Goal: Answer question/provide support: Share knowledge or assist other users

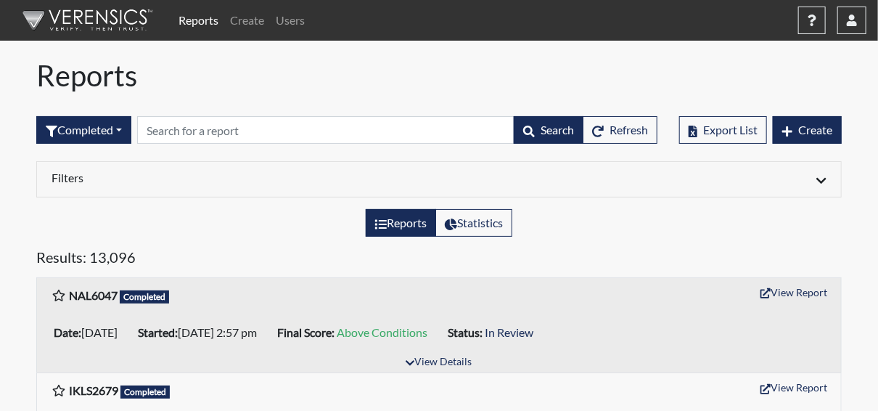
click at [274, 63] on h1 "Reports" at bounding box center [438, 75] width 805 height 35
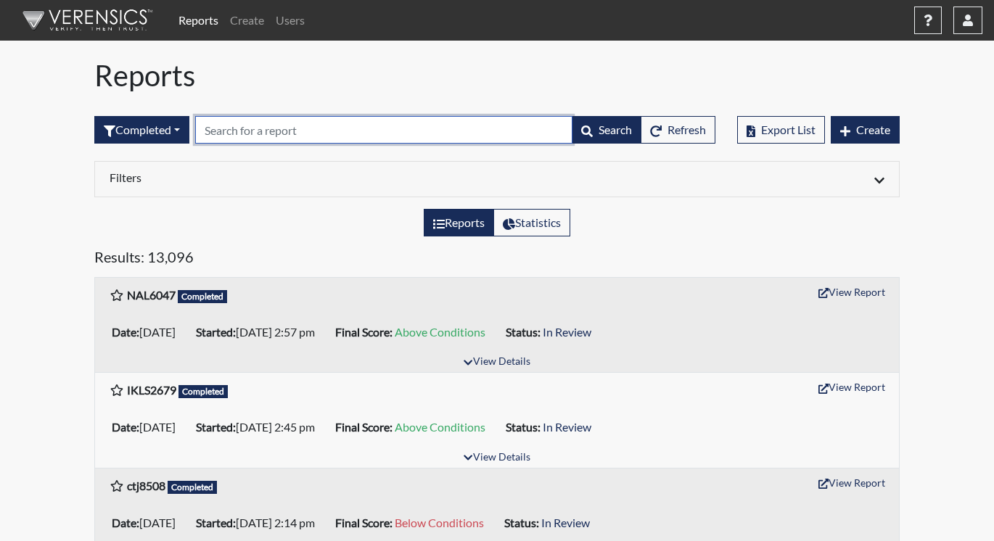
click at [233, 136] on input "text" at bounding box center [383, 130] width 377 height 28
paste input "8842"
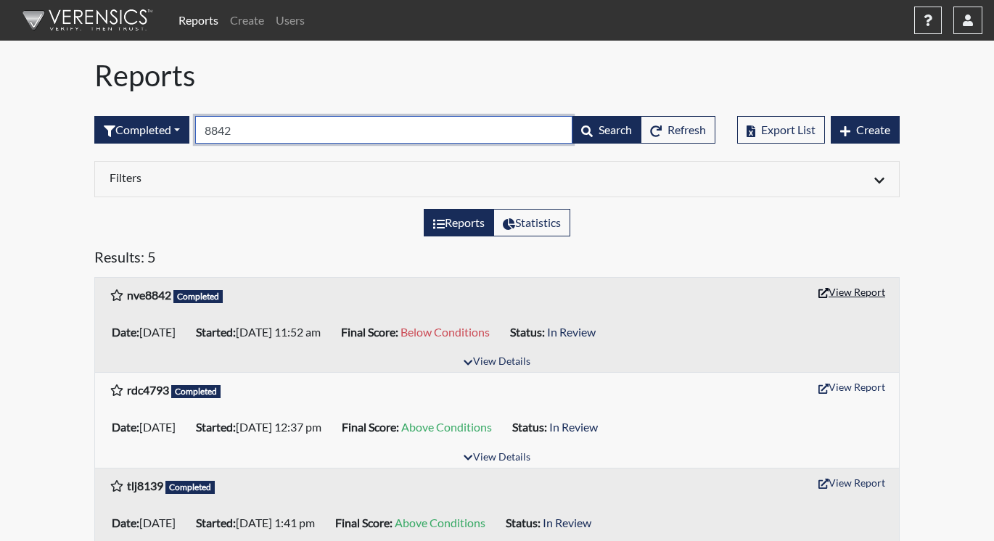
type input "8842"
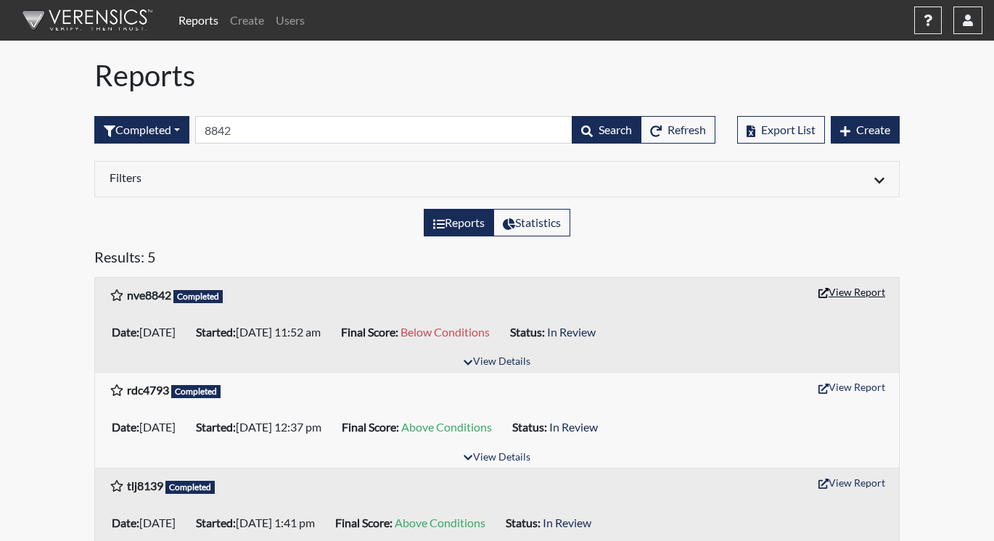
click at [838, 291] on button "View Report" at bounding box center [852, 292] width 80 height 22
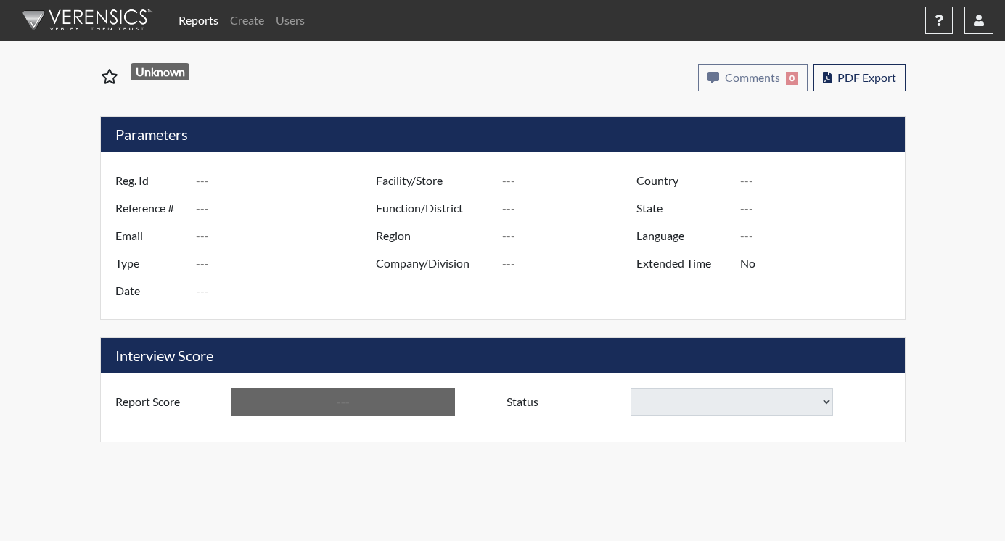
type input "nve8842"
type input "51414"
type input "---"
type input "Corrections Pre-Employment"
type input "[DATE]"
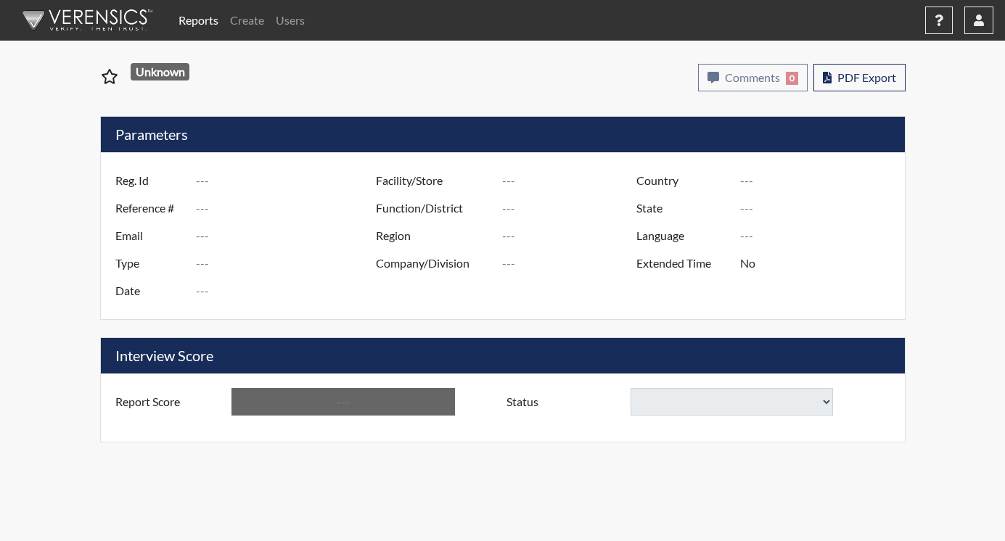
type input "[PERSON_NAME]"
type input "[GEOGRAPHIC_DATA]"
type input "[US_STATE]"
type input "English"
type input "Below Conditions"
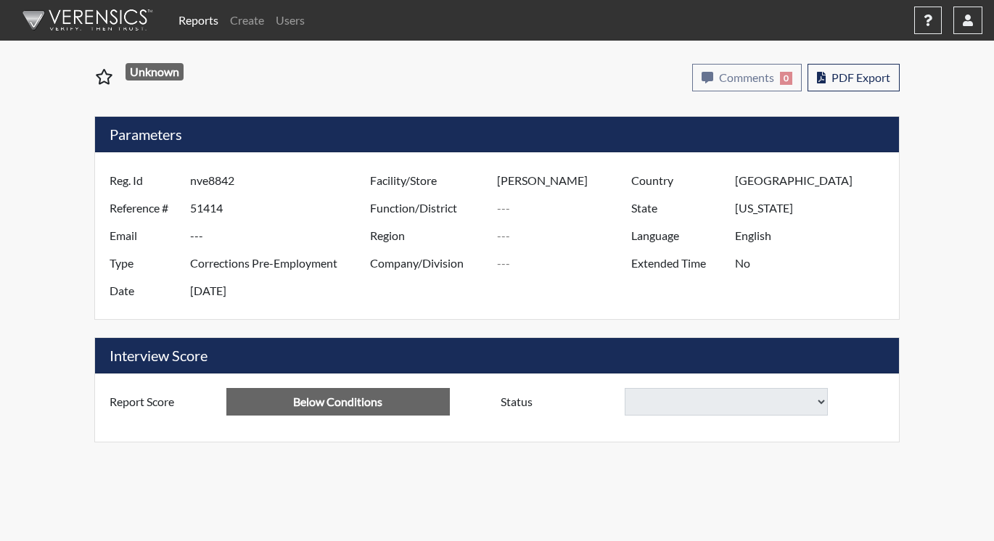
select select
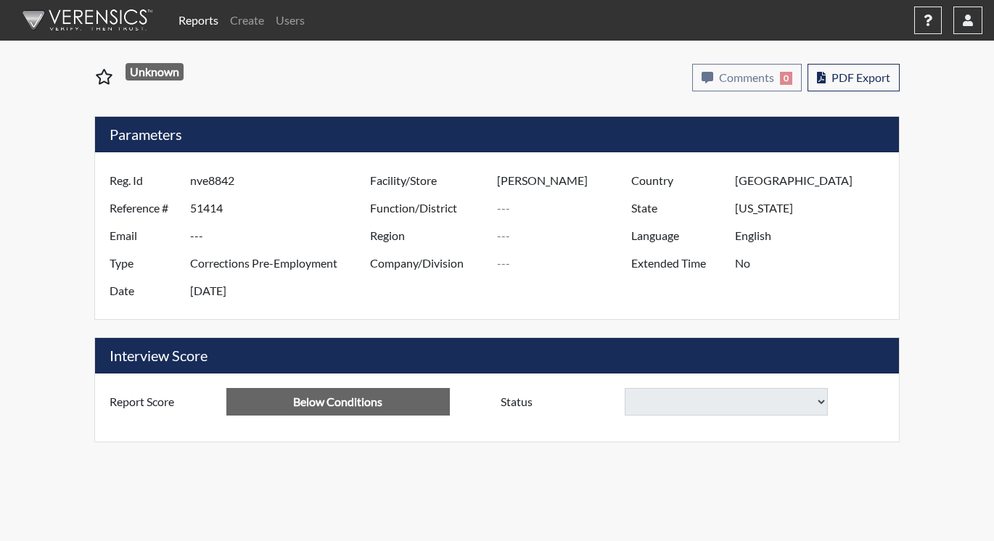
select select
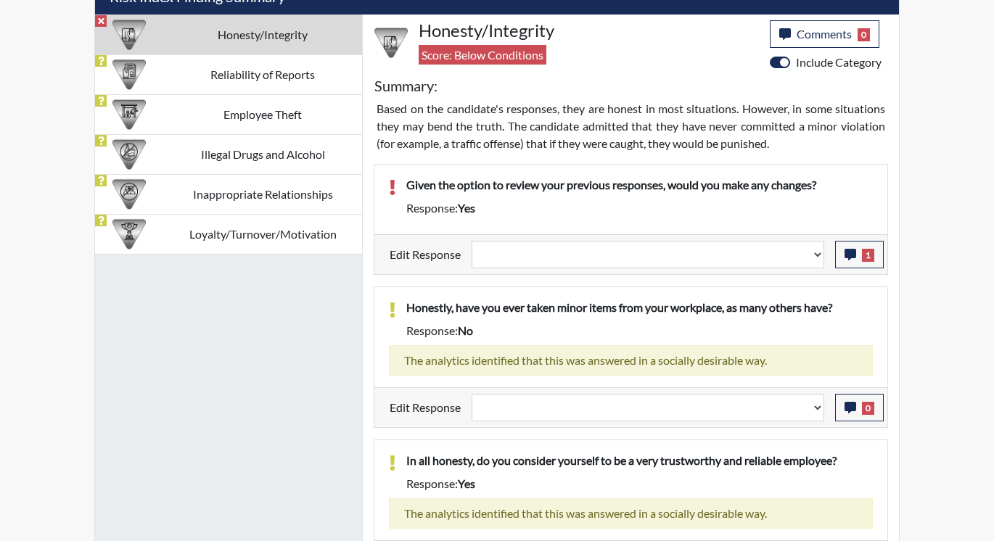
scroll to position [943, 0]
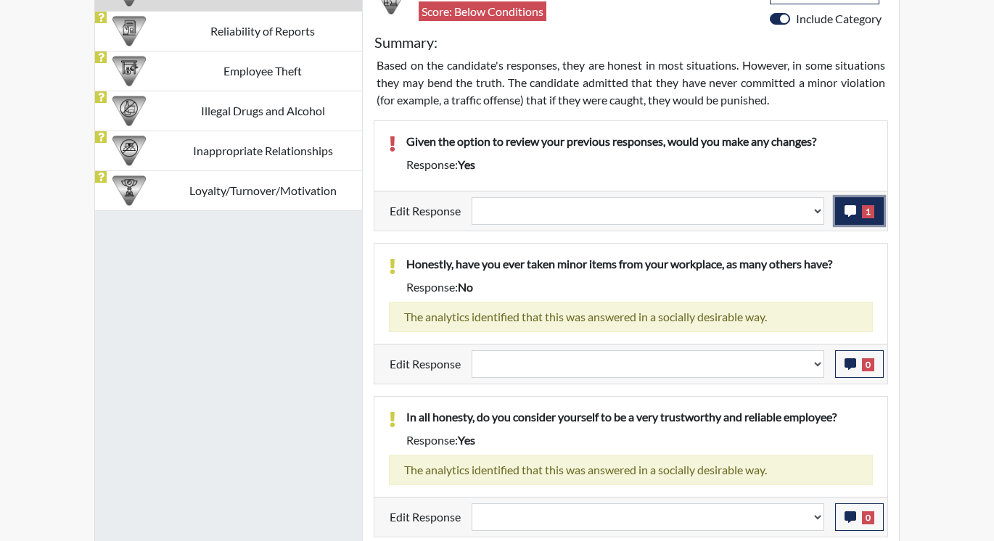
click at [876, 209] on button "1" at bounding box center [859, 211] width 49 height 28
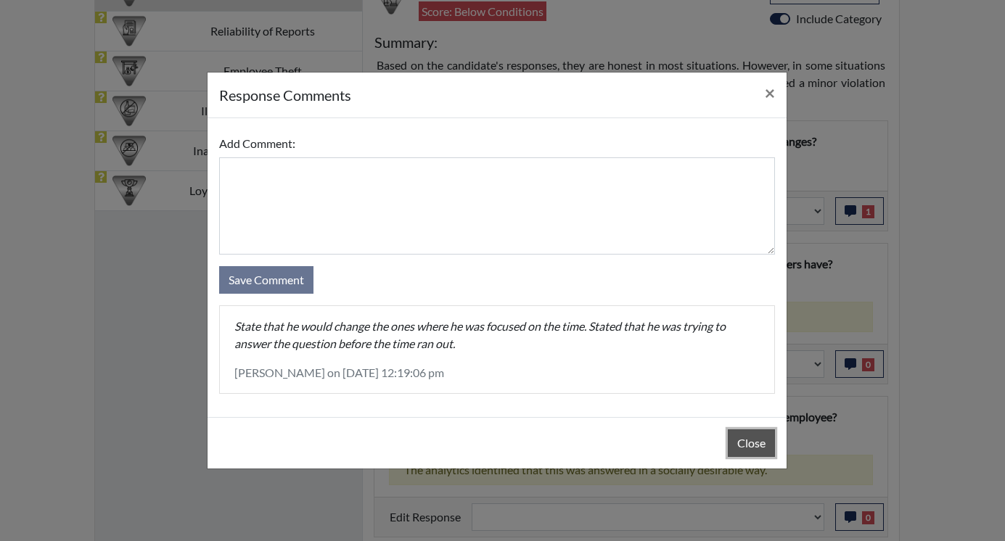
click at [754, 447] on button "Close" at bounding box center [751, 444] width 47 height 28
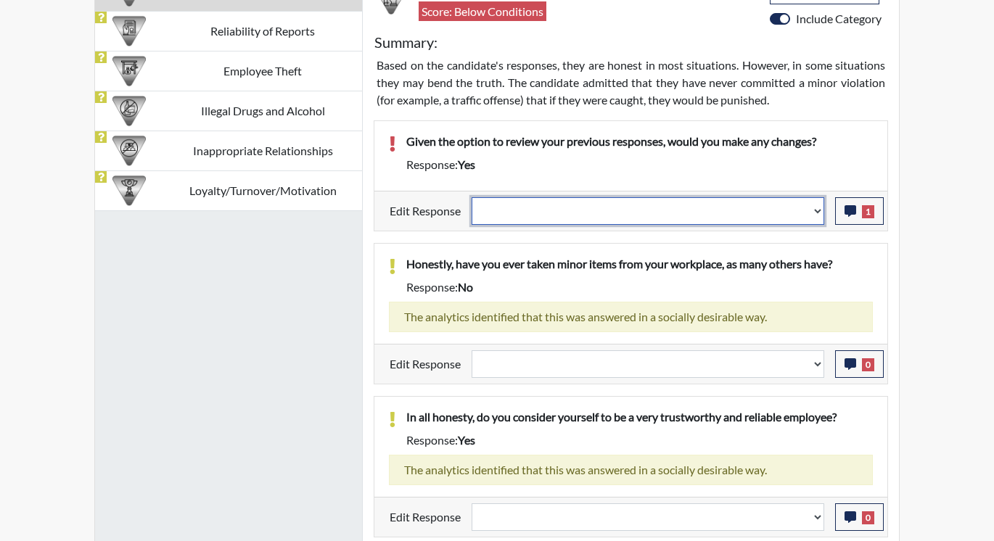
click at [819, 208] on select "Question is not relevant. Results will be updated. Reasonable explanation provi…" at bounding box center [648, 211] width 353 height 28
select select "reasonable-explanation-provided"
click at [472, 197] on select "Question is not relevant. Results will be updated. Reasonable explanation provi…" at bounding box center [648, 211] width 353 height 28
select select
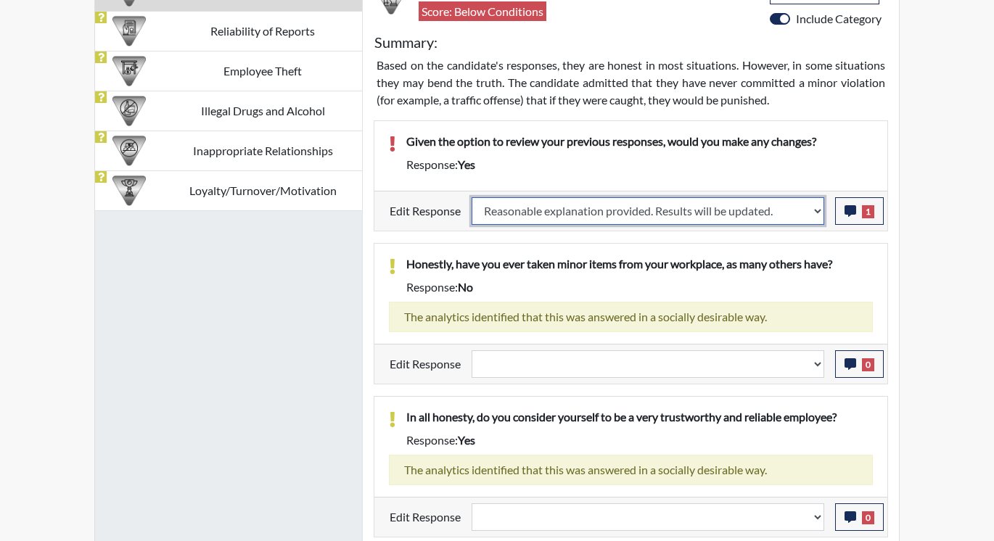
select select
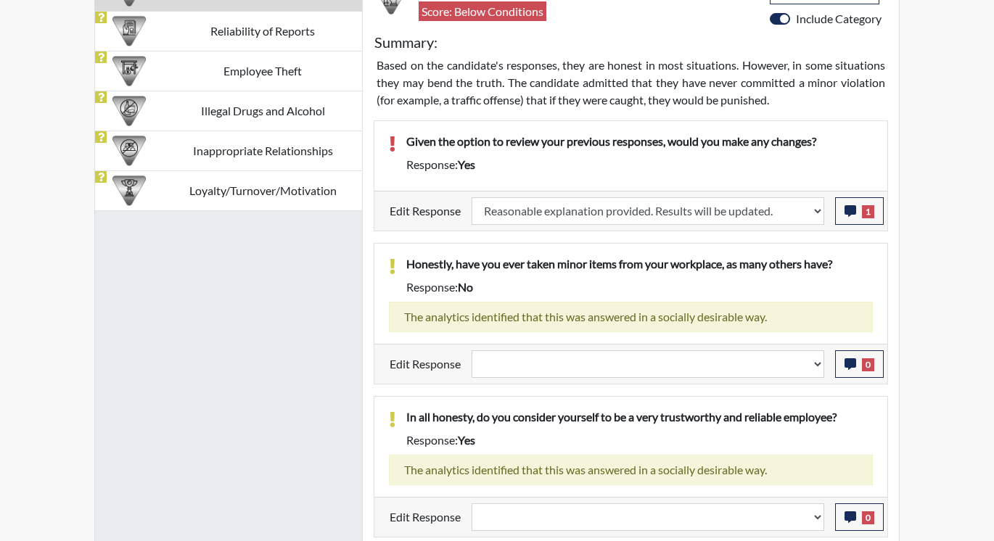
select select
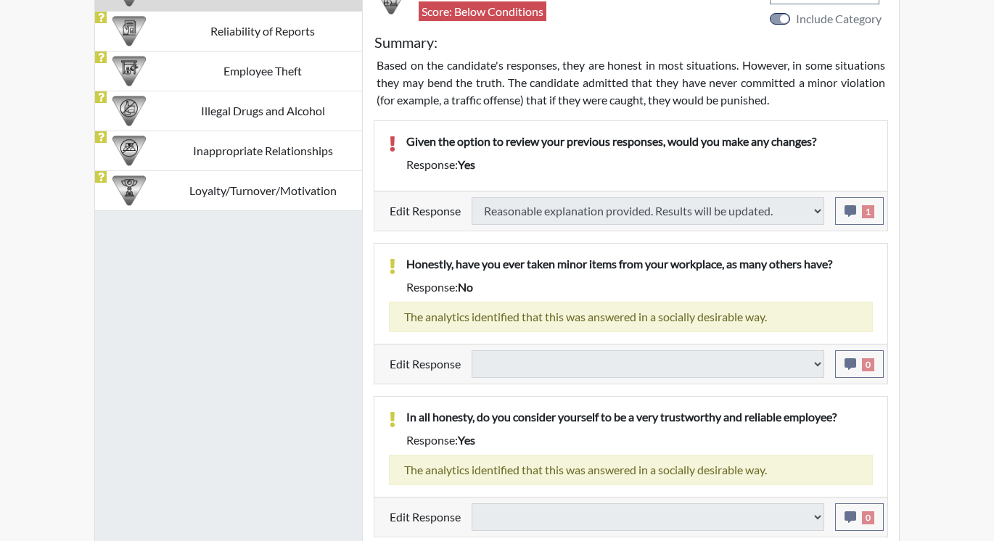
type input "Above Conditions"
select select
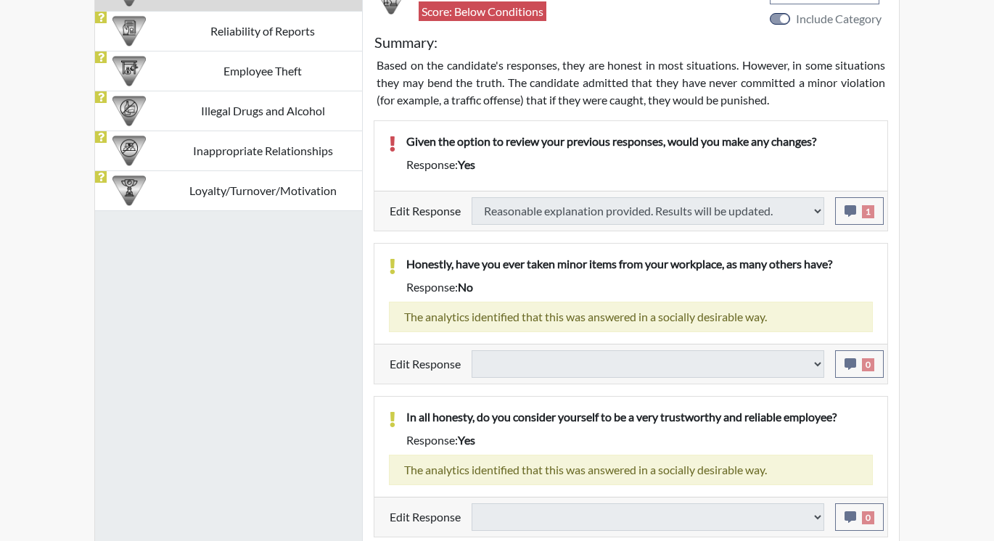
select select
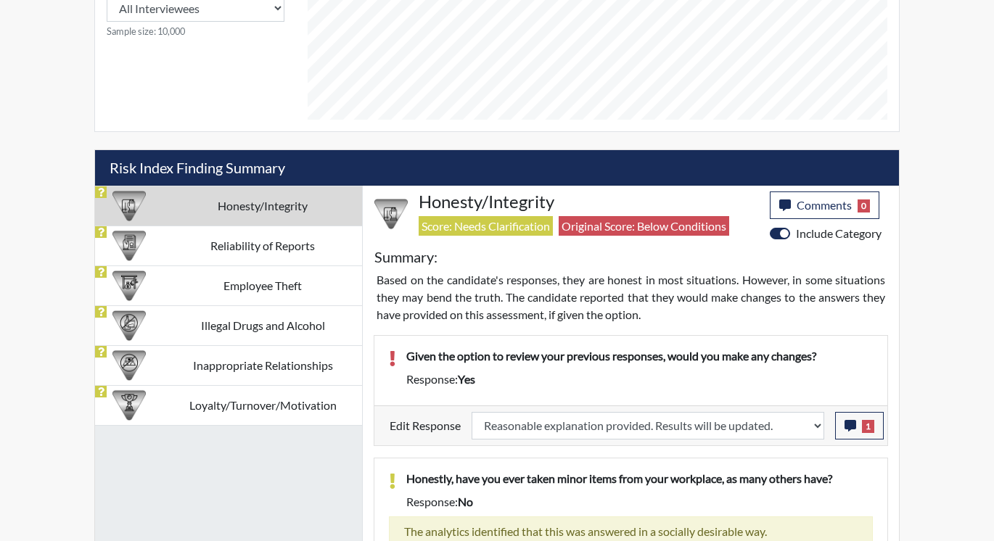
scroll to position [742, 0]
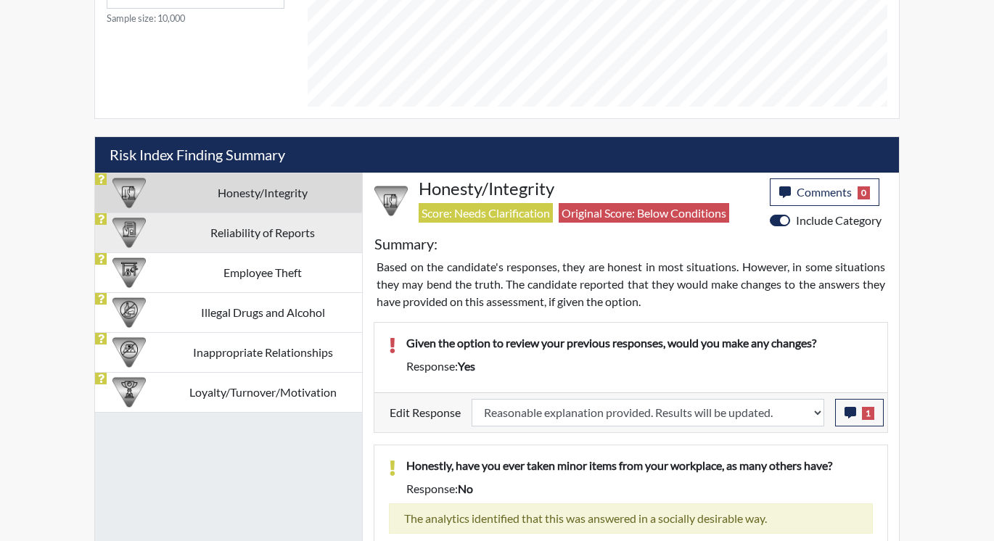
click at [226, 229] on td "Reliability of Reports" at bounding box center [262, 233] width 199 height 40
select select
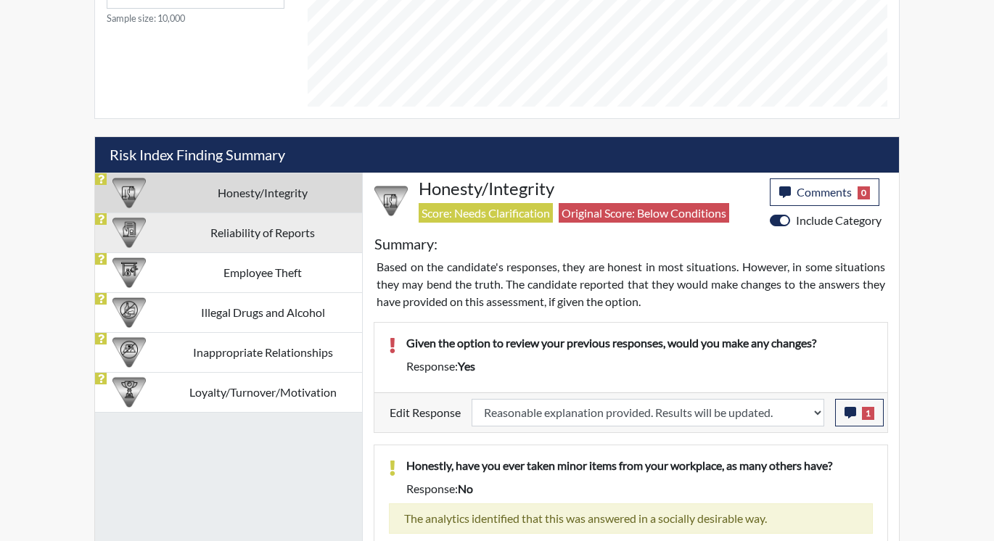
select select
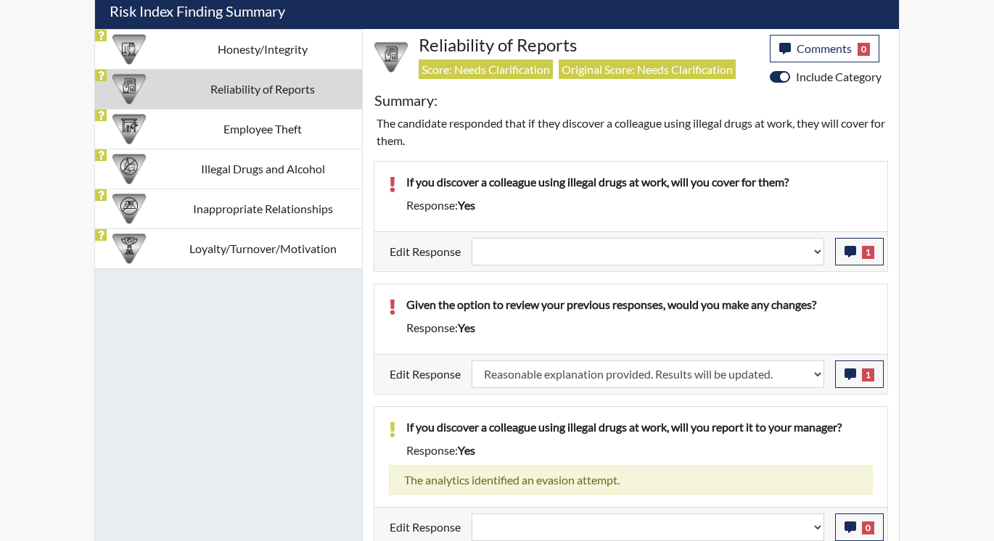
scroll to position [887, 0]
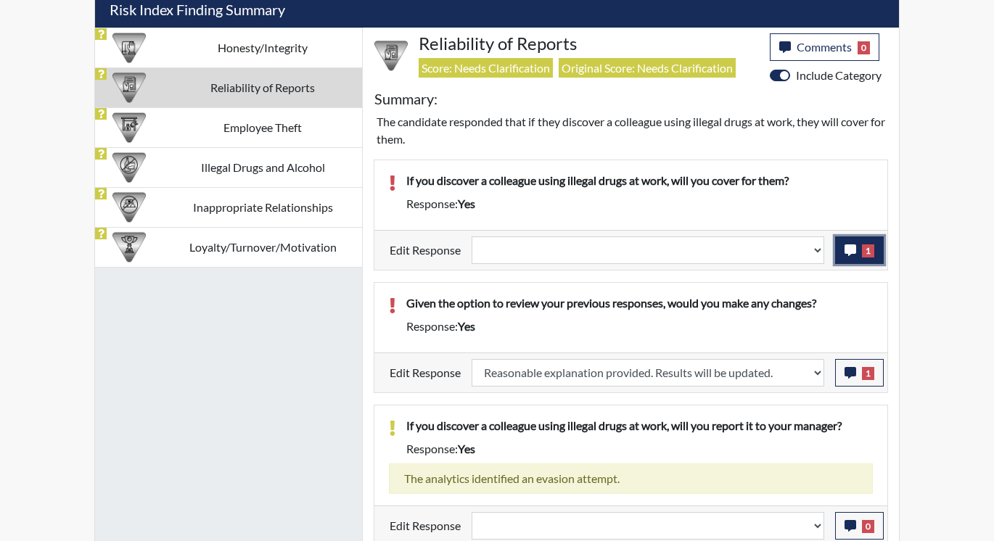
click at [851, 247] on icon "button" at bounding box center [851, 251] width 12 height 12
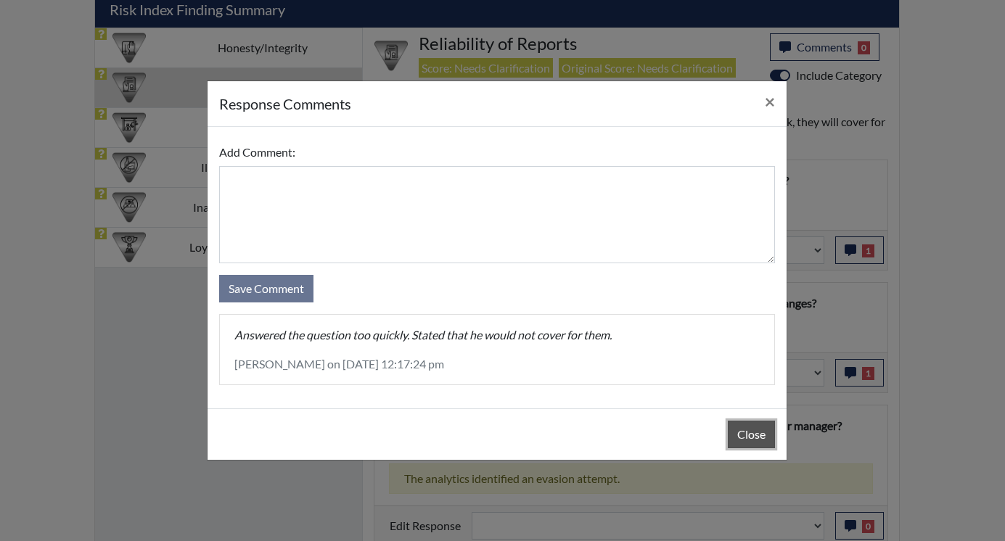
click at [736, 428] on button "Close" at bounding box center [751, 435] width 47 height 28
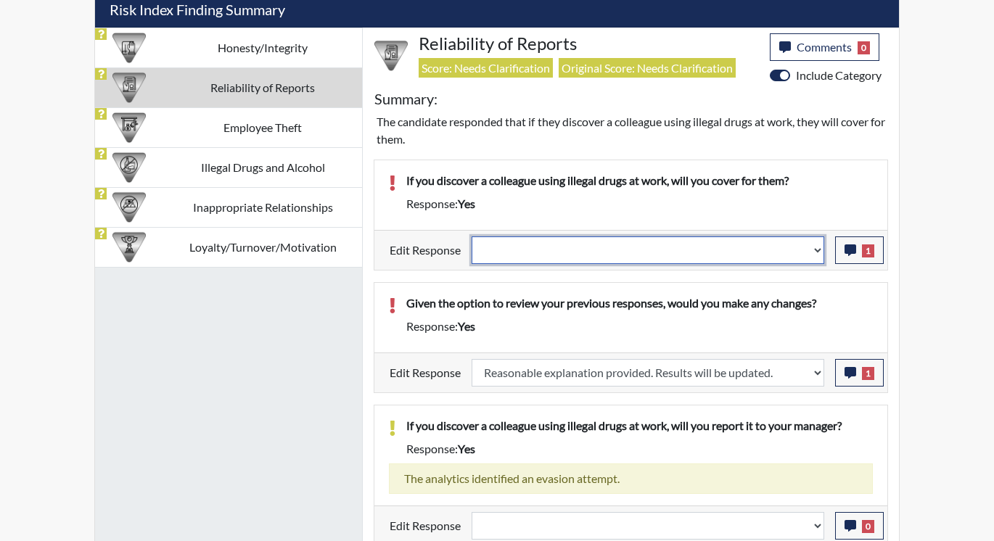
click at [819, 249] on select "Question is not relevant. Results will be updated. Reasonable explanation provi…" at bounding box center [648, 251] width 353 height 28
select select "reasonable-explanation-provided"
click at [472, 237] on select "Question is not relevant. Results will be updated. Reasonable explanation provi…" at bounding box center [648, 251] width 353 height 28
select select
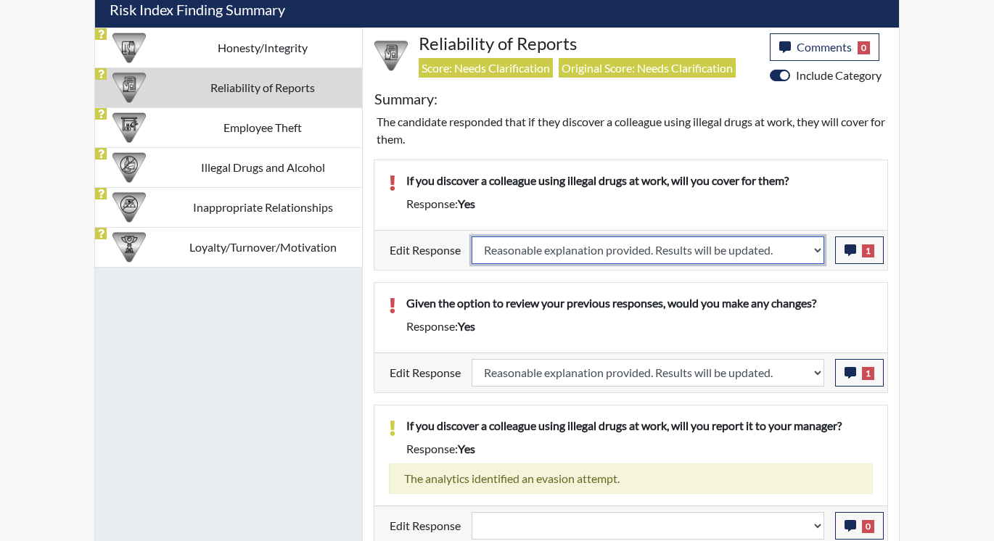
select select
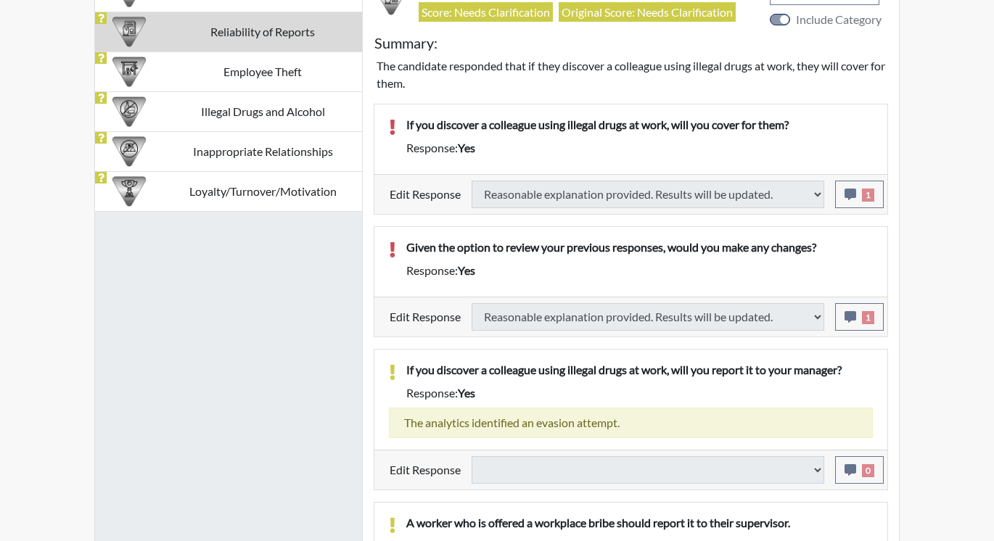
scroll to position [959, 0]
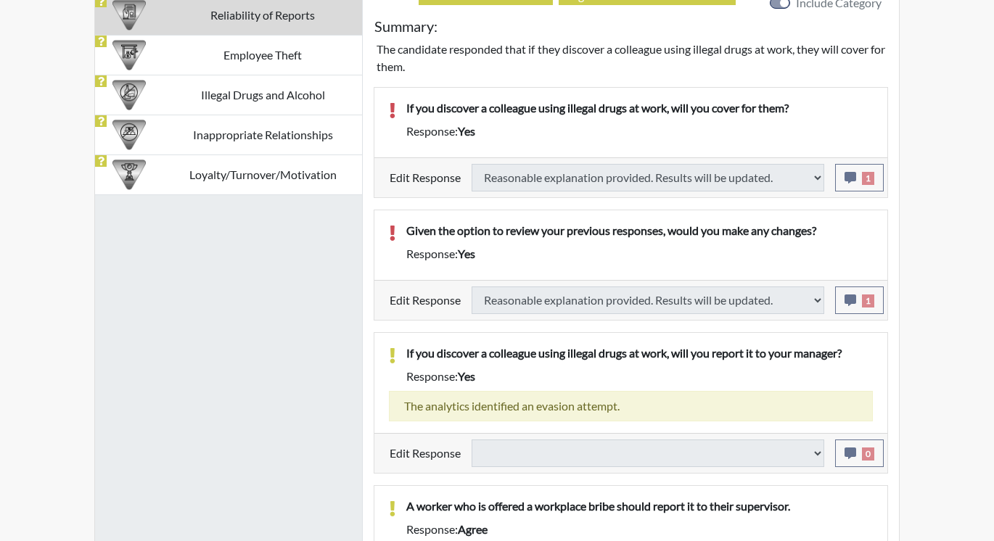
select select
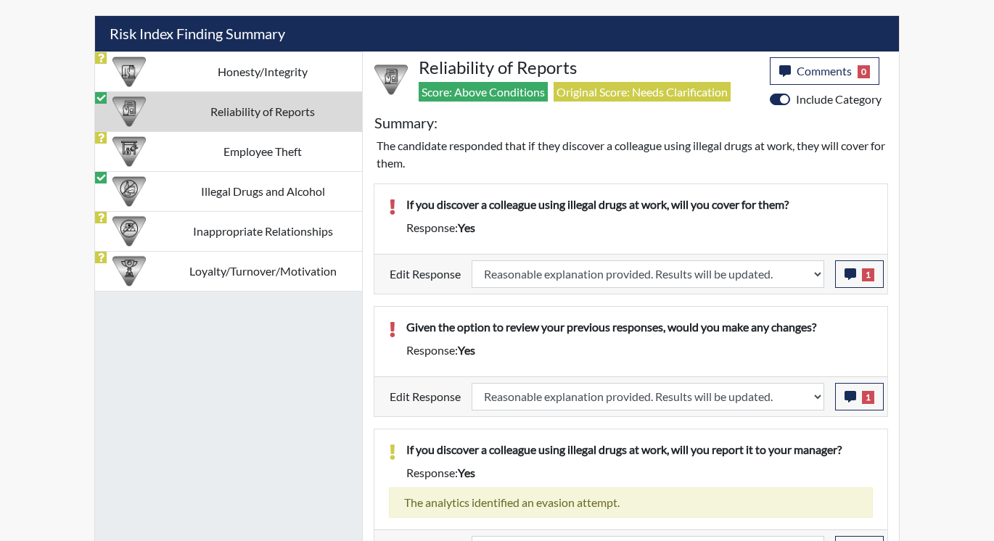
scroll to position [836, 0]
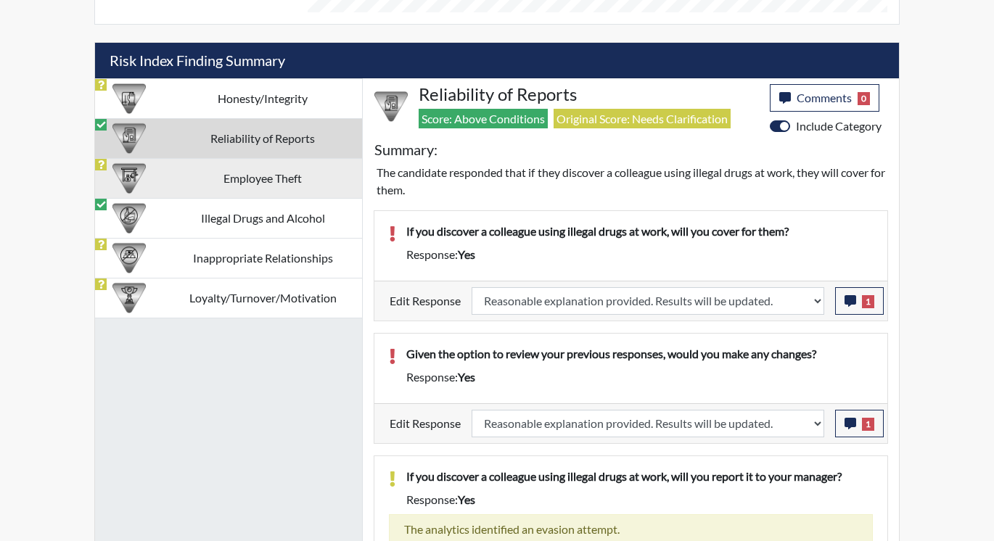
click at [245, 179] on td "Employee Theft" at bounding box center [262, 178] width 199 height 40
click at [245, 178] on td "Employee Theft" at bounding box center [262, 178] width 199 height 40
select select
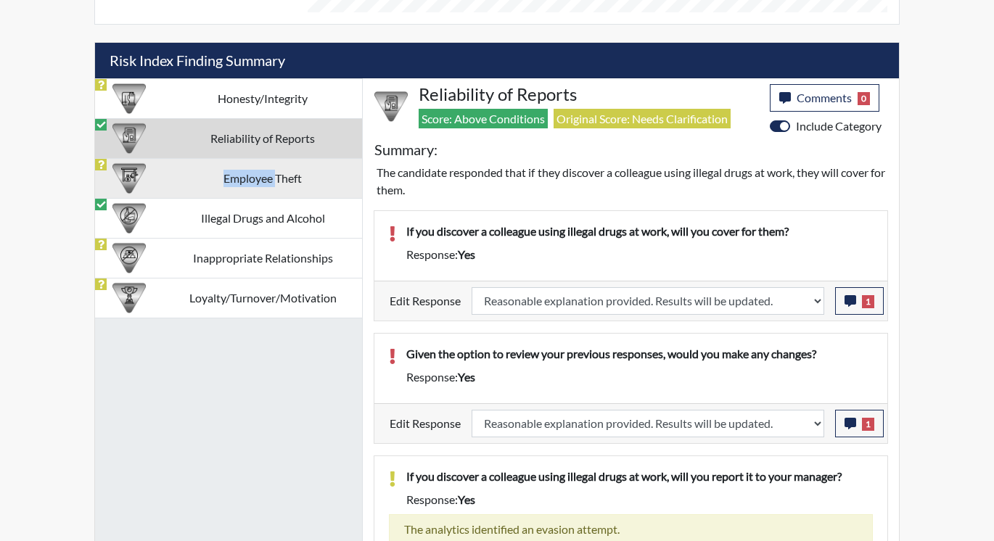
select select
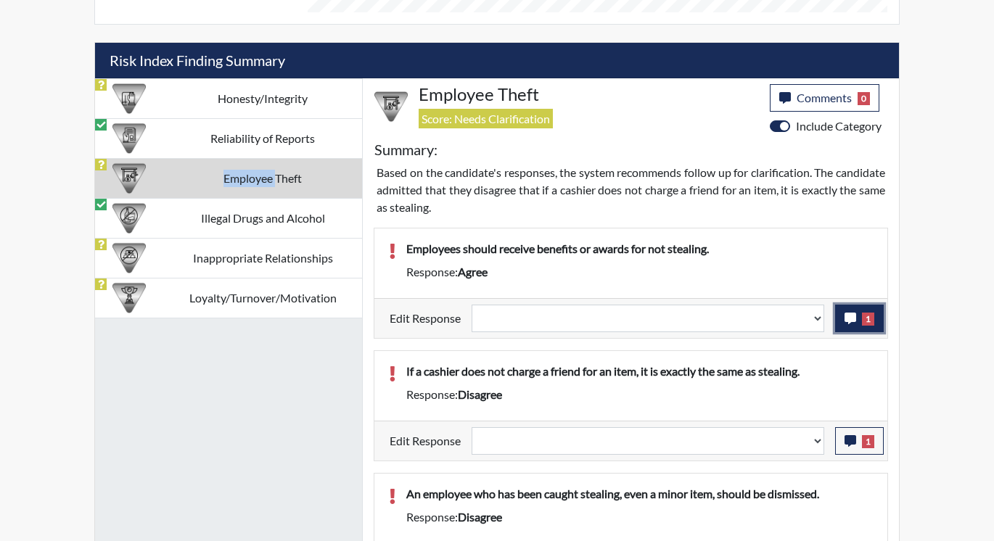
click at [861, 317] on button "1" at bounding box center [859, 319] width 49 height 28
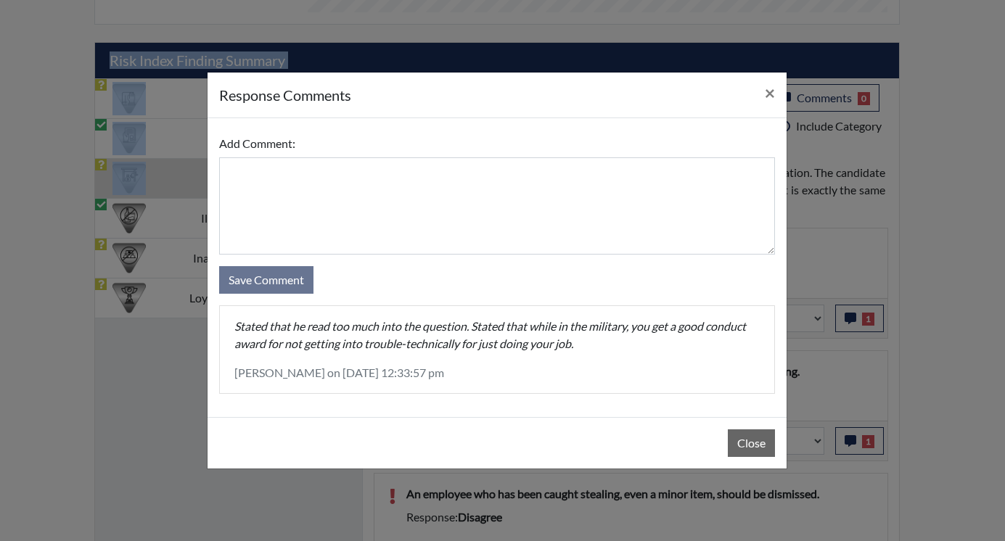
click at [662, 250] on textarea at bounding box center [497, 205] width 556 height 97
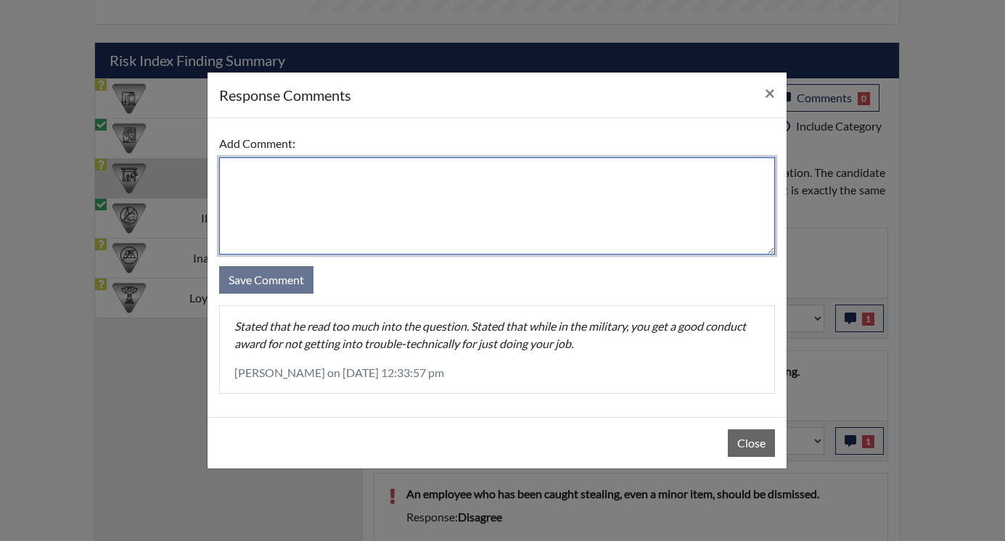
click at [662, 250] on textarea at bounding box center [497, 205] width 556 height 97
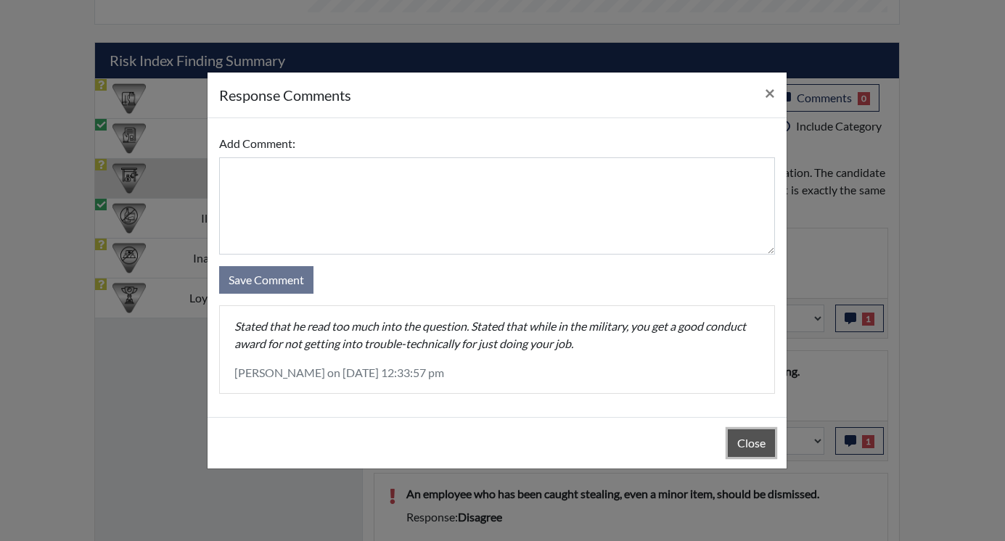
click at [742, 441] on button "Close" at bounding box center [751, 444] width 47 height 28
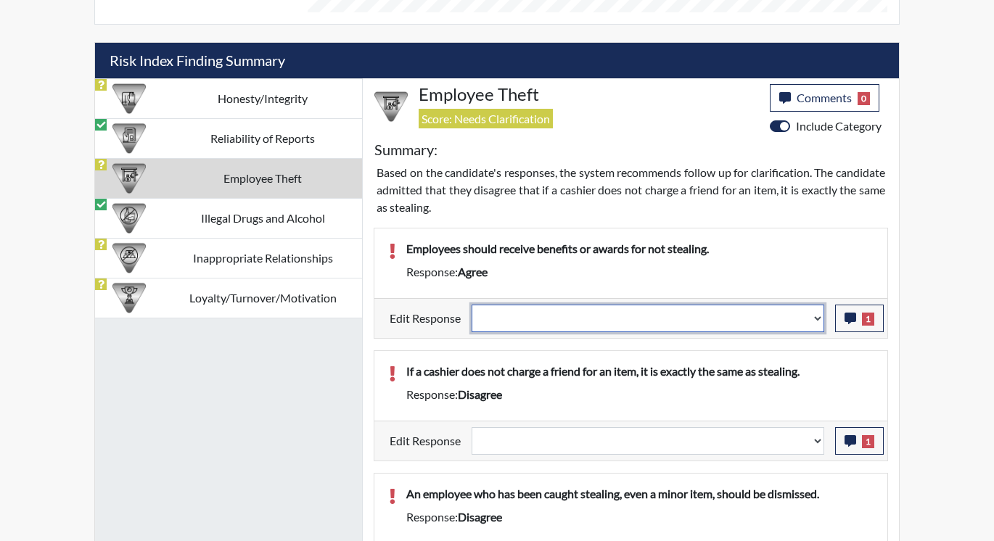
click at [815, 319] on select "Question is not relevant. Results will be updated. Reasonable explanation provi…" at bounding box center [648, 319] width 353 height 28
select select "reasonable-explanation-provided"
click at [472, 305] on select "Question is not relevant. Results will be updated. Reasonable explanation provi…" at bounding box center [648, 319] width 353 height 28
select select
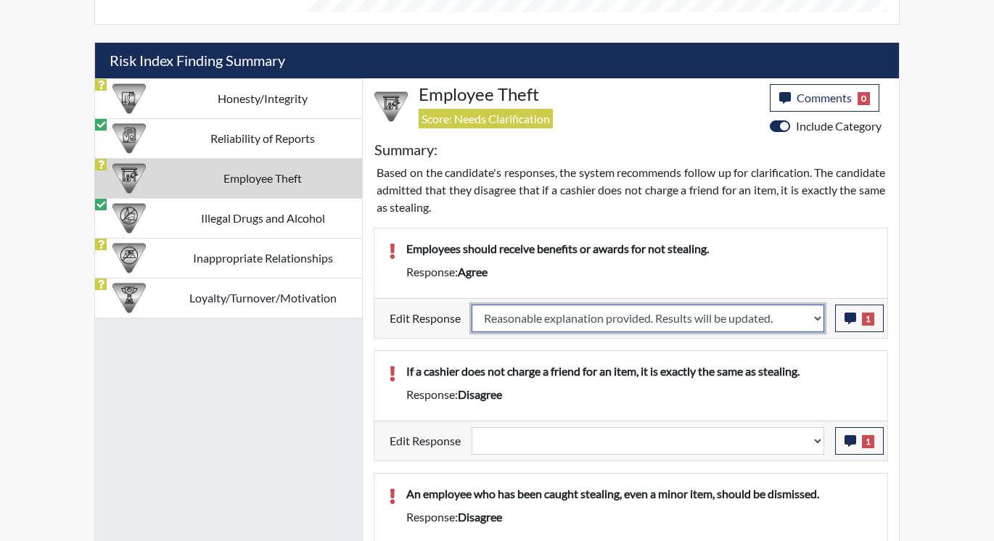
select select
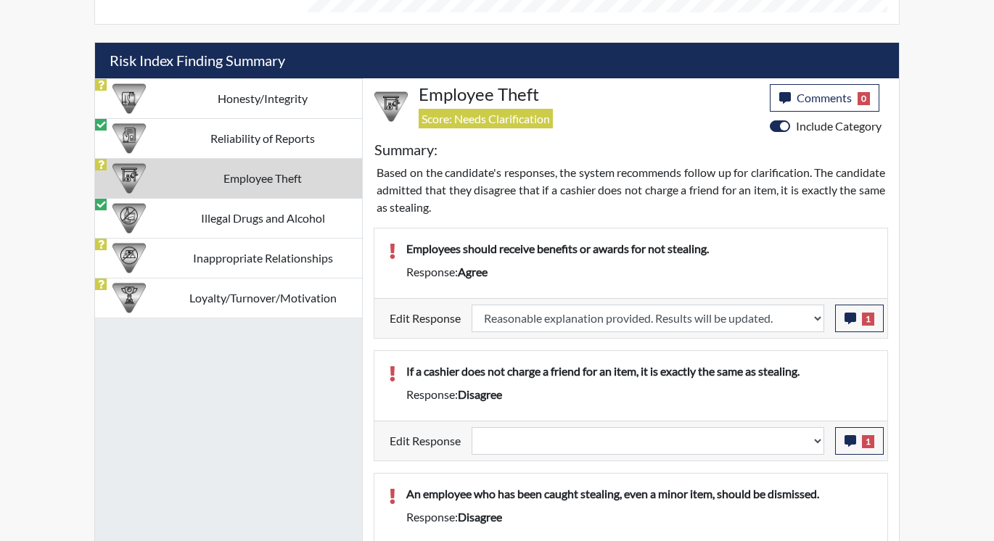
select select
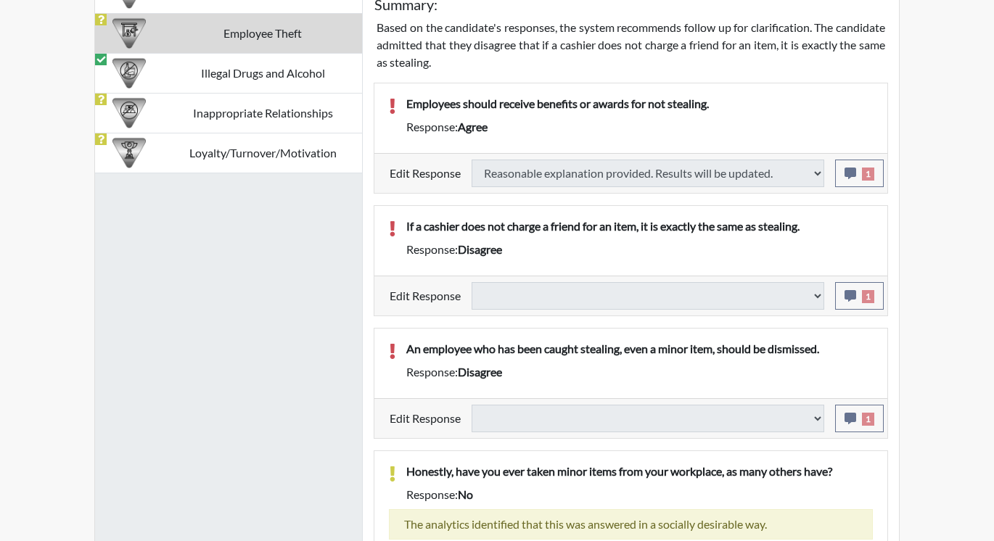
select select
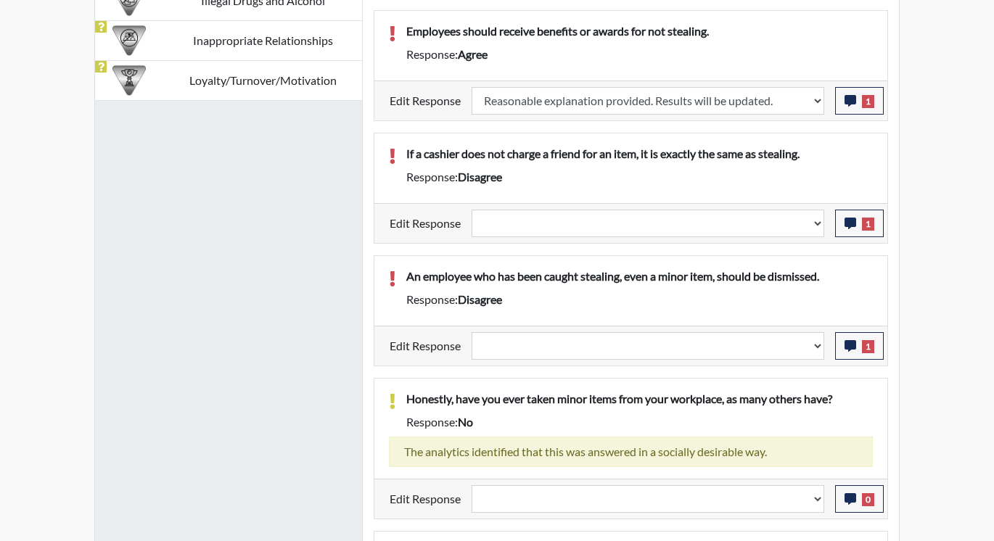
scroll to position [241, 603]
click at [874, 219] on span "1" at bounding box center [868, 224] width 12 height 13
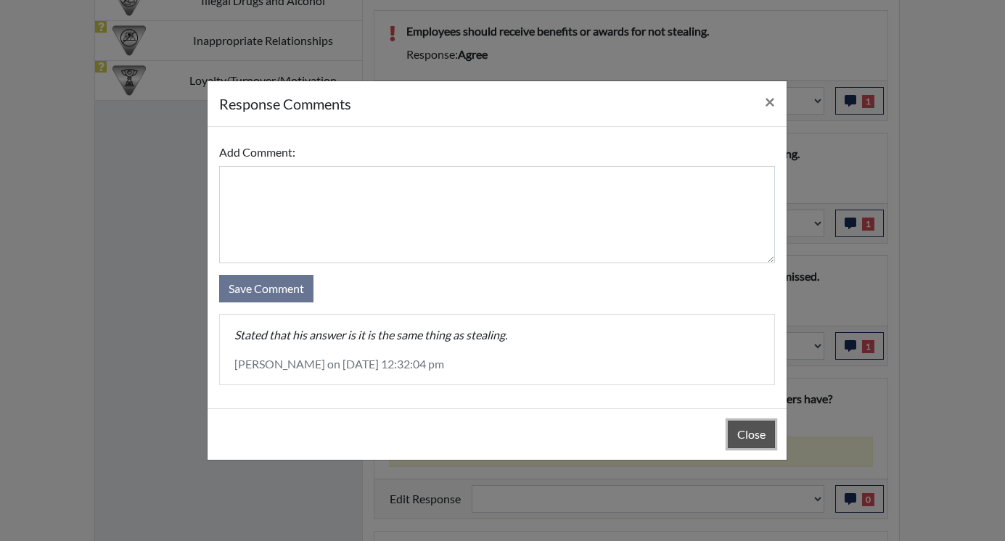
drag, startPoint x: 744, startPoint y: 435, endPoint x: 744, endPoint y: 423, distance: 11.6
click at [744, 435] on button "Close" at bounding box center [751, 435] width 47 height 28
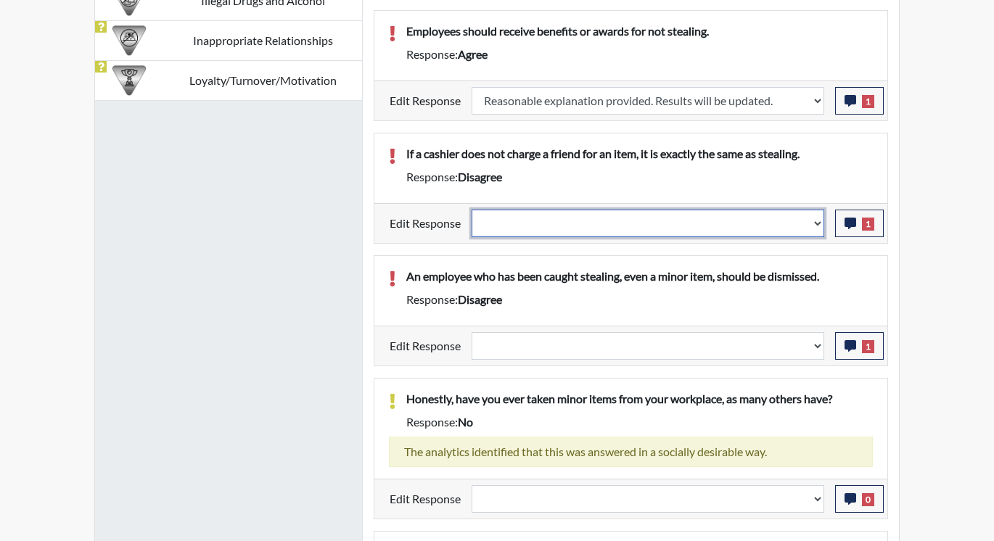
click at [816, 223] on select "Question is not relevant. Results will be updated. Reasonable explanation provi…" at bounding box center [648, 224] width 353 height 28
click at [816, 222] on select "Question is not relevant. Results will be updated. Reasonable explanation provi…" at bounding box center [648, 224] width 353 height 28
click at [816, 223] on select "Question is not relevant. Results will be updated. Reasonable explanation provi…" at bounding box center [648, 224] width 353 height 28
select select "reasonable-explanation-provided"
click at [472, 210] on select "Question is not relevant. Results will be updated. Reasonable explanation provi…" at bounding box center [648, 224] width 353 height 28
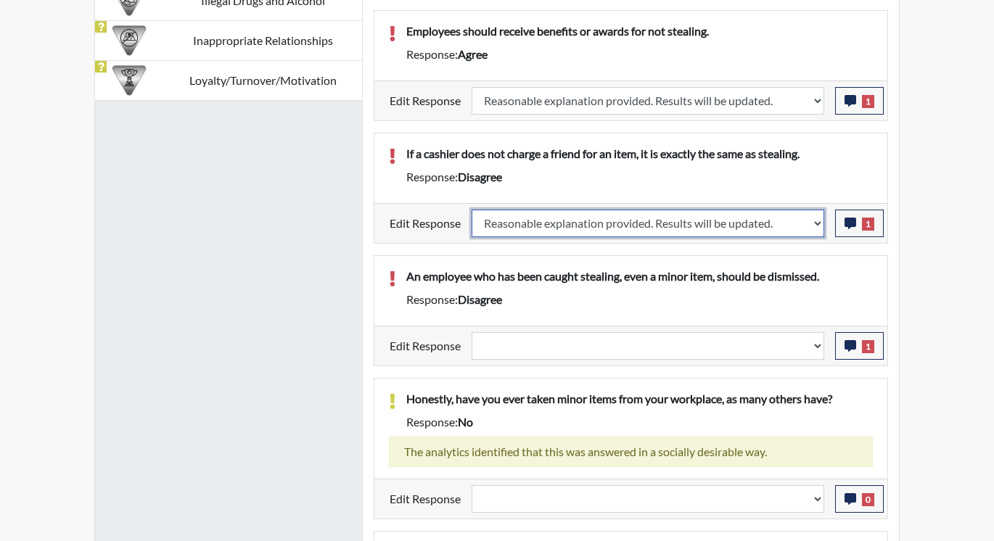
select select
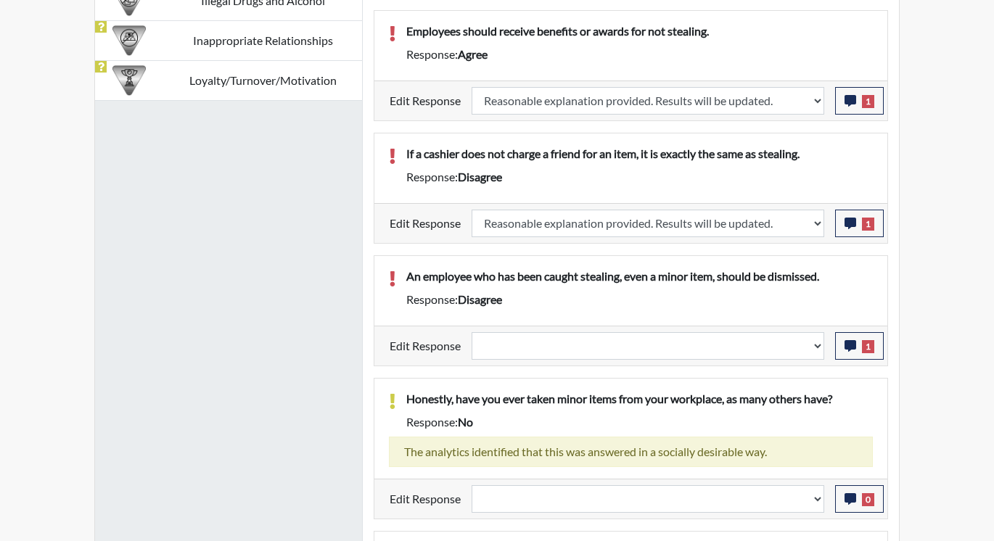
select select
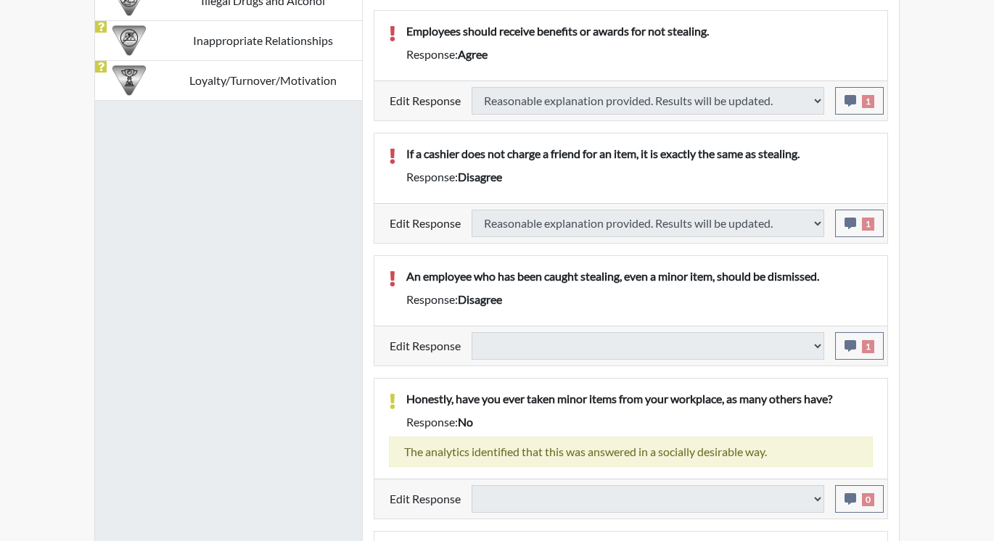
select select
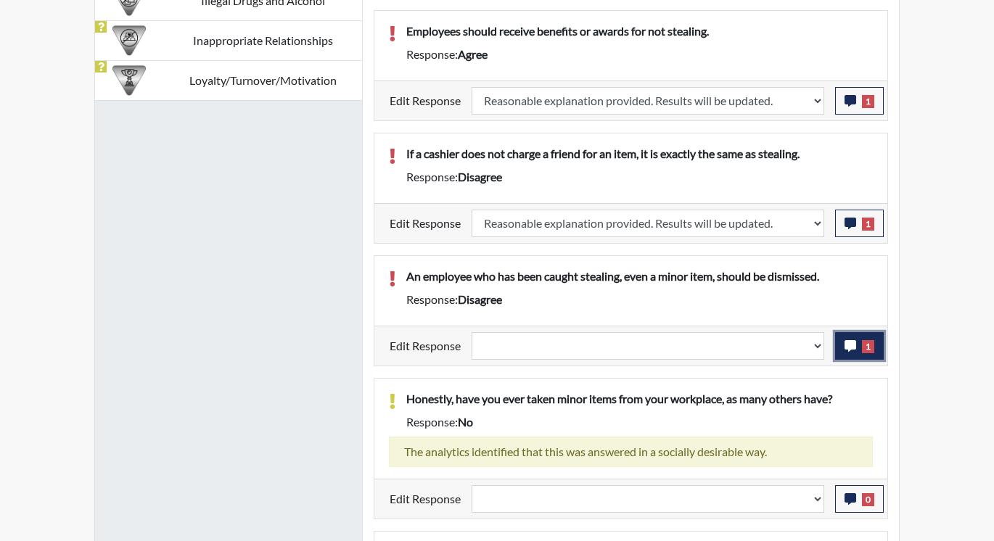
click at [850, 338] on button "1" at bounding box center [859, 346] width 49 height 28
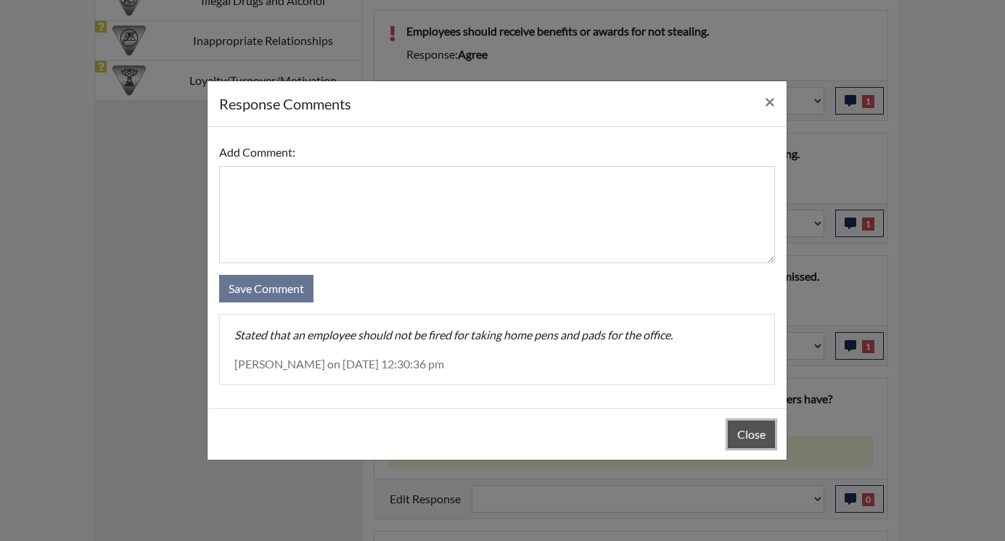
click at [743, 439] on button "Close" at bounding box center [751, 435] width 47 height 28
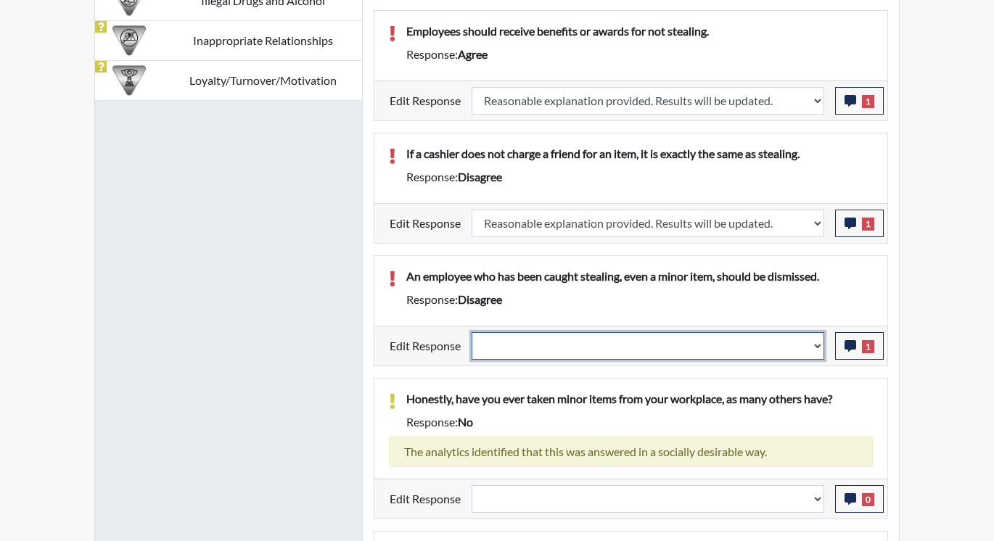
click at [821, 344] on select "Question is not relevant. Results will be updated. Reasonable explanation provi…" at bounding box center [648, 346] width 353 height 28
select select "reasonable-explanation-provided"
click at [472, 332] on select "Question is not relevant. Results will be updated. Reasonable explanation provi…" at bounding box center [648, 346] width 353 height 28
select select
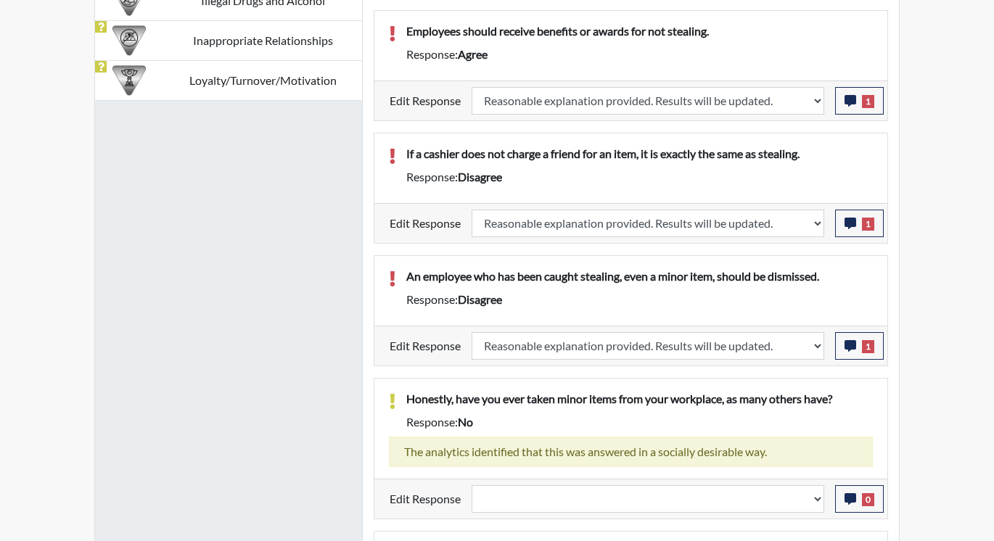
select select
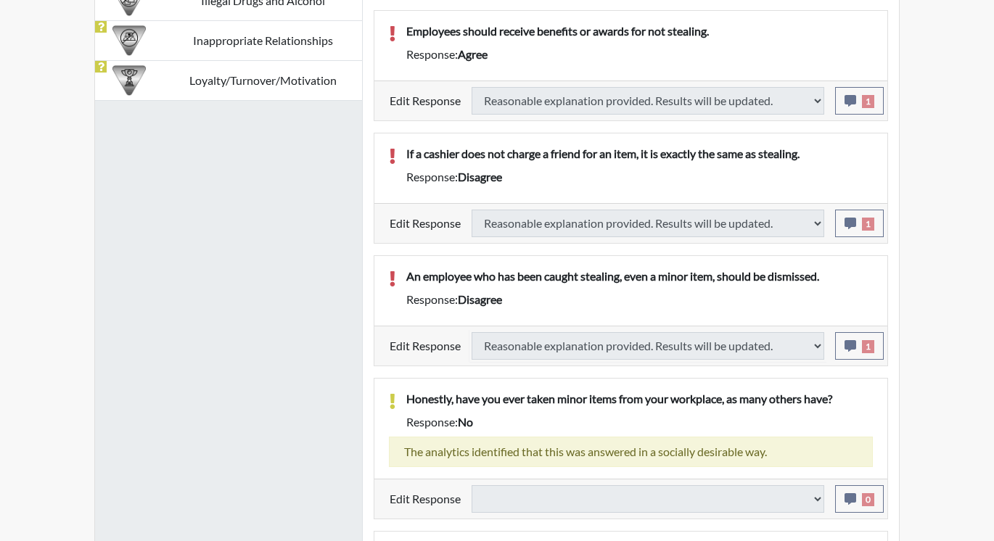
select select
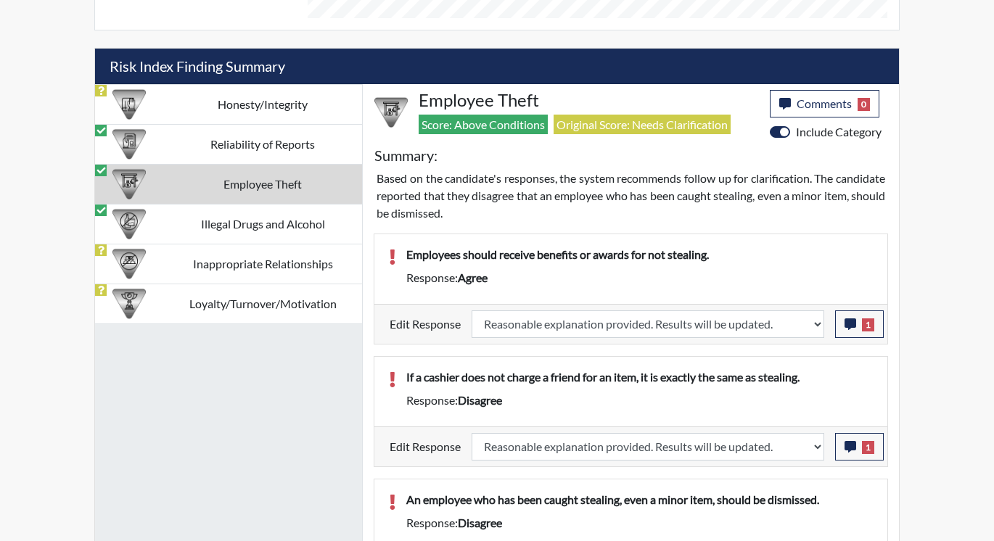
scroll to position [823, 0]
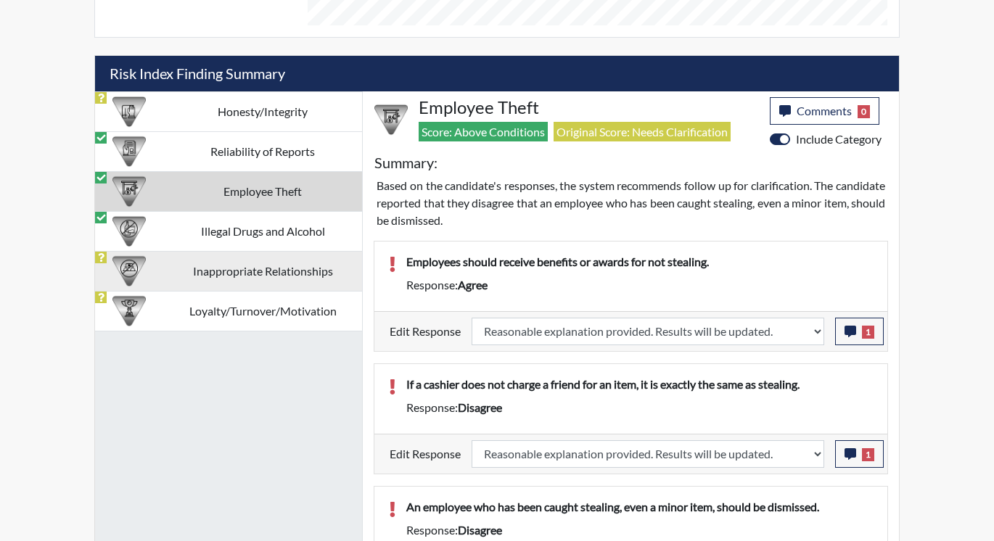
click at [281, 270] on td "Inappropriate Relationships" at bounding box center [262, 271] width 199 height 40
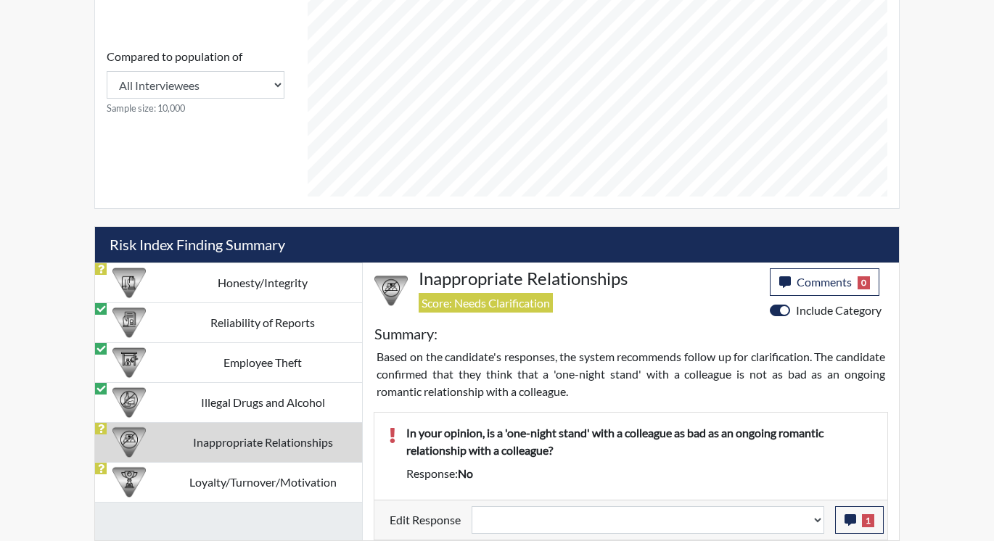
scroll to position [652, 0]
click at [862, 522] on span "1" at bounding box center [868, 520] width 12 height 13
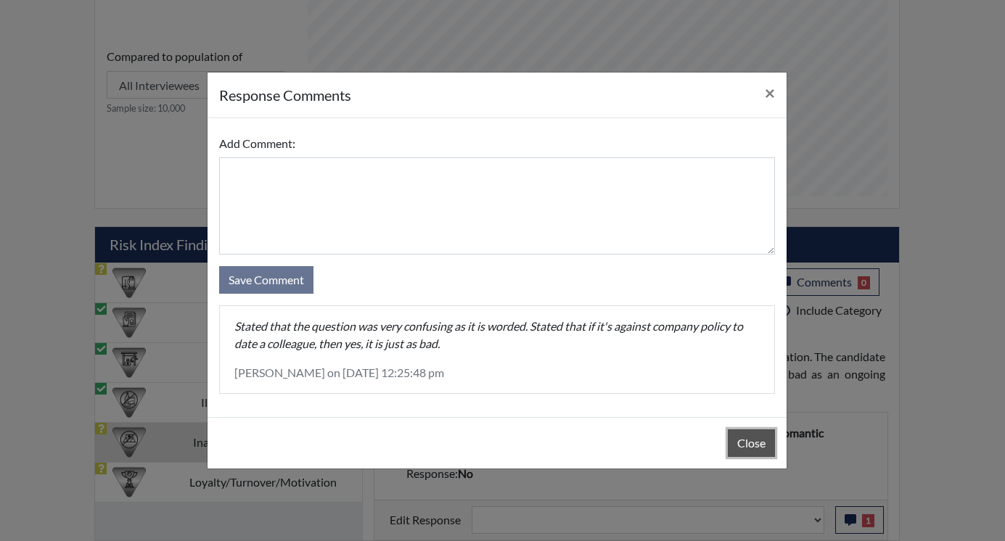
click at [740, 440] on button "Close" at bounding box center [751, 444] width 47 height 28
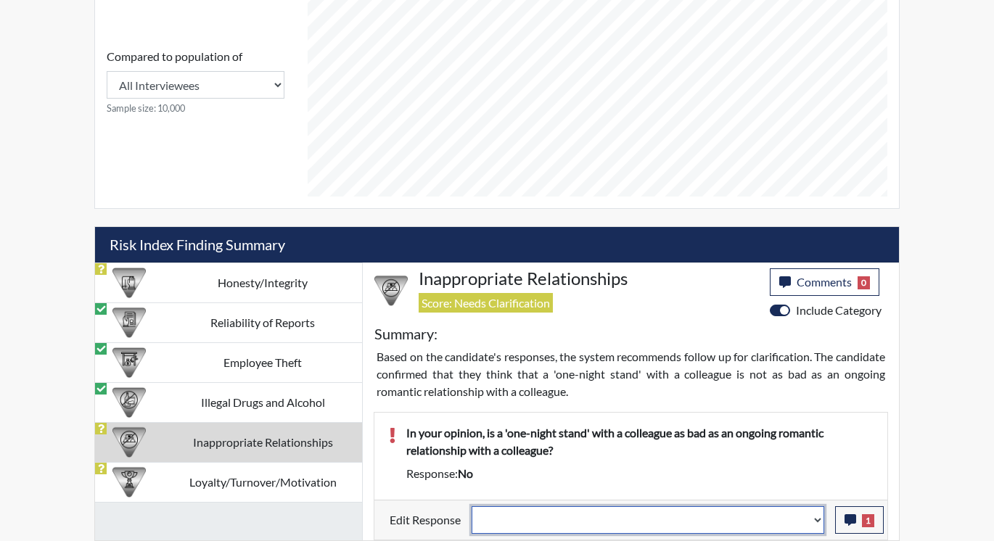
click at [817, 524] on select "Question is not relevant. Results will be updated. Reasonable explanation provi…" at bounding box center [648, 520] width 353 height 28
select select "reasonable-explanation-provided"
click at [472, 506] on select "Question is not relevant. Results will be updated. Reasonable explanation provi…" at bounding box center [648, 520] width 353 height 28
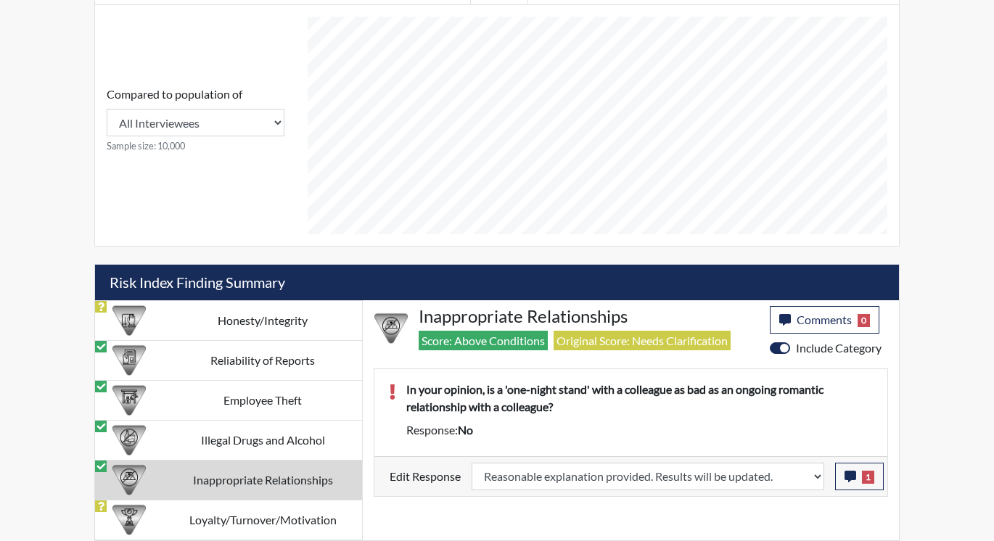
scroll to position [241, 603]
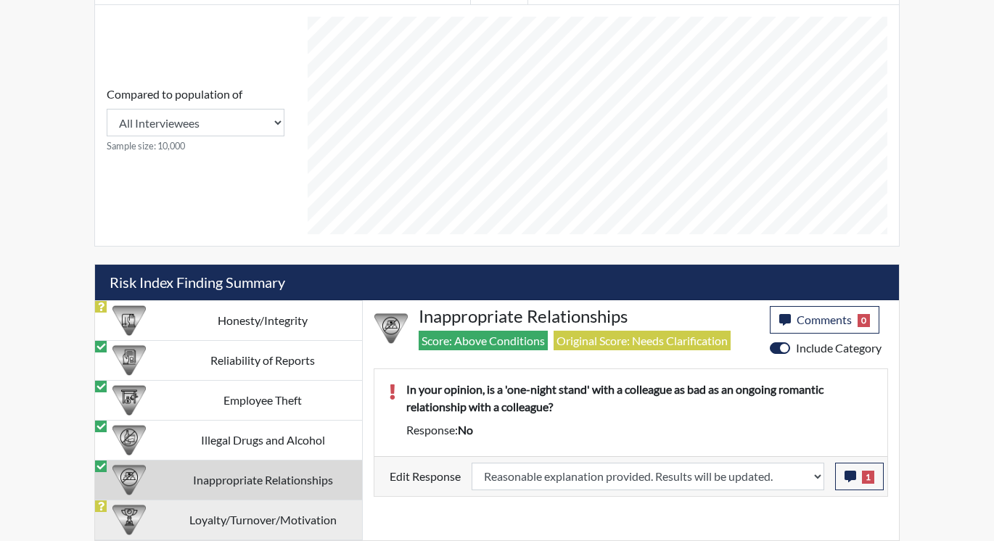
click at [217, 515] on td "Loyalty/Turnover/Motivation" at bounding box center [262, 520] width 199 height 40
select select
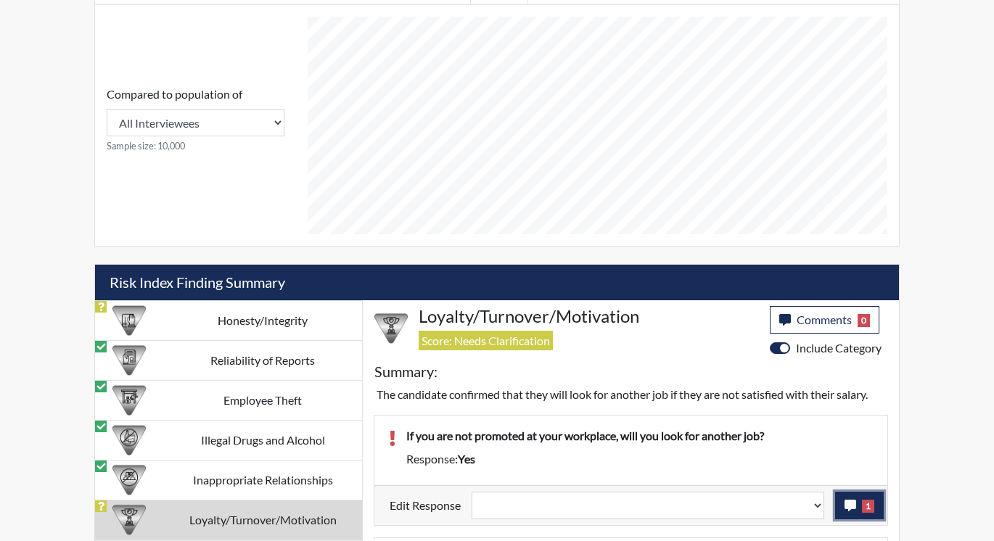
click at [848, 505] on icon "button" at bounding box center [851, 506] width 12 height 12
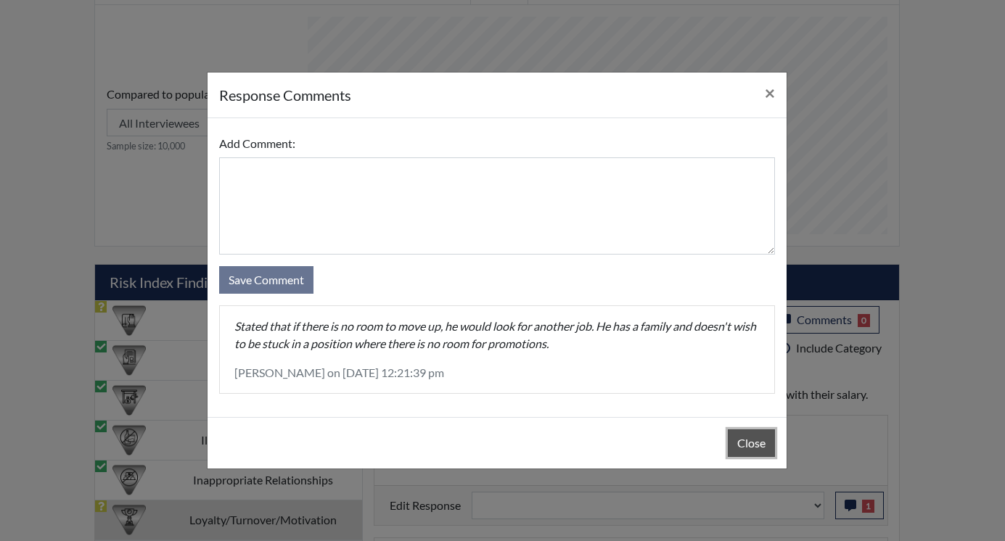
click at [752, 440] on button "Close" at bounding box center [751, 444] width 47 height 28
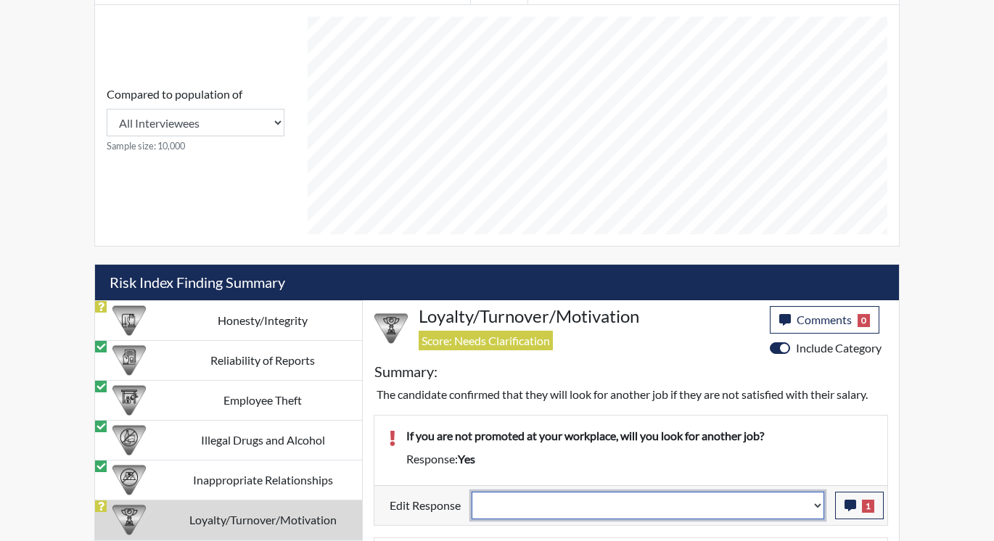
click at [819, 504] on select "Question is not relevant. Results will be updated. Reasonable explanation provi…" at bounding box center [648, 506] width 353 height 28
select select "reasonable-explanation-provided"
click at [472, 492] on select "Question is not relevant. Results will be updated. Reasonable explanation provi…" at bounding box center [648, 506] width 353 height 28
select select
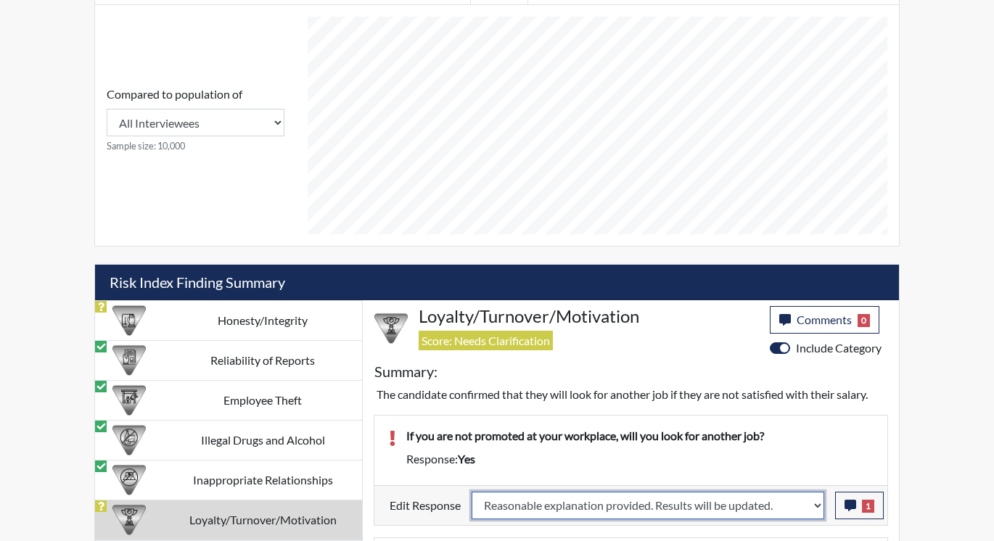
select select
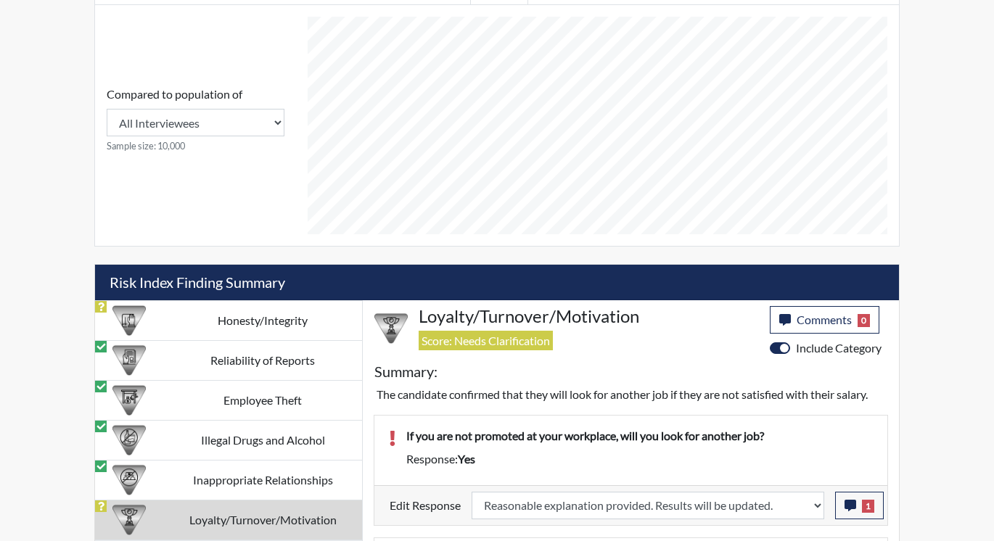
select select
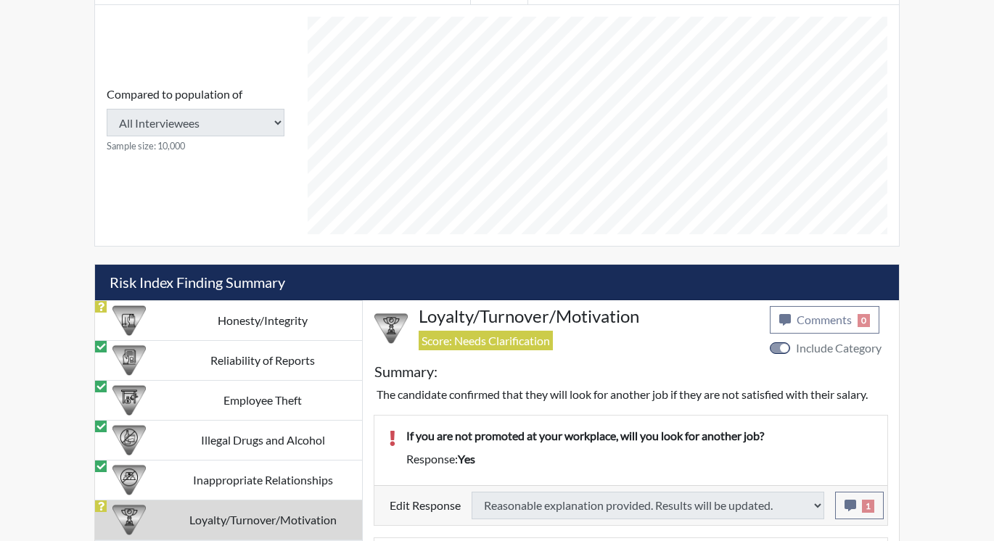
select select
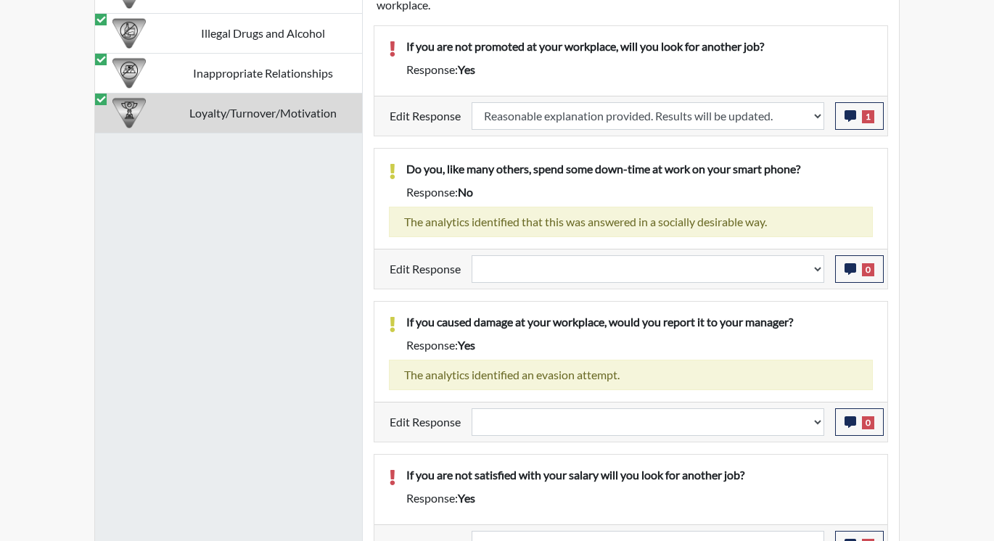
scroll to position [1046, 0]
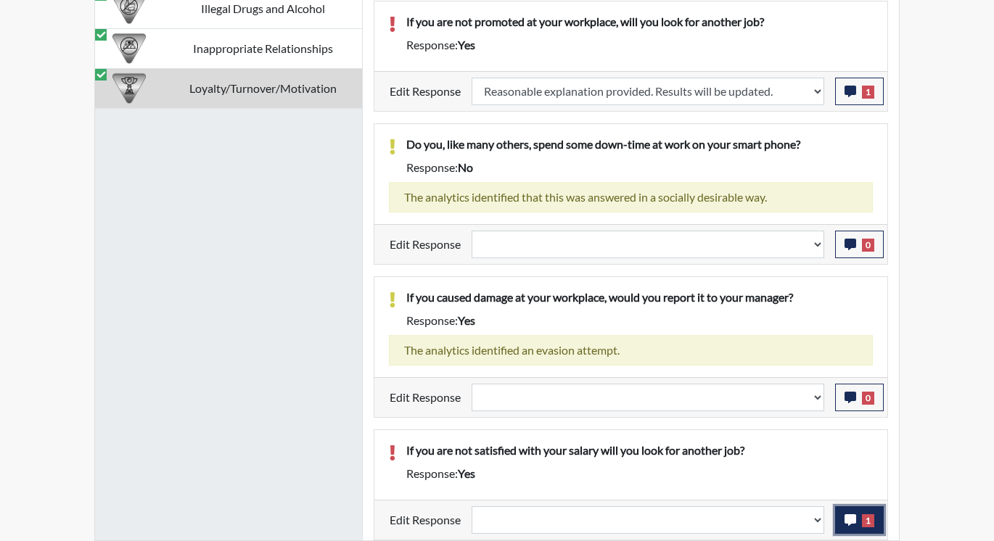
click at [842, 518] on button "1" at bounding box center [859, 520] width 49 height 28
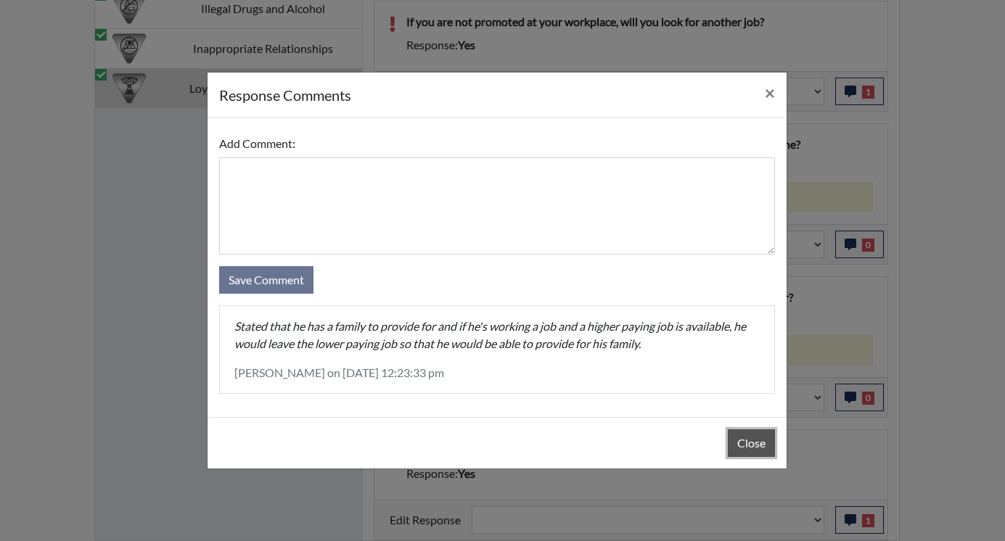
click at [736, 441] on button "Close" at bounding box center [751, 444] width 47 height 28
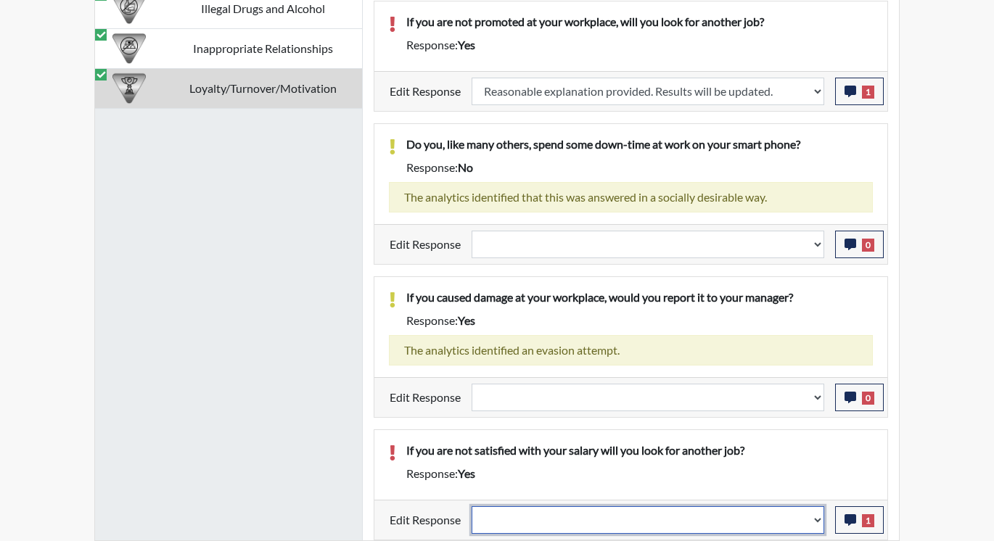
click at [818, 520] on select "Question is not relevant. Results will be updated. Reasonable explanation provi…" at bounding box center [648, 520] width 353 height 28
select select "reasonable-explanation-provided"
click at [472, 506] on select "Question is not relevant. Results will be updated. Reasonable explanation provi…" at bounding box center [648, 520] width 353 height 28
select select
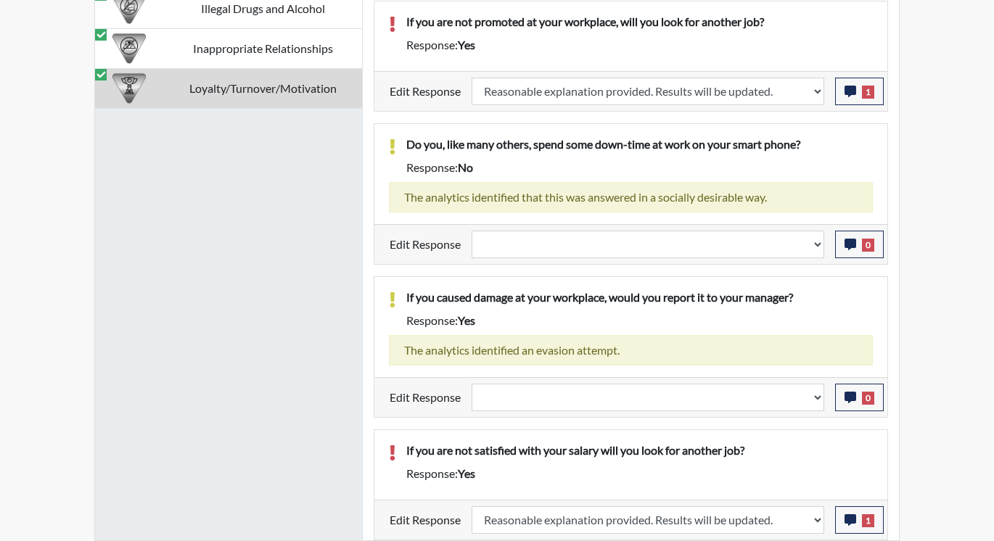
select select
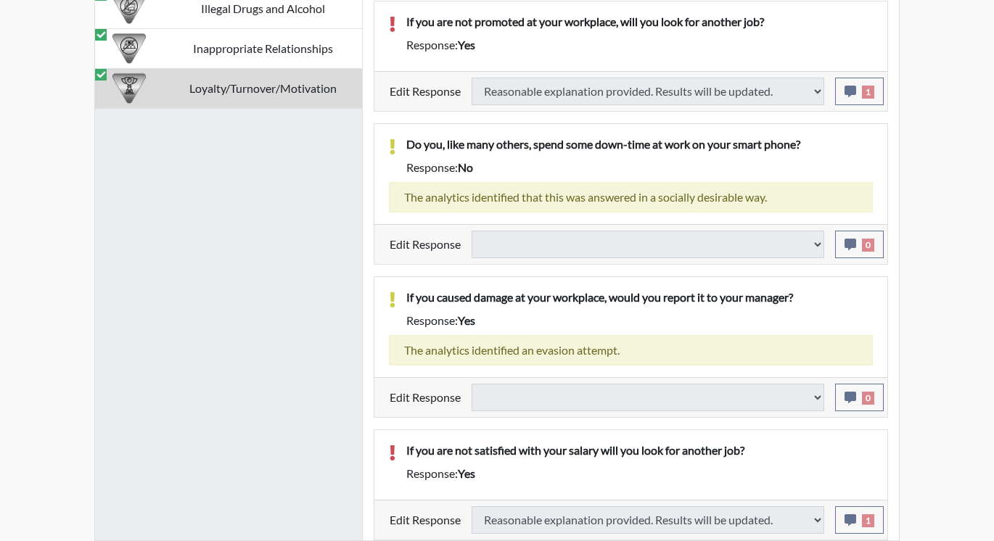
select select
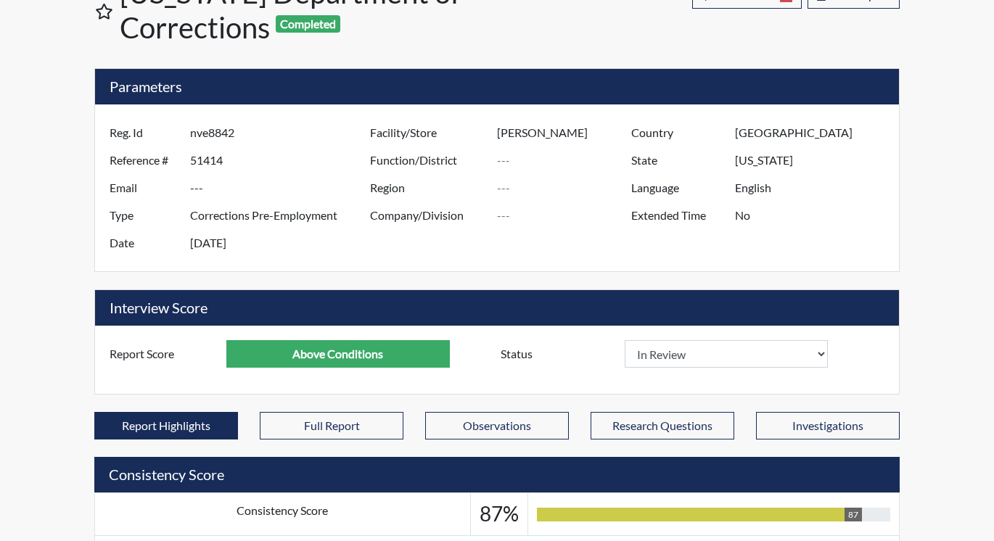
scroll to position [0, 0]
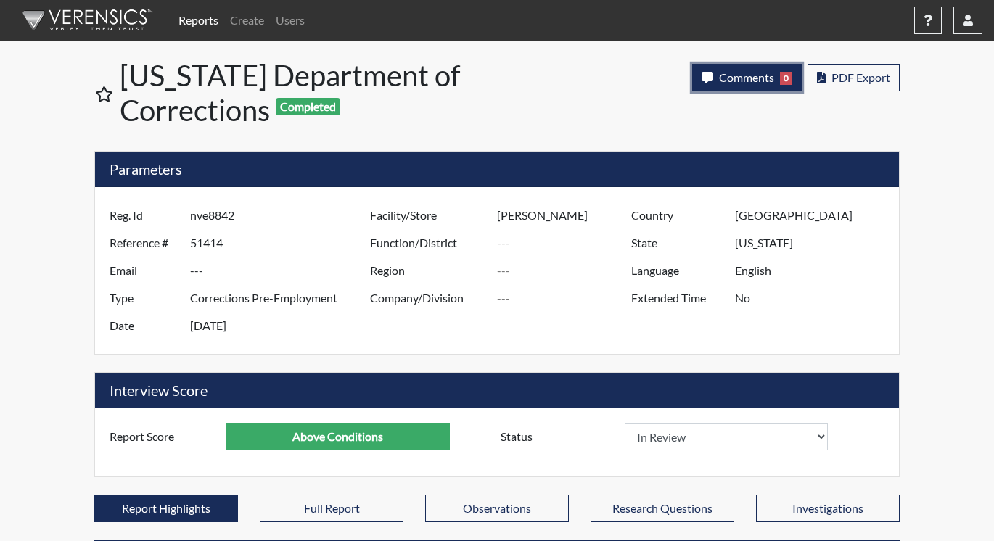
click at [752, 78] on span "Comments" at bounding box center [746, 77] width 55 height 14
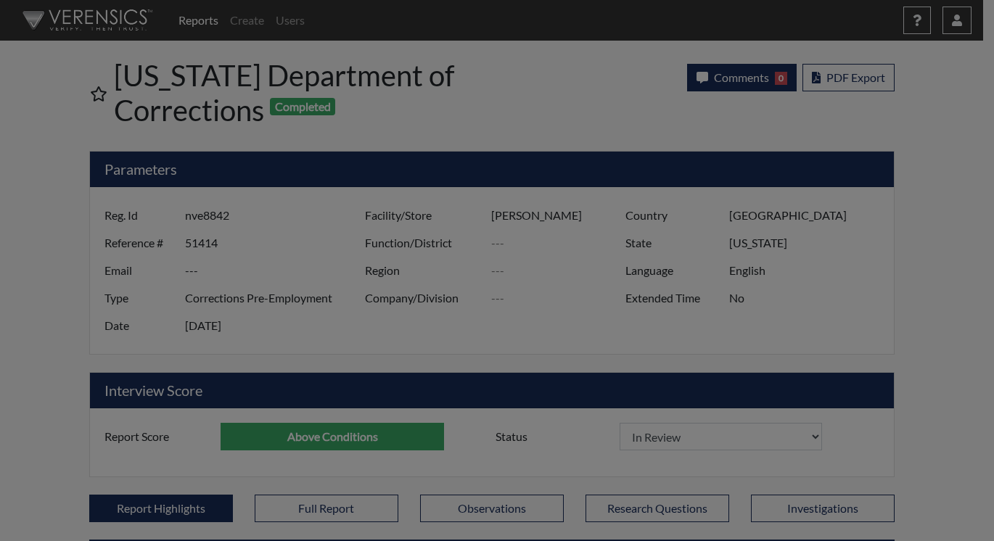
click at [751, 78] on div at bounding box center [497, 270] width 994 height 541
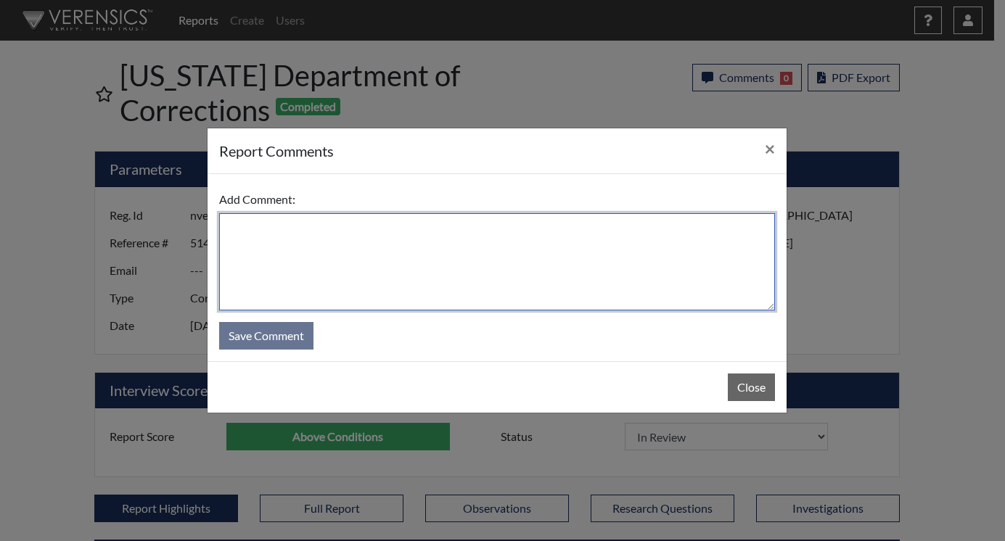
click at [327, 242] on textarea at bounding box center [497, 261] width 556 height 97
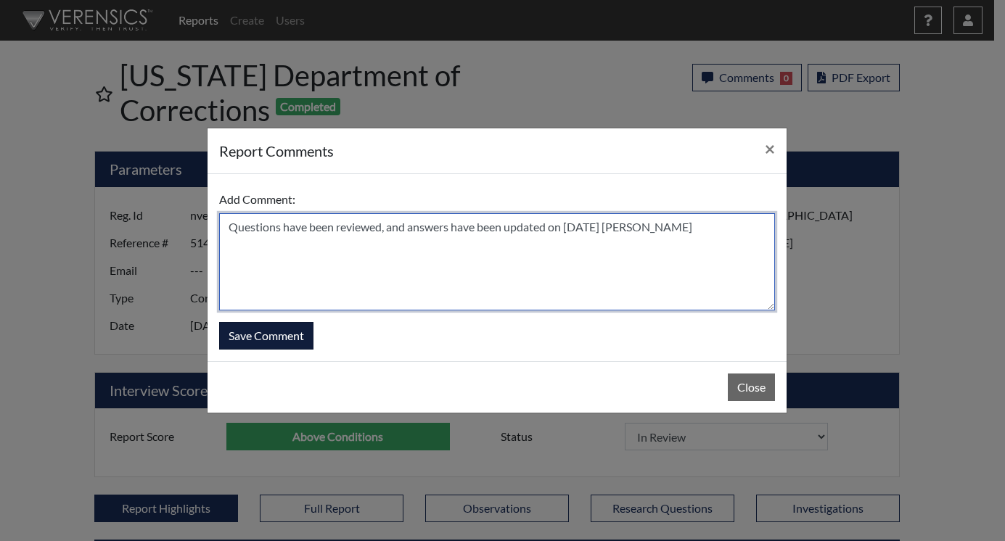
type textarea "Questions have been reviewed, and answers have been updated on 9/23/25 N. Brown"
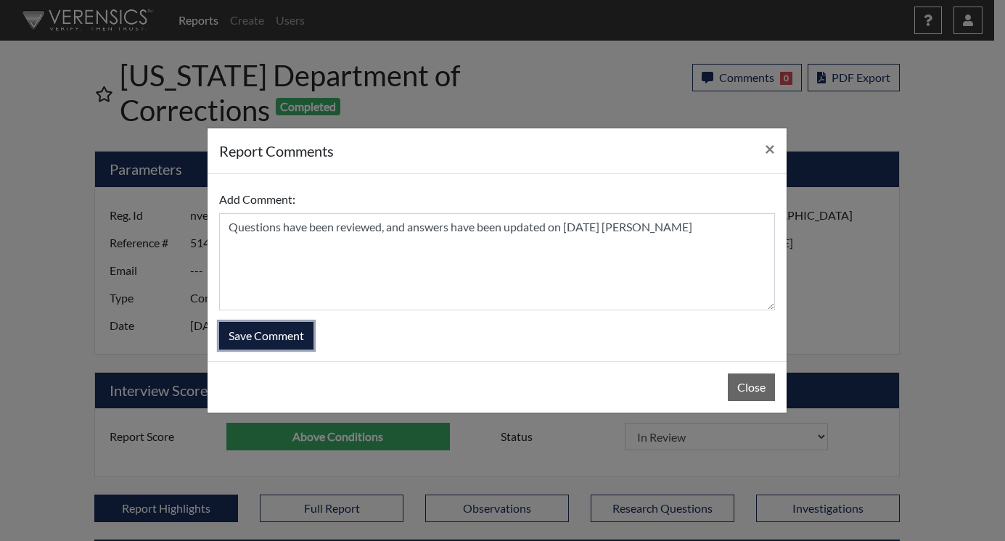
click at [281, 329] on button "Save Comment" at bounding box center [266, 336] width 94 height 28
select select
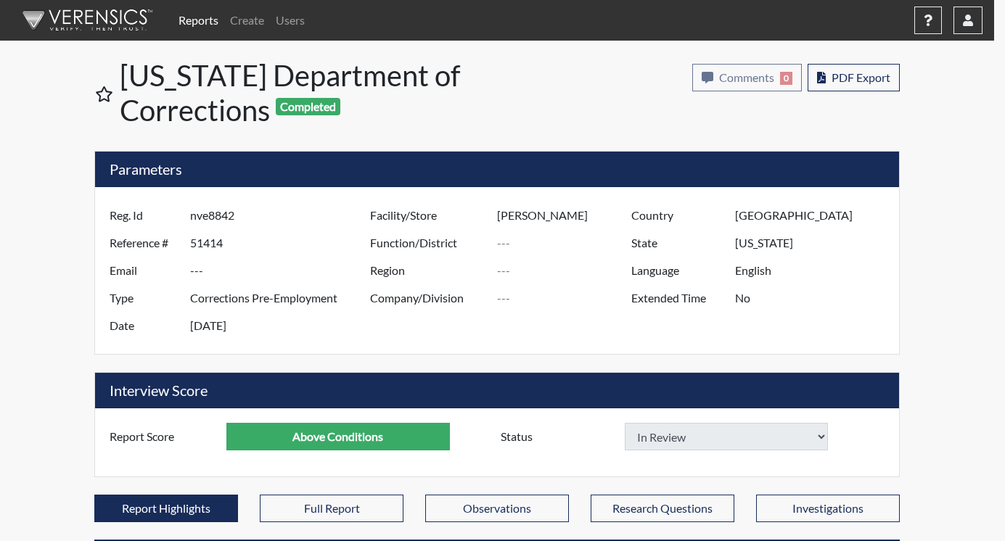
select select
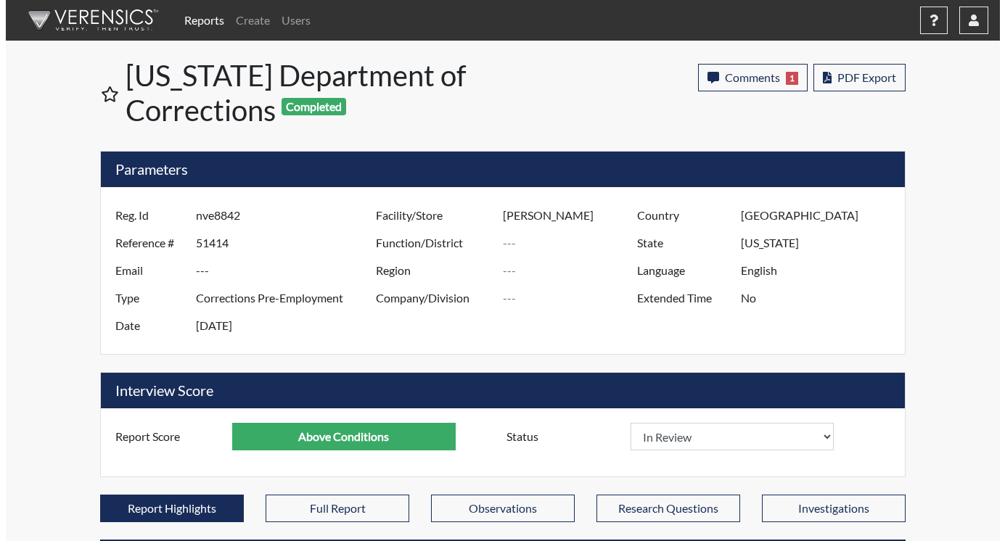
scroll to position [241, 603]
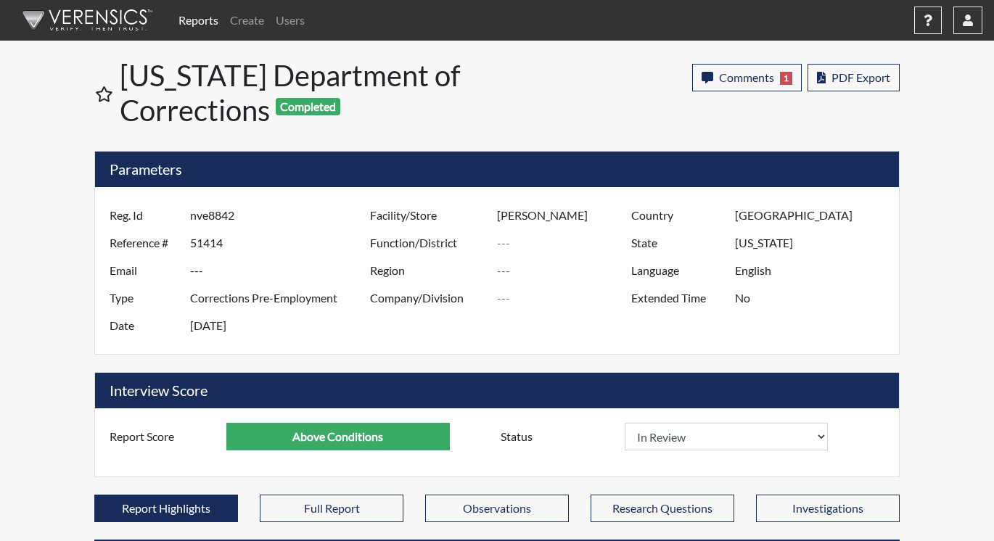
click at [205, 17] on link "Reports" at bounding box center [199, 20] width 52 height 29
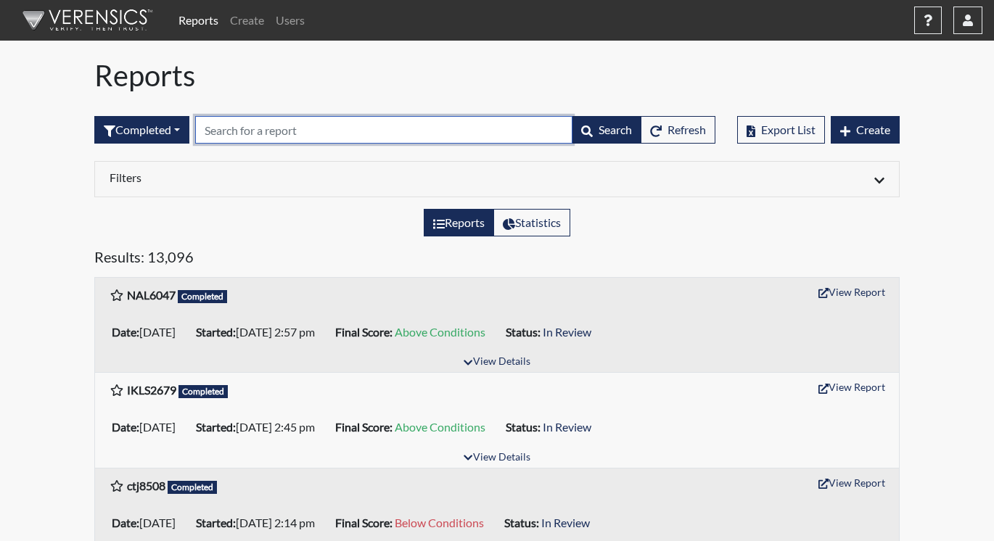
click at [234, 133] on input "text" at bounding box center [383, 130] width 377 height 28
paste input "jab6977"
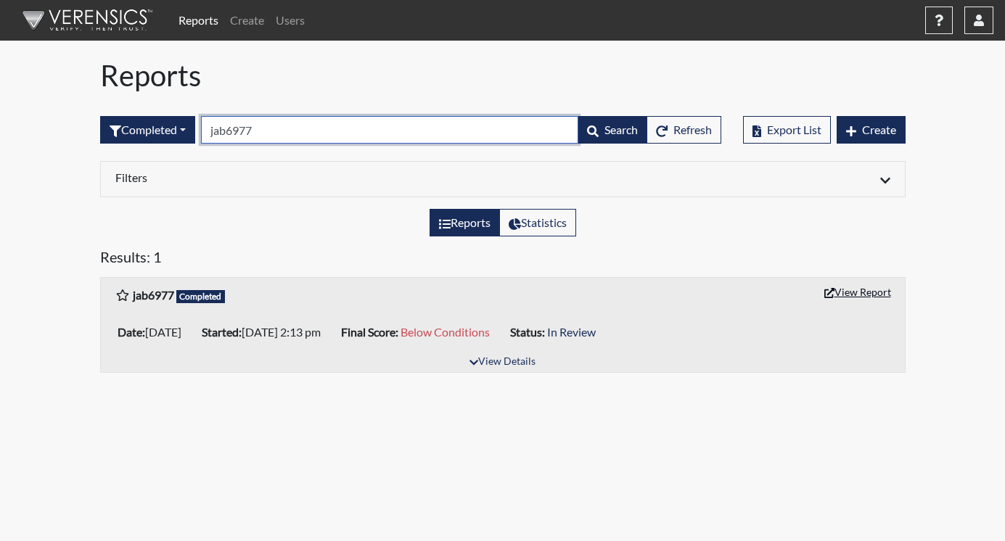
type input "jab6977"
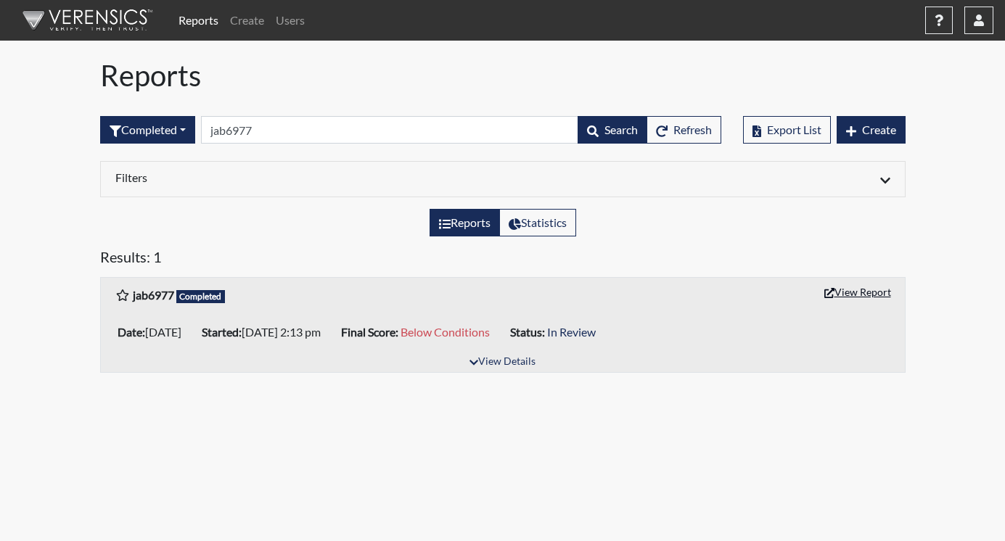
click at [848, 287] on button "View Report" at bounding box center [858, 292] width 80 height 22
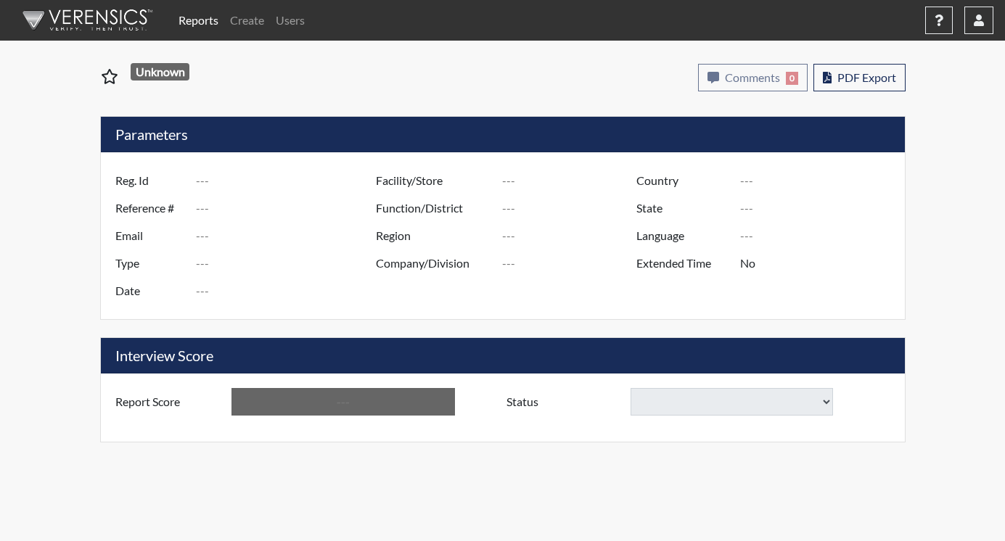
type input "jab6977"
type input "51419"
type input "---"
type input "Corrections Pre-Employment"
type input "[DATE]"
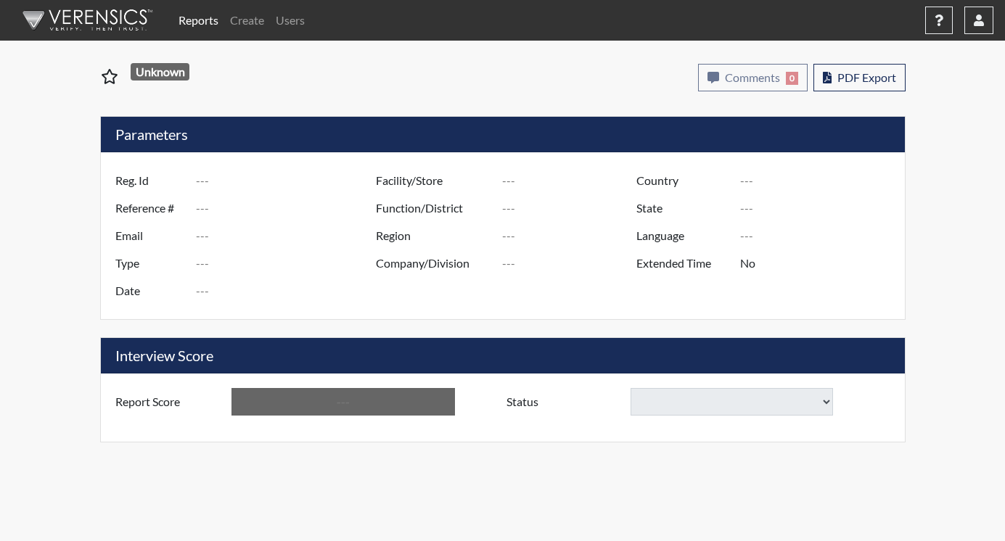
type input "GD&CP SMU*+"
type input "[GEOGRAPHIC_DATA]"
type input "[US_STATE]"
type input "English"
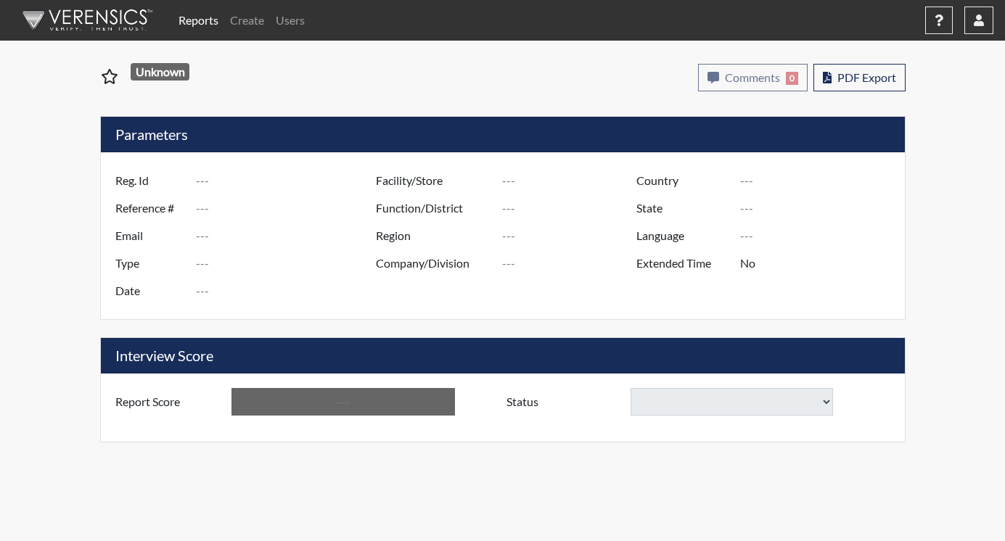
type input "Below Conditions"
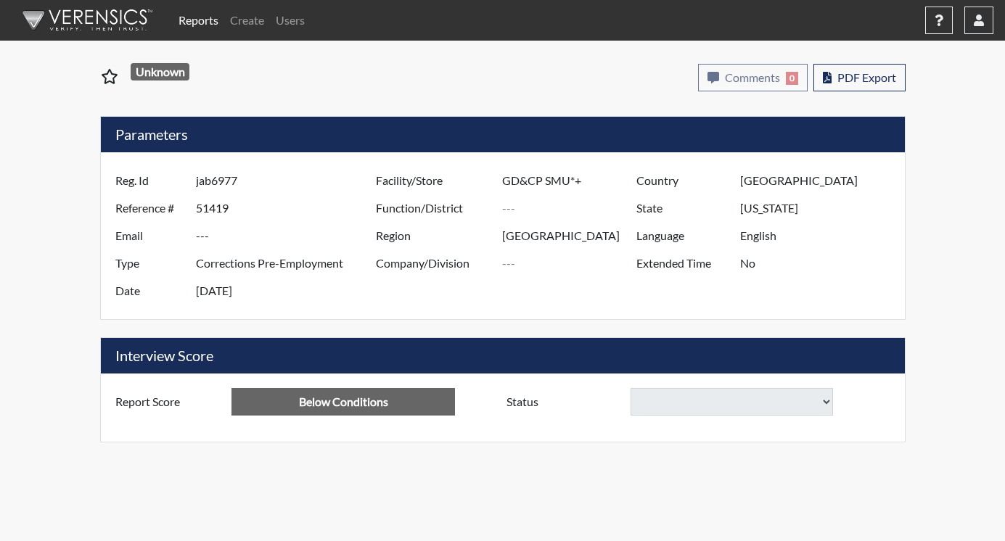
select select
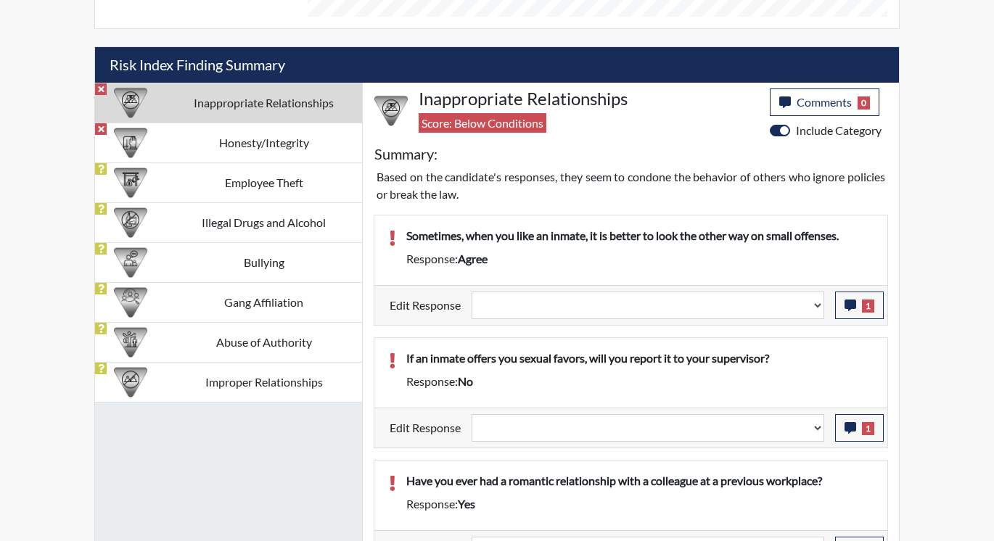
scroll to position [862, 0]
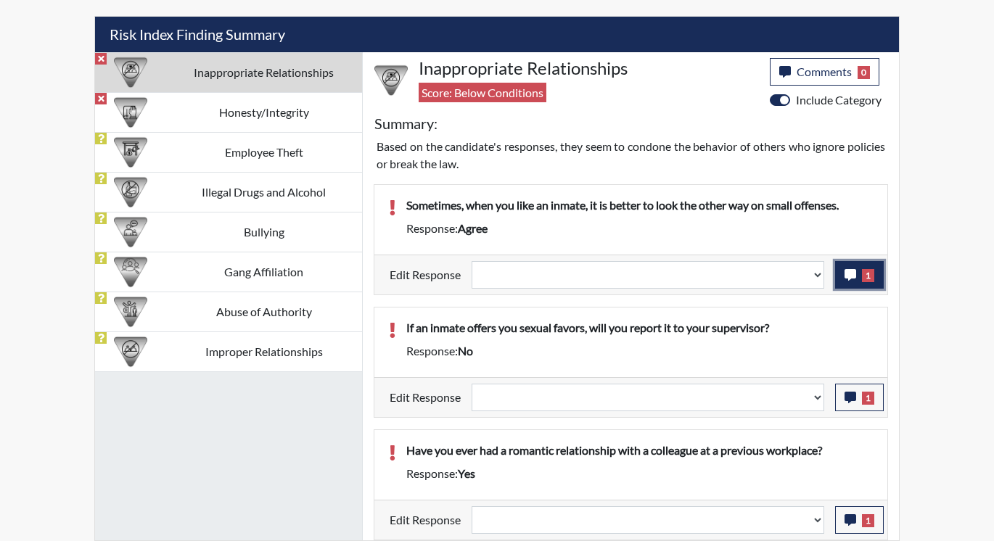
click at [851, 277] on icon "button" at bounding box center [851, 275] width 12 height 12
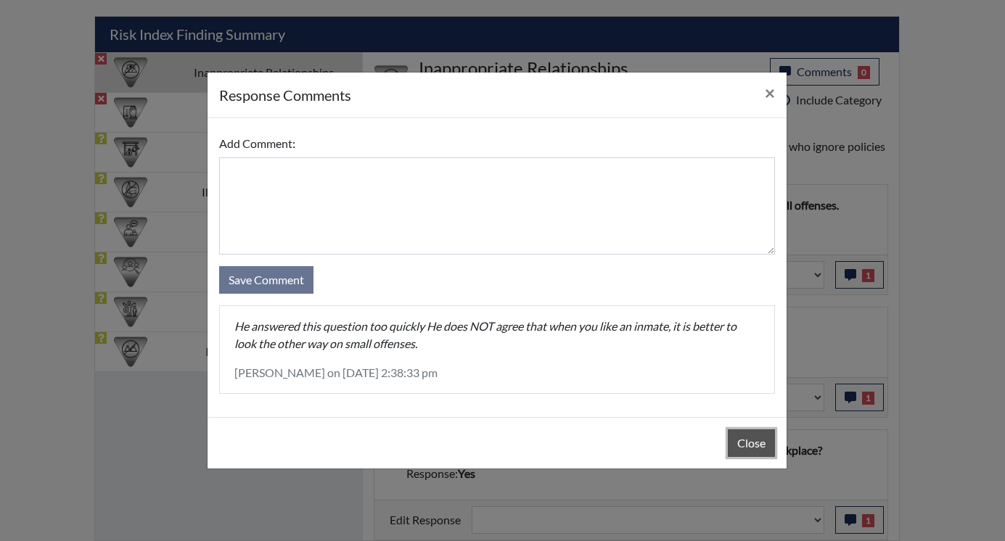
click at [739, 443] on button "Close" at bounding box center [751, 444] width 47 height 28
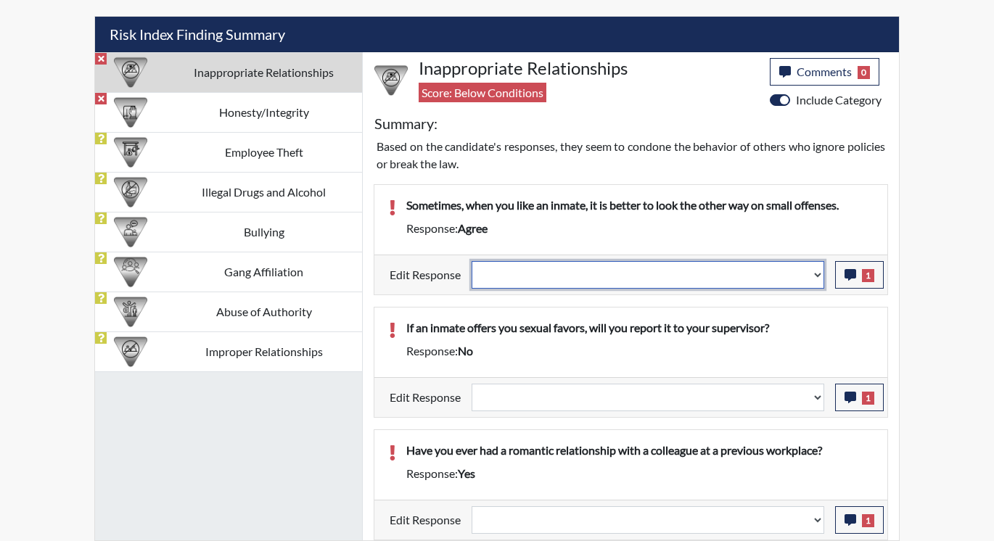
click at [816, 278] on select "Question is not relevant. Results will be updated. Reasonable explanation provi…" at bounding box center [648, 275] width 353 height 28
select select "reasonable-explanation-provided"
click at [472, 261] on select "Question is not relevant. Results will be updated. Reasonable explanation provi…" at bounding box center [648, 275] width 353 height 28
select select
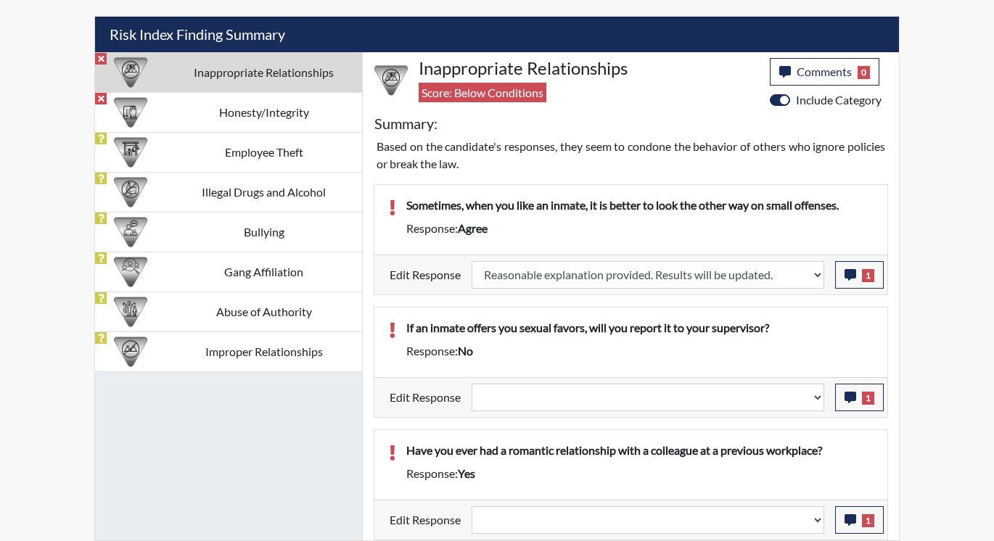
select select
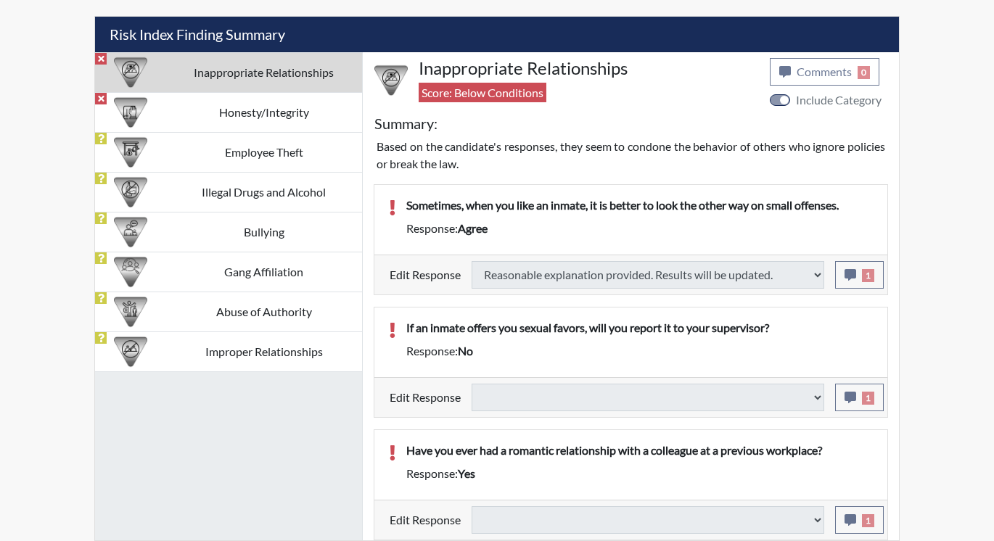
select select
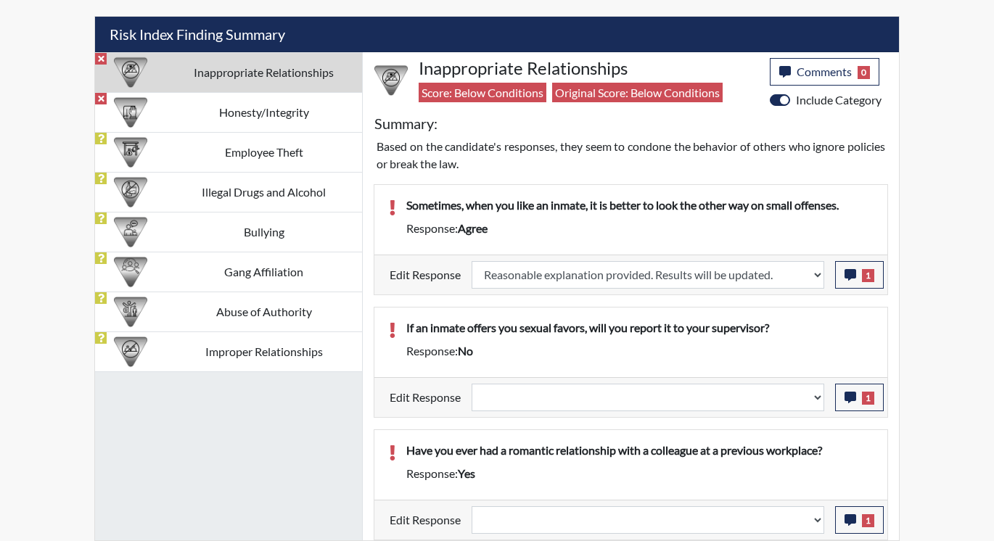
scroll to position [241, 603]
click at [849, 396] on icon "button" at bounding box center [851, 398] width 12 height 12
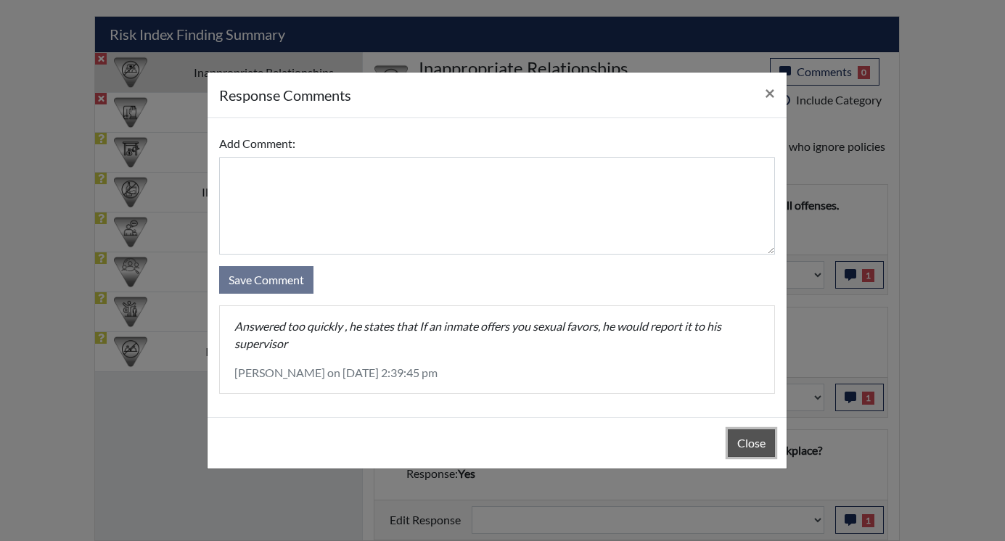
click at [740, 435] on button "Close" at bounding box center [751, 444] width 47 height 28
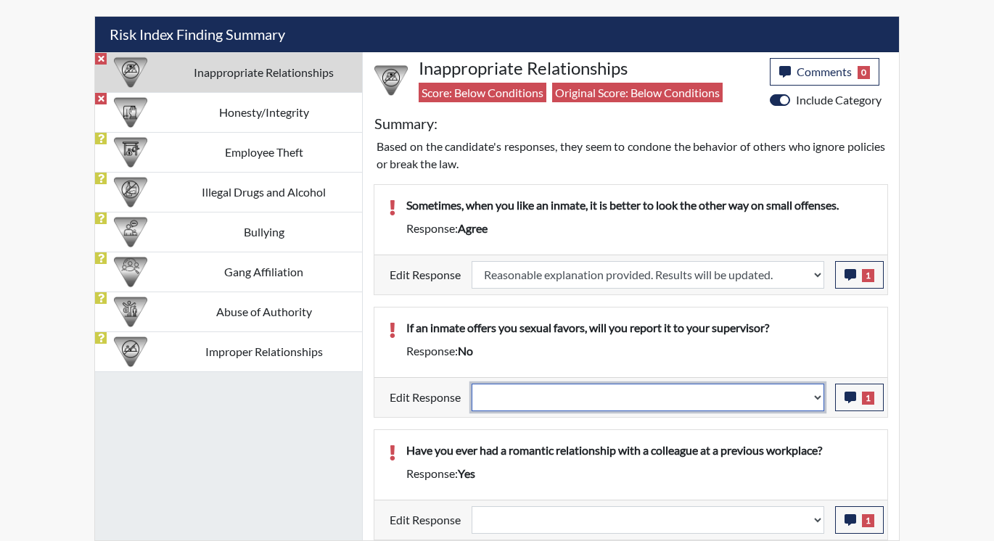
click at [818, 401] on select "Question is not relevant. Results will be updated. Reasonable explanation provi…" at bounding box center [648, 398] width 353 height 28
select select "reasonable-explanation-provided"
click at [472, 384] on select "Question is not relevant. Results will be updated. Reasonable explanation provi…" at bounding box center [648, 398] width 353 height 28
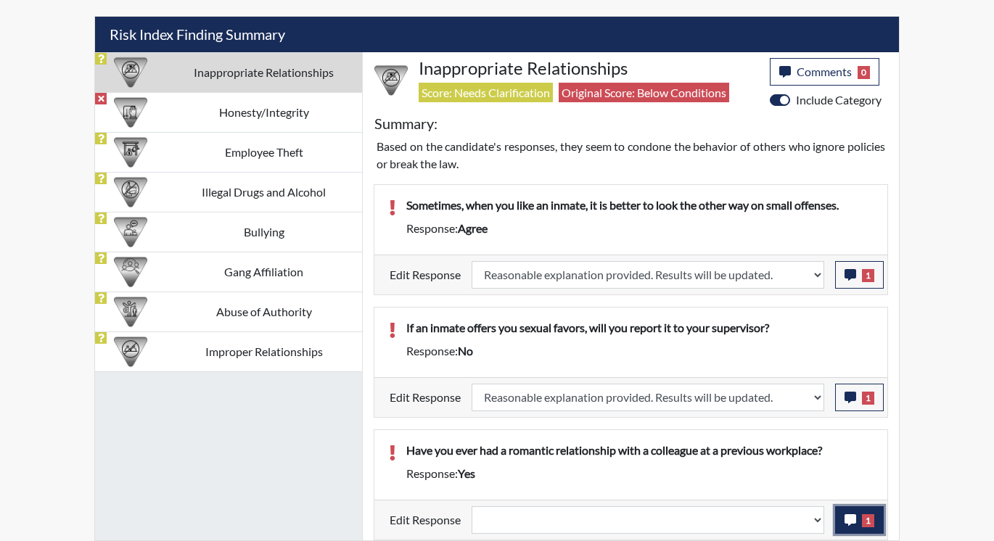
click at [855, 514] on icon "button" at bounding box center [851, 520] width 12 height 12
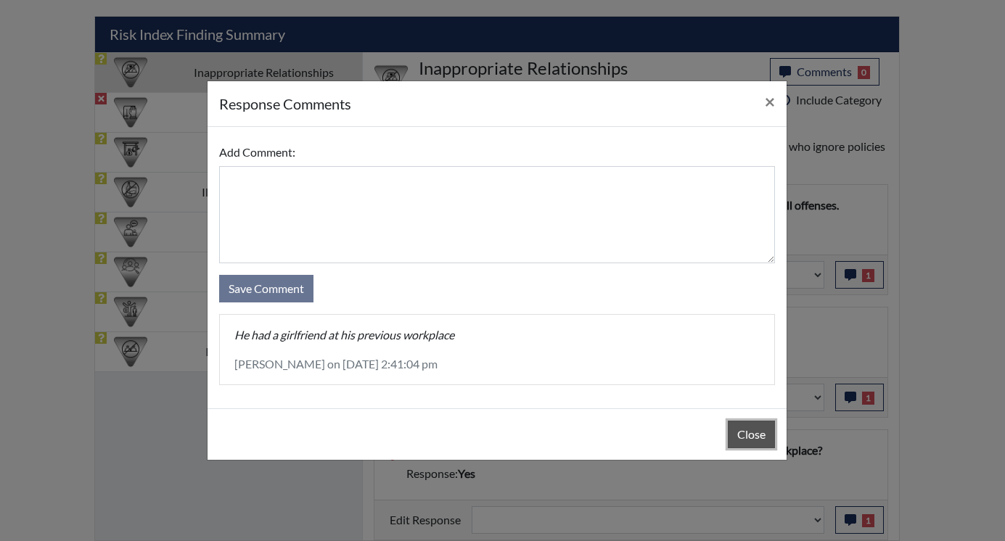
click at [772, 438] on button "Close" at bounding box center [751, 435] width 47 height 28
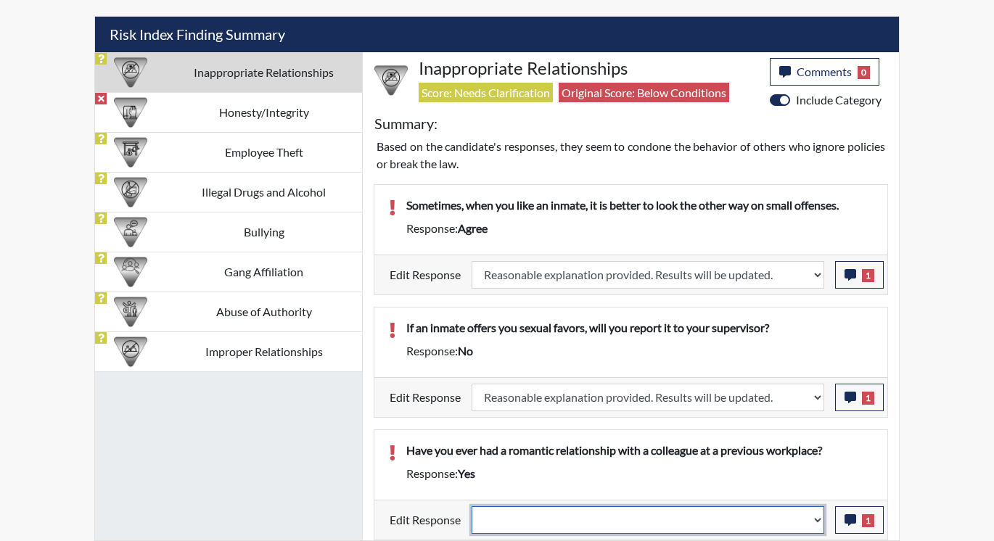
click at [815, 519] on select "Question is not relevant. Results will be updated. Reasonable explanation provi…" at bounding box center [648, 520] width 353 height 28
click at [815, 518] on select "Question is not relevant. Results will be updated. Reasonable explanation provi…" at bounding box center [648, 520] width 353 height 28
select select "reasonable-explanation-provided"
click at [472, 506] on select "Question is not relevant. Results will be updated. Reasonable explanation provi…" at bounding box center [648, 520] width 353 height 28
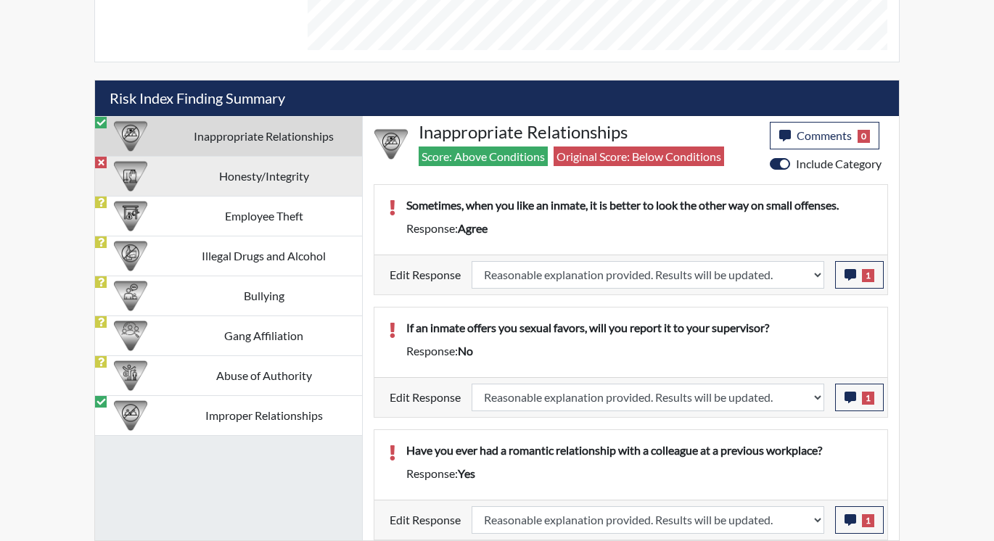
click at [207, 178] on td "Honesty/Integrity" at bounding box center [263, 176] width 197 height 40
select select
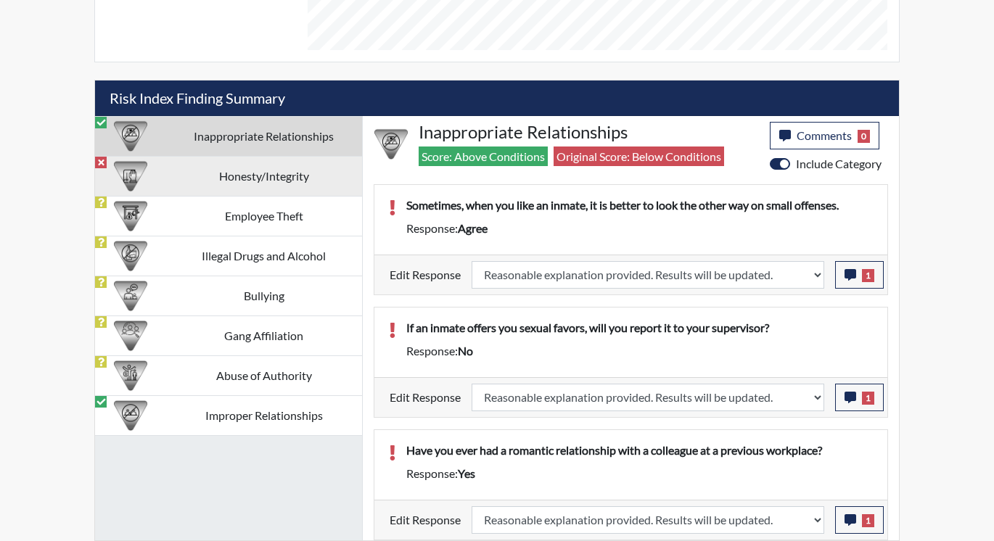
select select
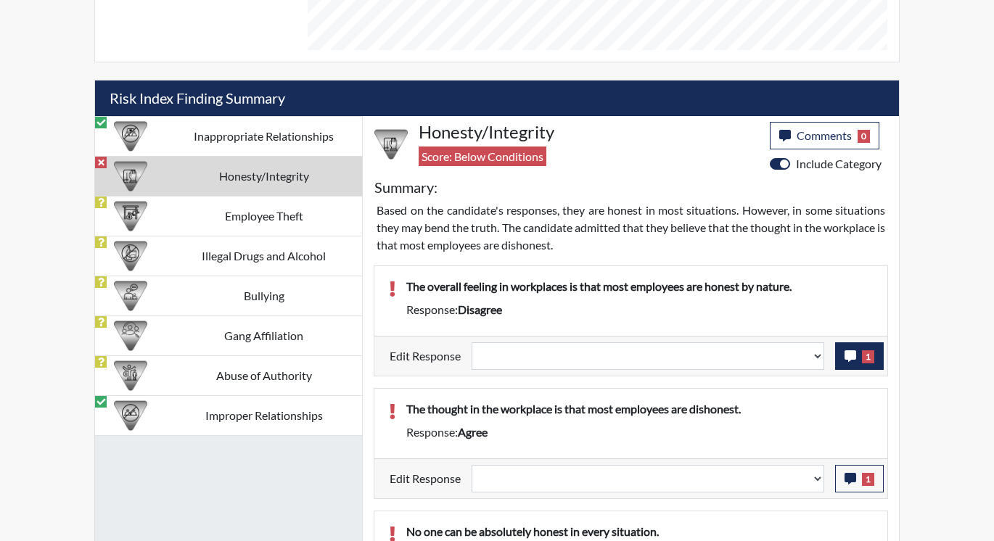
select select
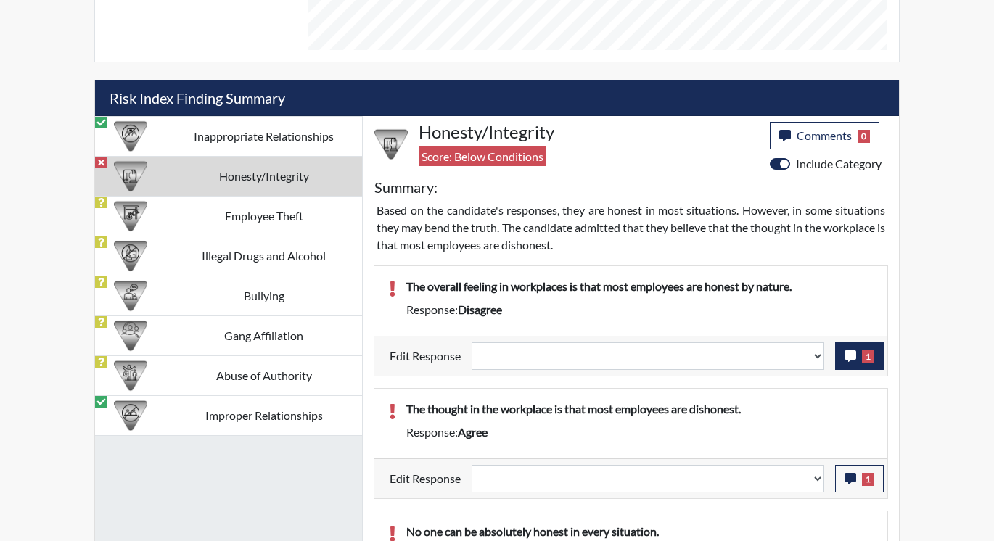
select select
click at [857, 353] on button "1" at bounding box center [859, 356] width 49 height 28
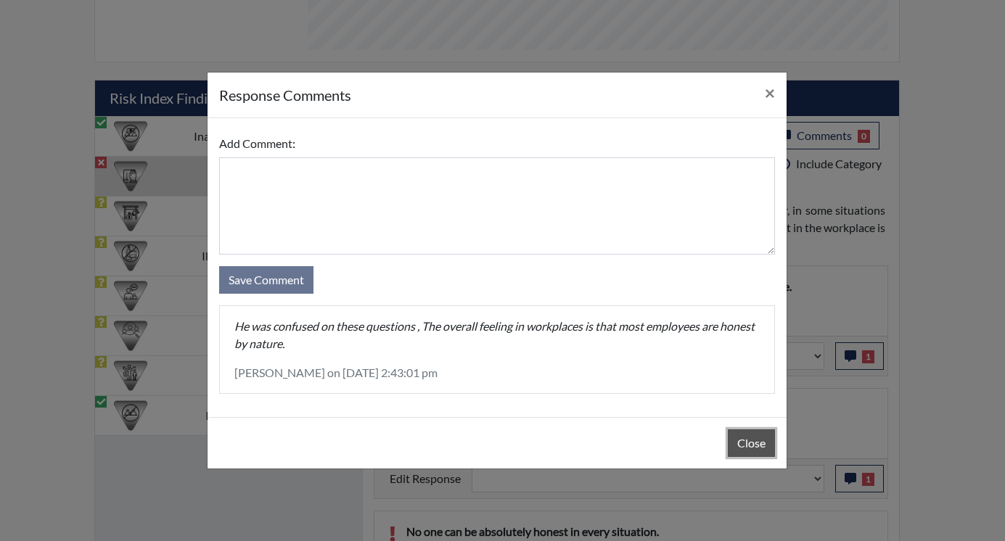
click at [746, 443] on button "Close" at bounding box center [751, 444] width 47 height 28
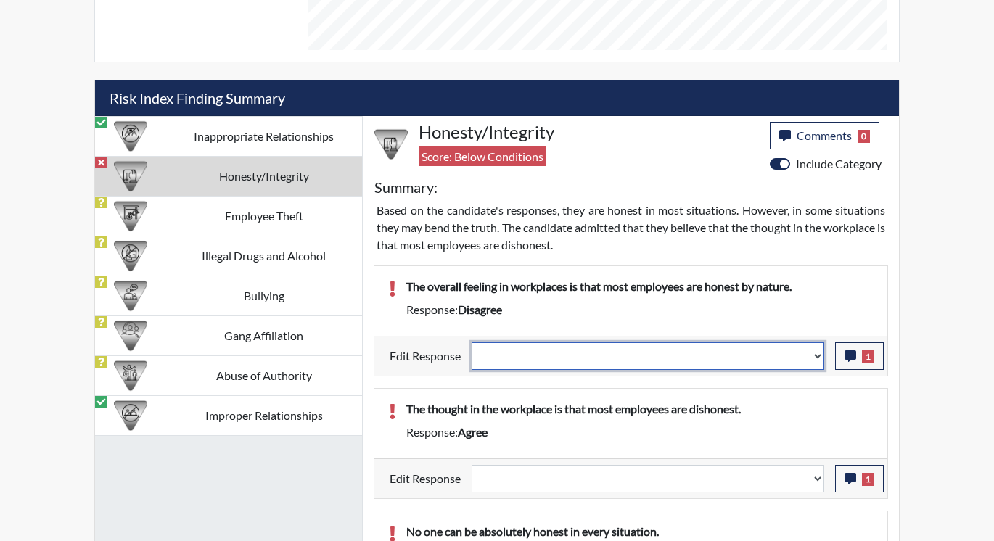
click at [813, 352] on select "Question is not relevant. Results will be updated. Reasonable explanation provi…" at bounding box center [648, 356] width 353 height 28
select select "reasonable-explanation-provided"
click at [472, 342] on select "Question is not relevant. Results will be updated. Reasonable explanation provi…" at bounding box center [648, 356] width 353 height 28
select select
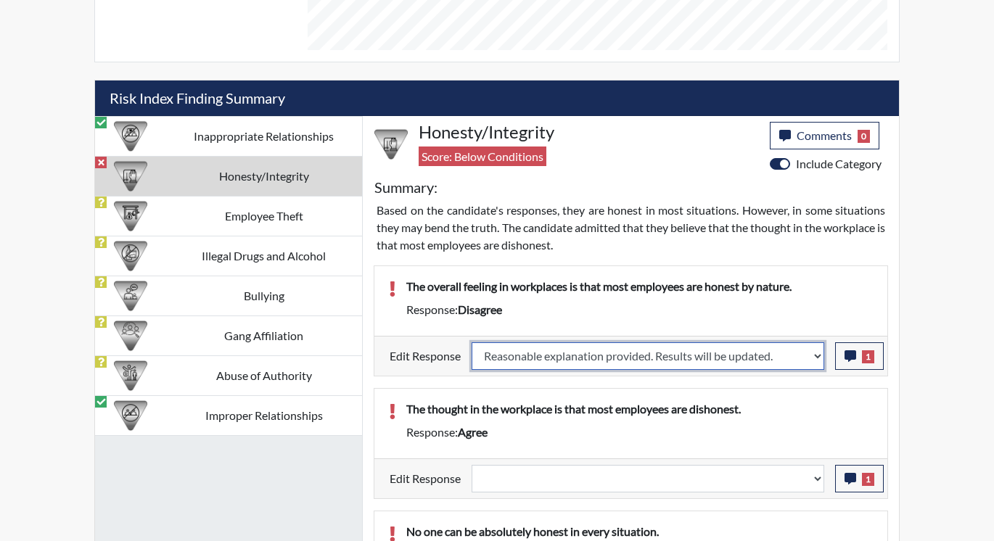
select select
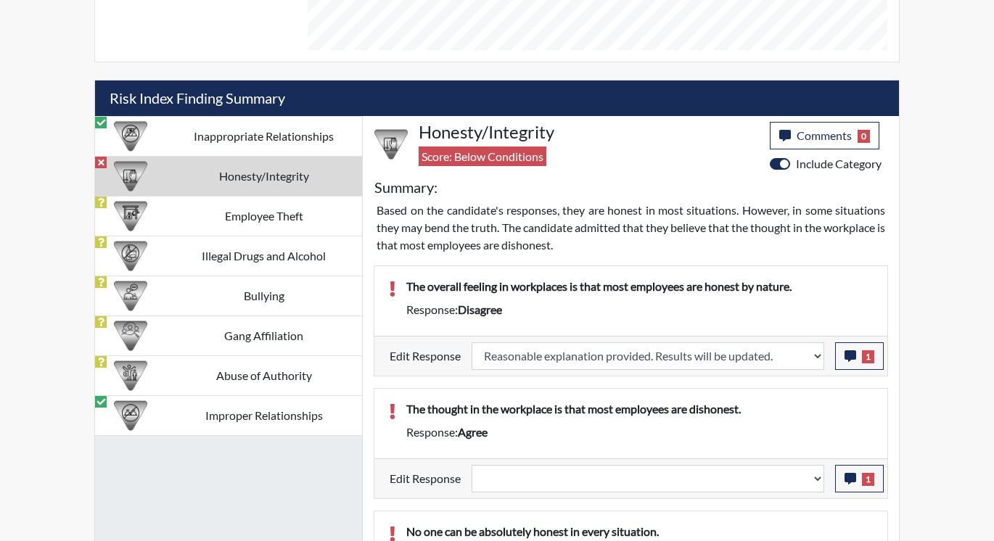
click at [787, 398] on div "The thought in the workplace is that most employees are dishonest. Response: ag…" at bounding box center [630, 424] width 513 height 70
select select
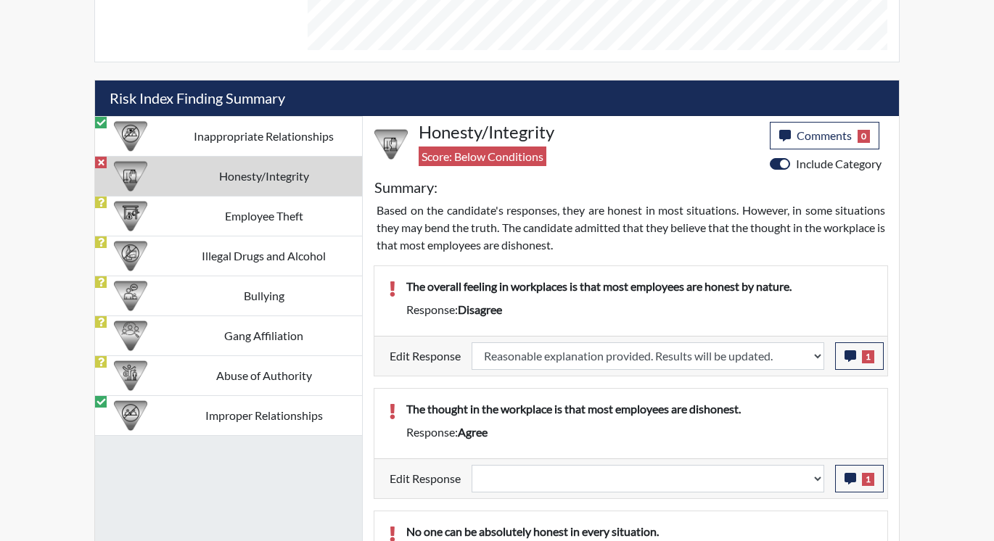
select select
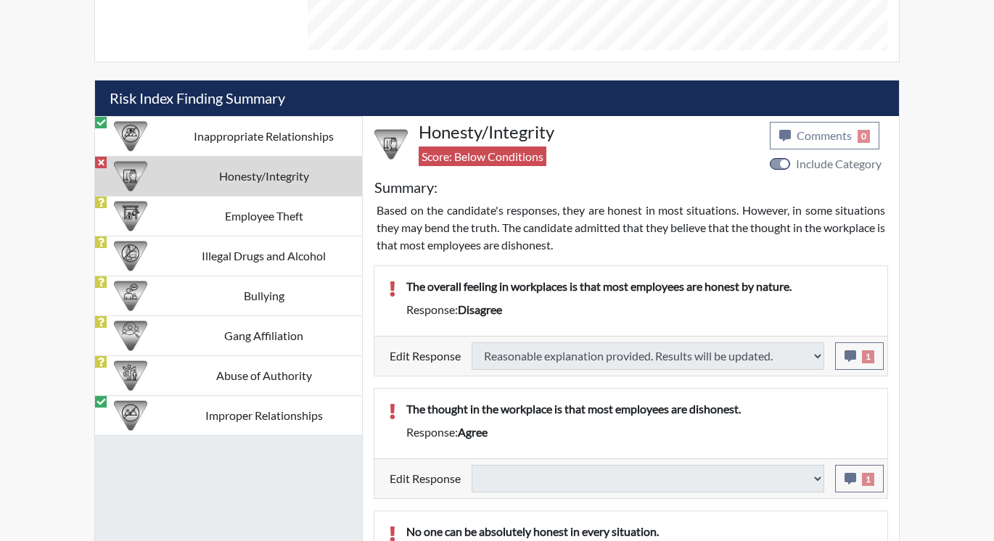
type input "Above Conditions"
select select
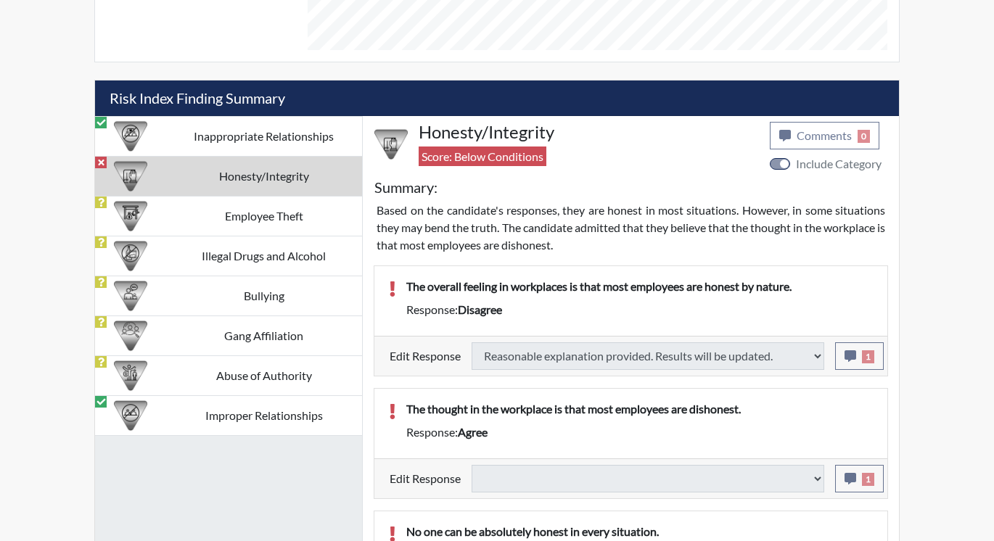
select select
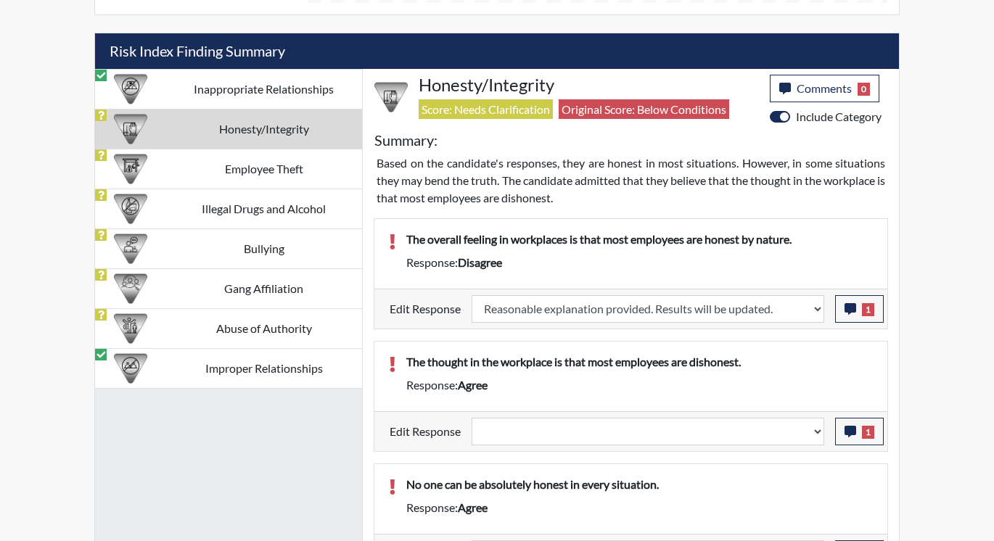
scroll to position [871, 0]
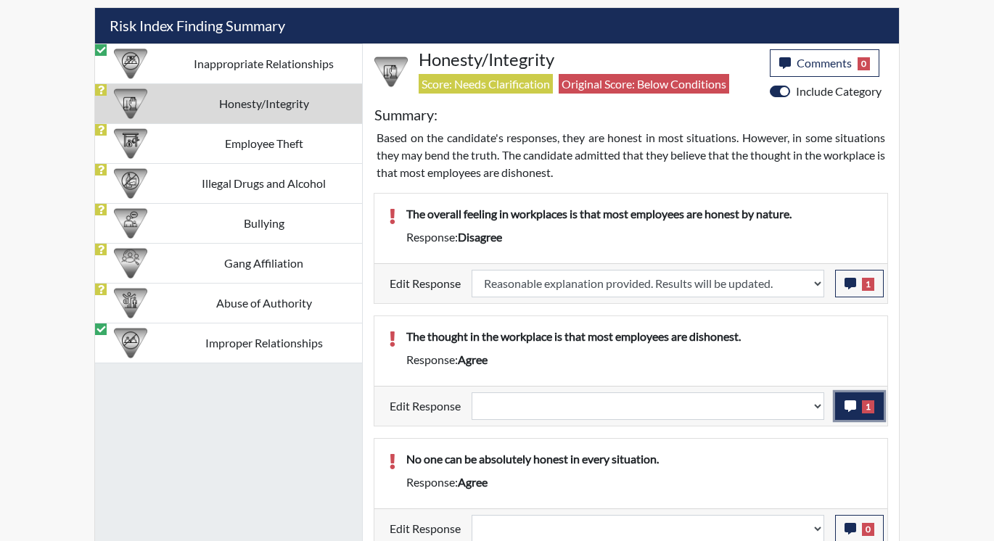
click at [852, 398] on button "1" at bounding box center [859, 407] width 49 height 28
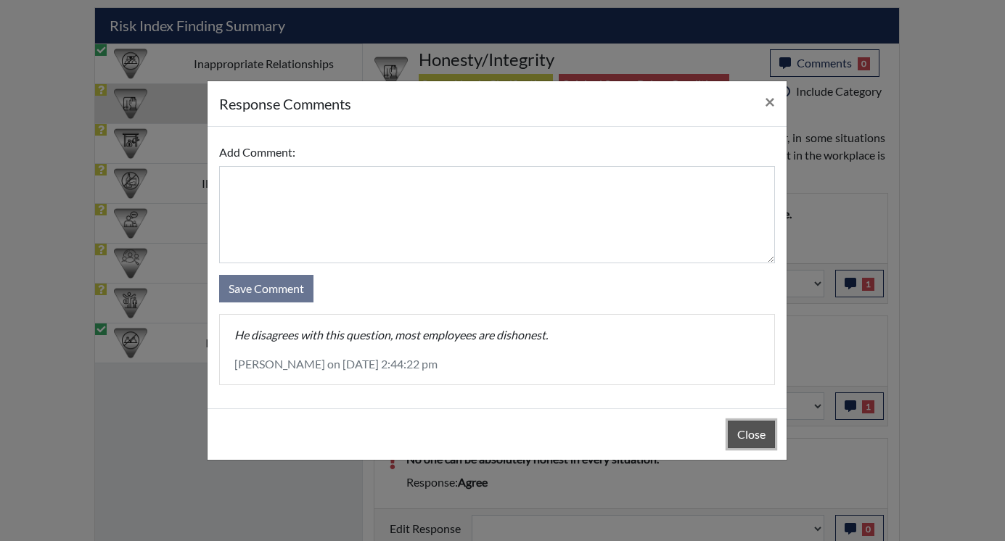
click at [743, 431] on button "Close" at bounding box center [751, 435] width 47 height 28
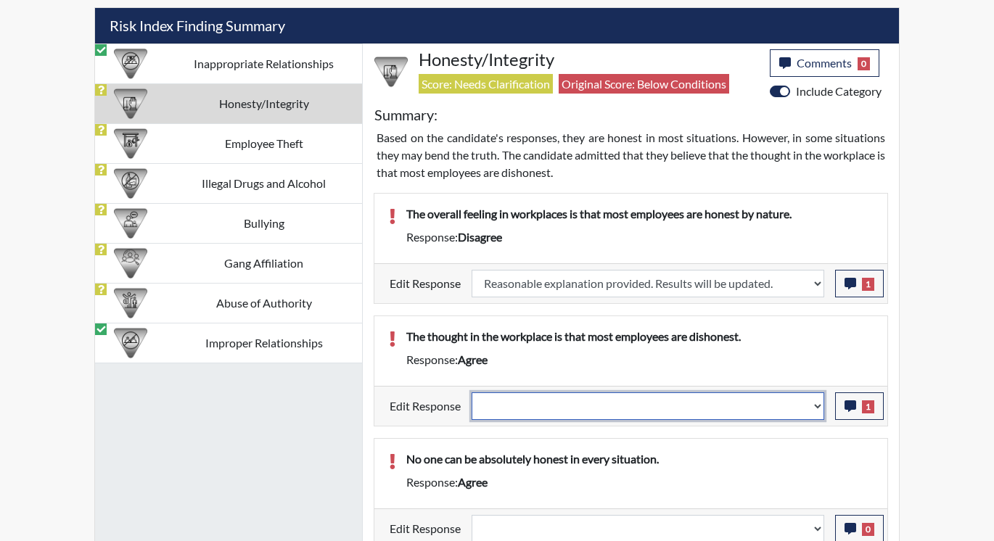
click at [818, 404] on select "Question is not relevant. Results will be updated. Reasonable explanation provi…" at bounding box center [648, 407] width 353 height 28
select select "reasonable-explanation-provided"
click at [472, 393] on select "Question is not relevant. Results will be updated. Reasonable explanation provi…" at bounding box center [648, 407] width 353 height 28
select select
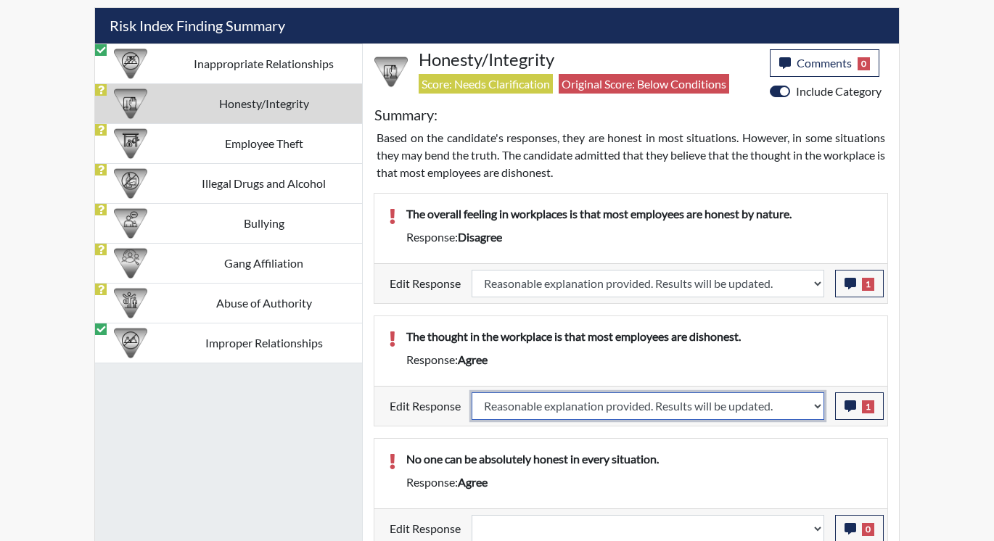
select select
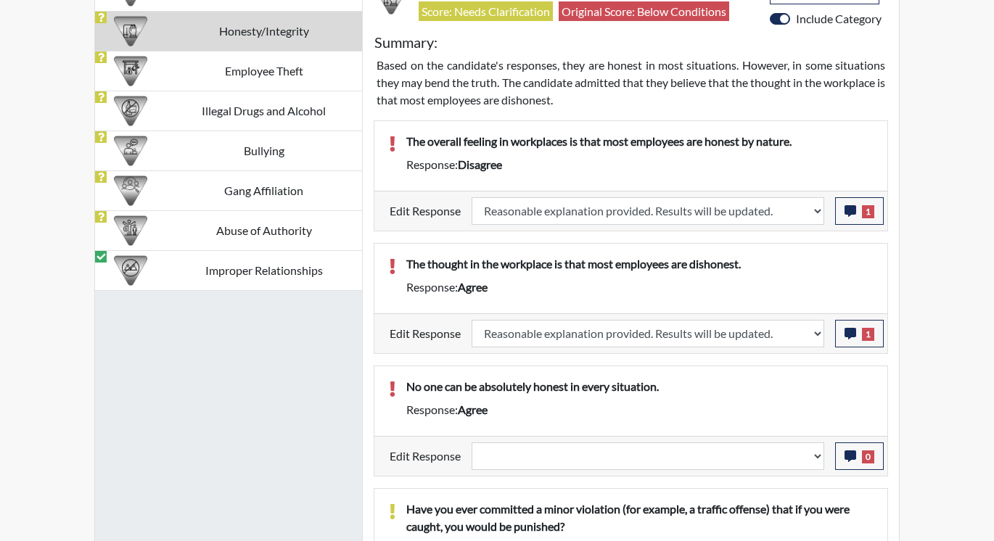
select select
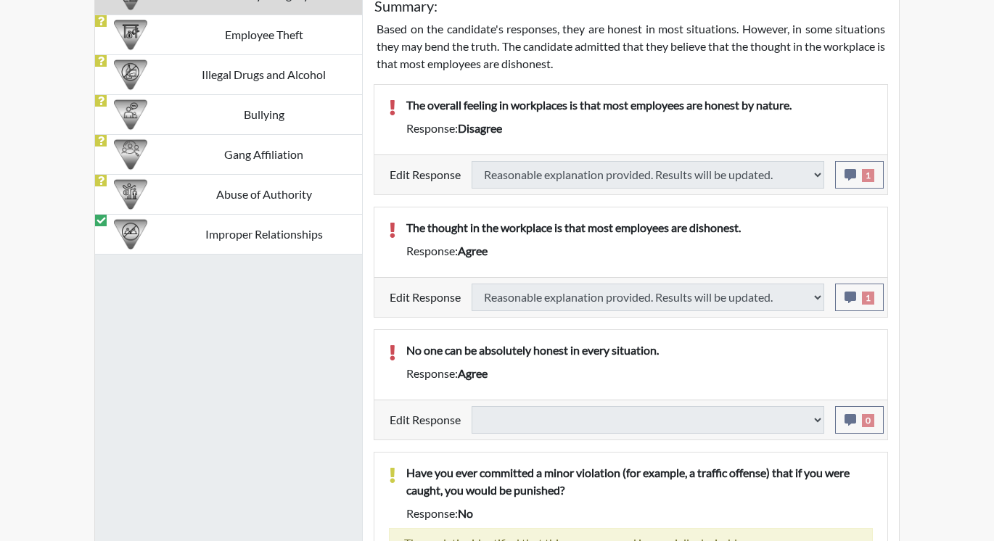
scroll to position [1016, 0]
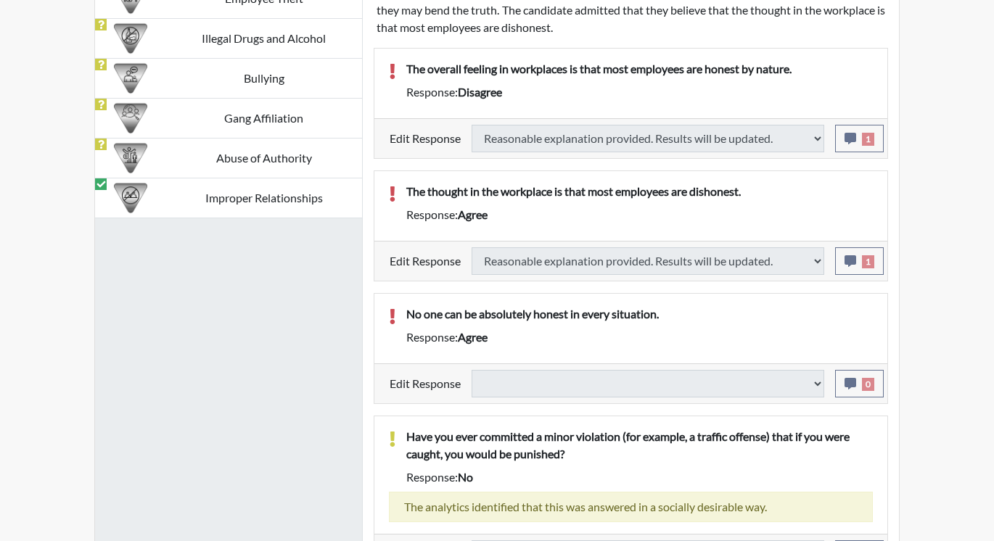
select select
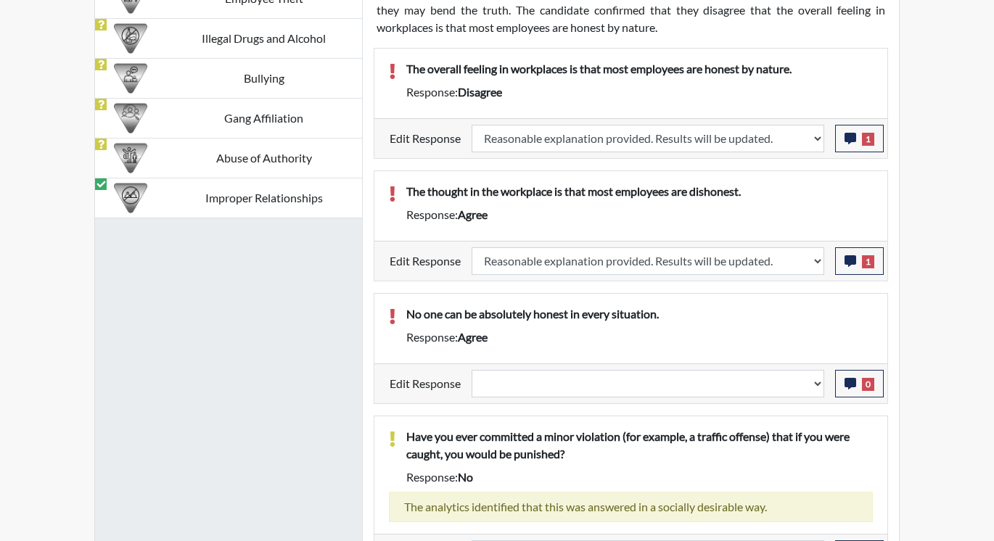
scroll to position [241, 603]
click at [842, 384] on button "0" at bounding box center [859, 384] width 49 height 28
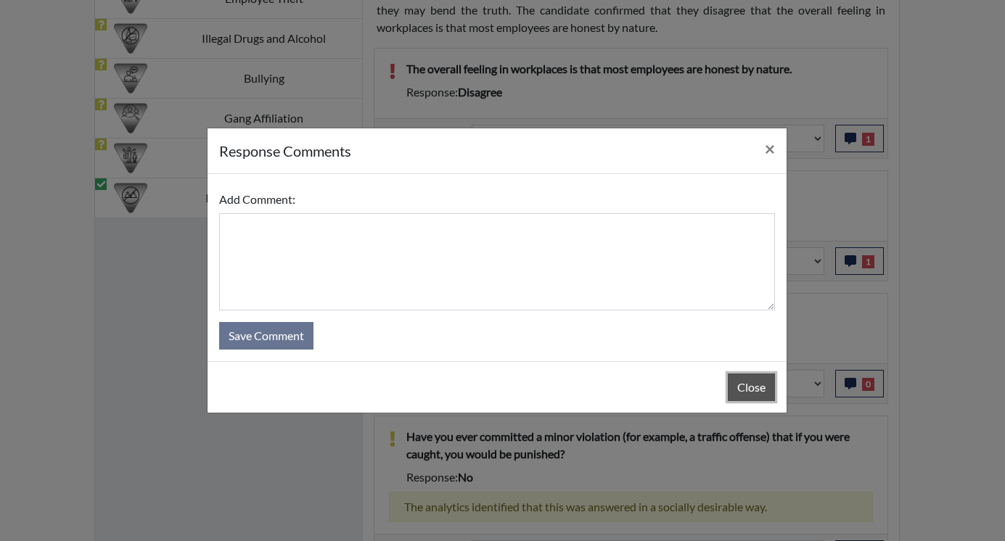
click at [749, 389] on button "Close" at bounding box center [751, 388] width 47 height 28
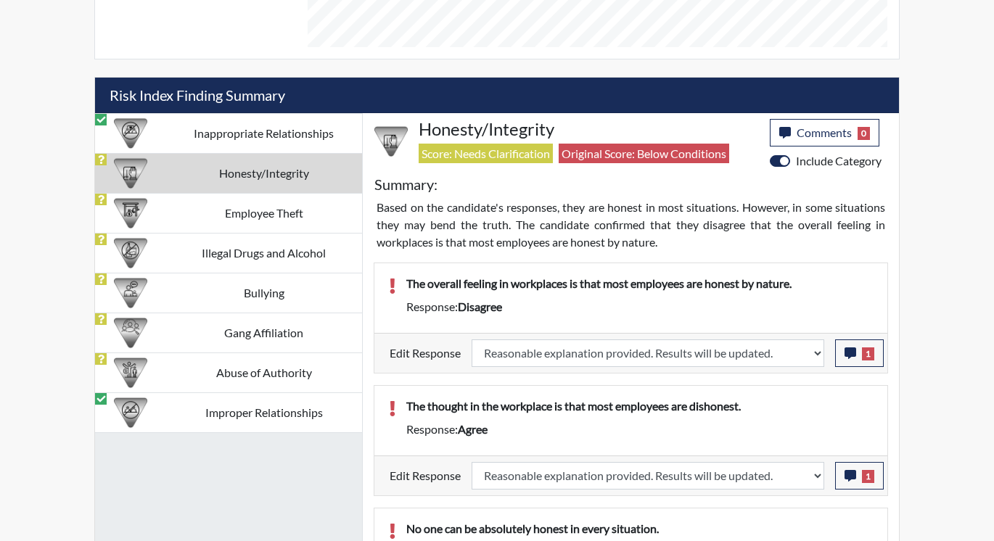
scroll to position [729, 0]
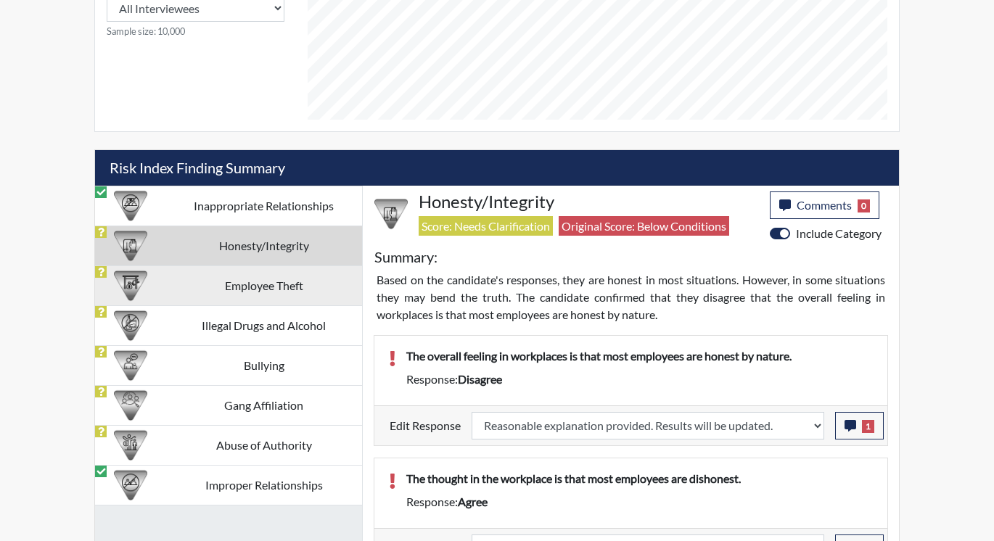
click at [269, 286] on td "Employee Theft" at bounding box center [263, 286] width 197 height 40
select select
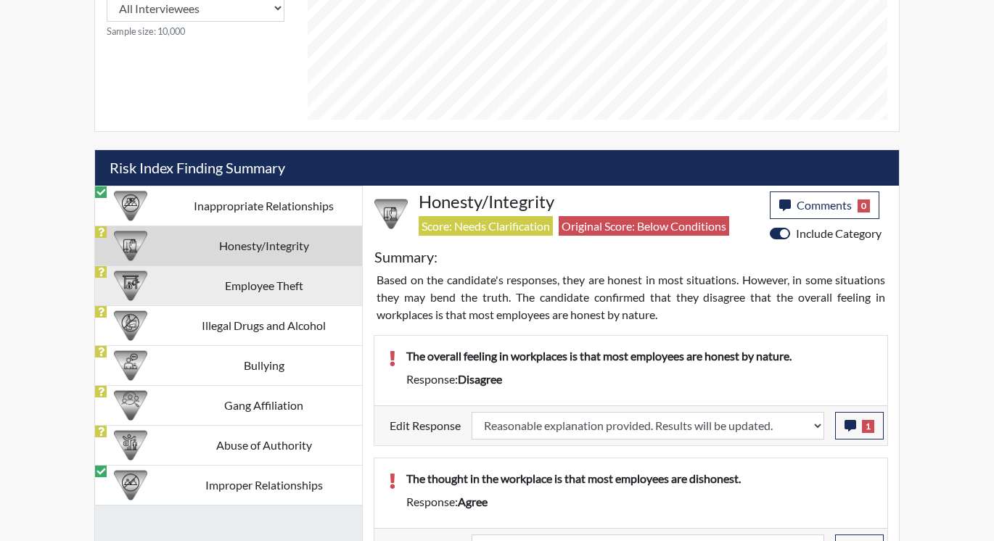
select select
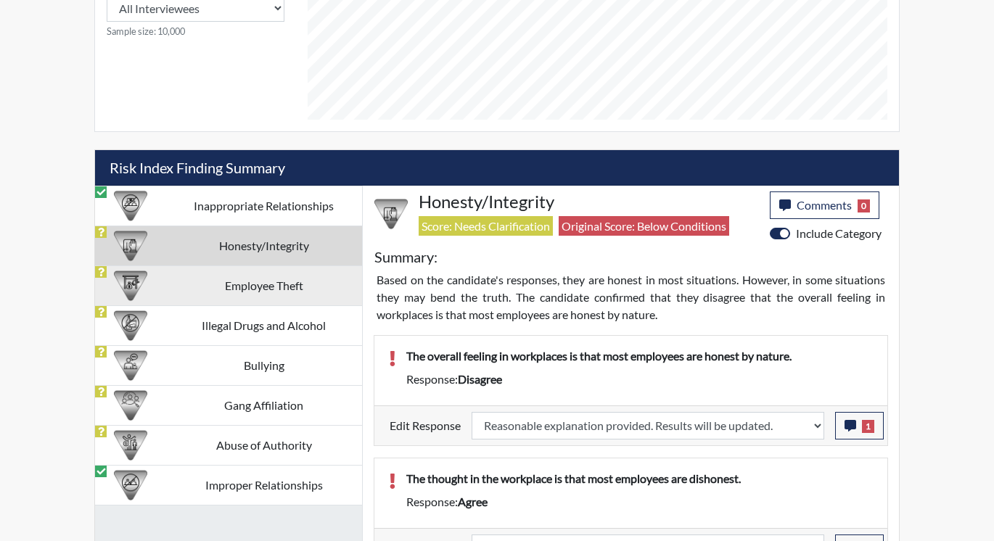
select select
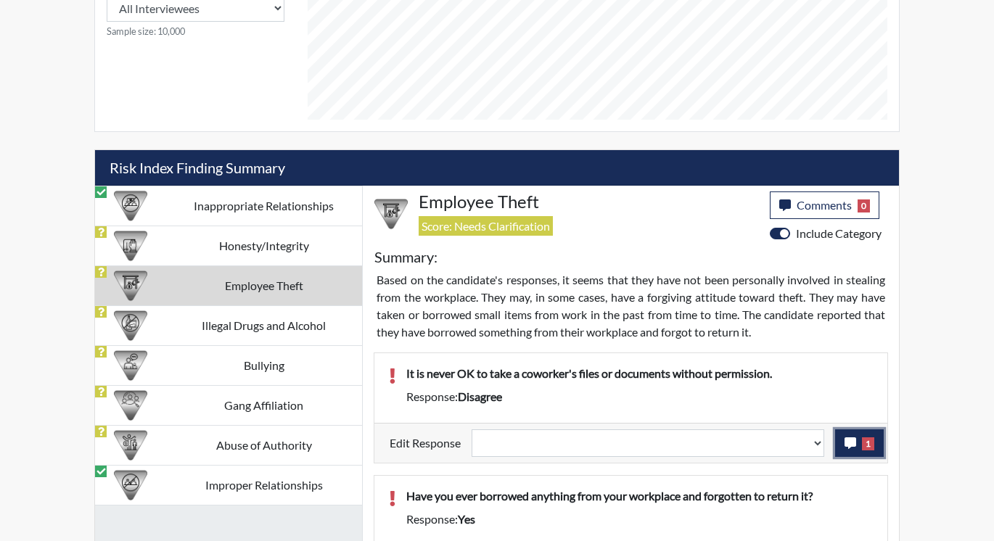
click at [845, 438] on icon "button" at bounding box center [851, 444] width 12 height 12
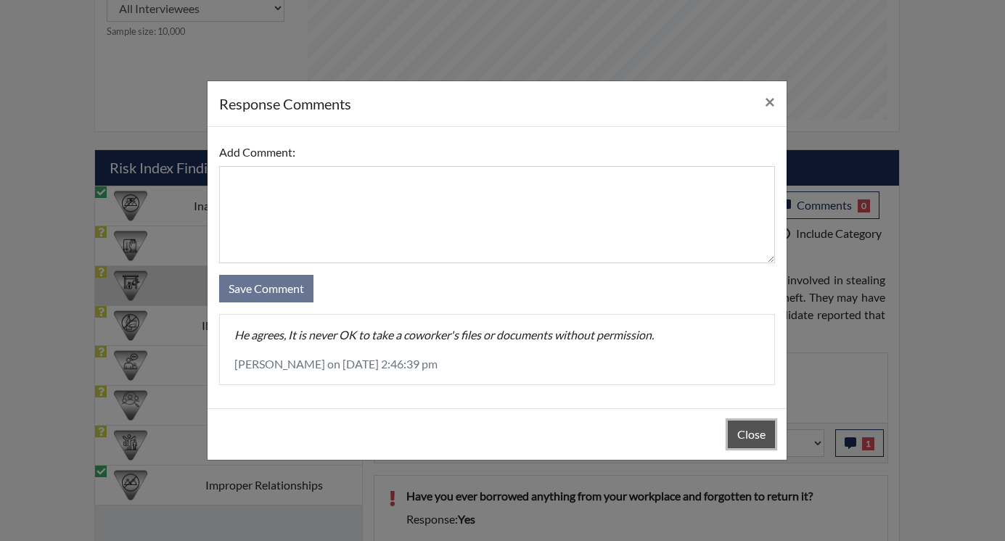
click at [742, 424] on button "Close" at bounding box center [751, 435] width 47 height 28
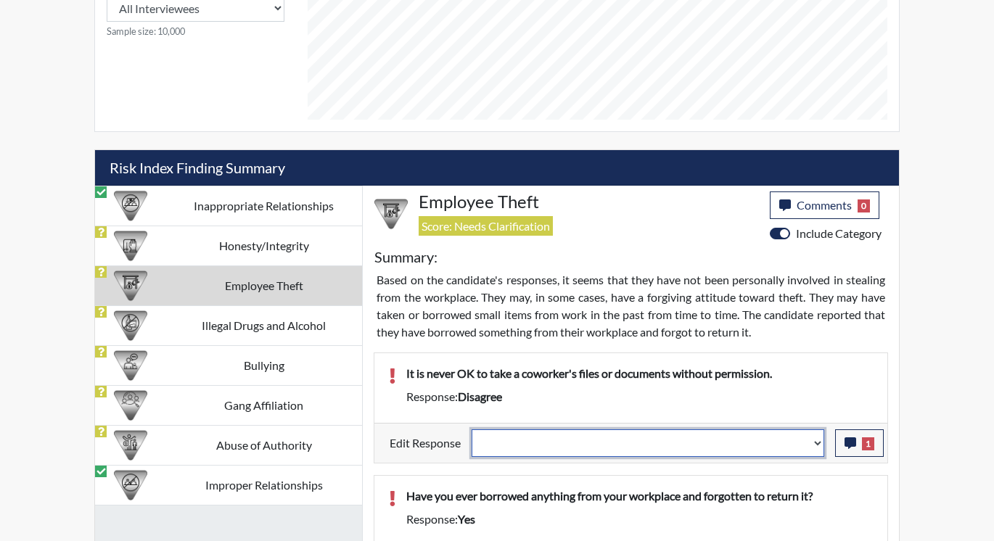
click at [818, 440] on select "Question is not relevant. Results will be updated. Reasonable explanation provi…" at bounding box center [648, 444] width 353 height 28
select select "reasonable-explanation-provided"
click at [472, 430] on select "Question is not relevant. Results will be updated. Reasonable explanation provi…" at bounding box center [648, 444] width 353 height 28
select select
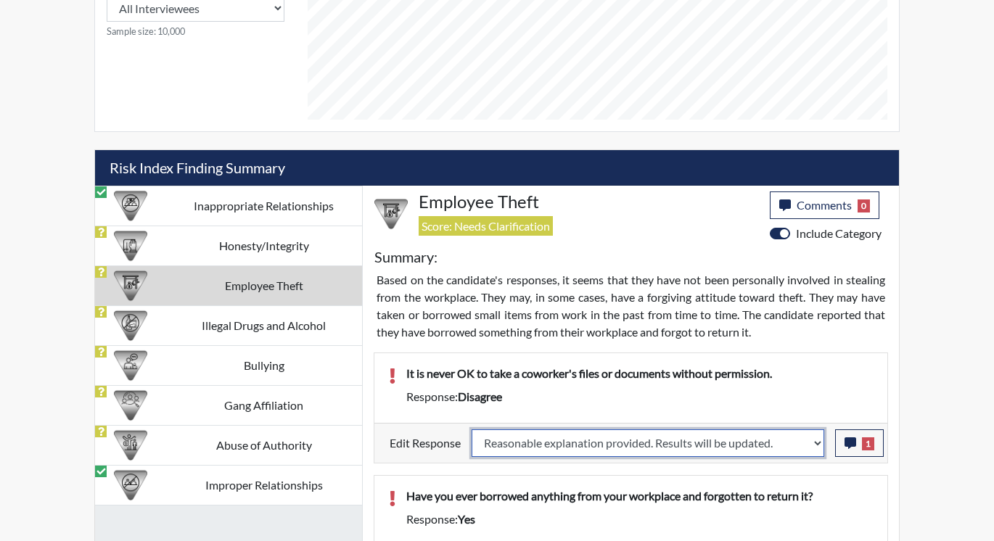
select select
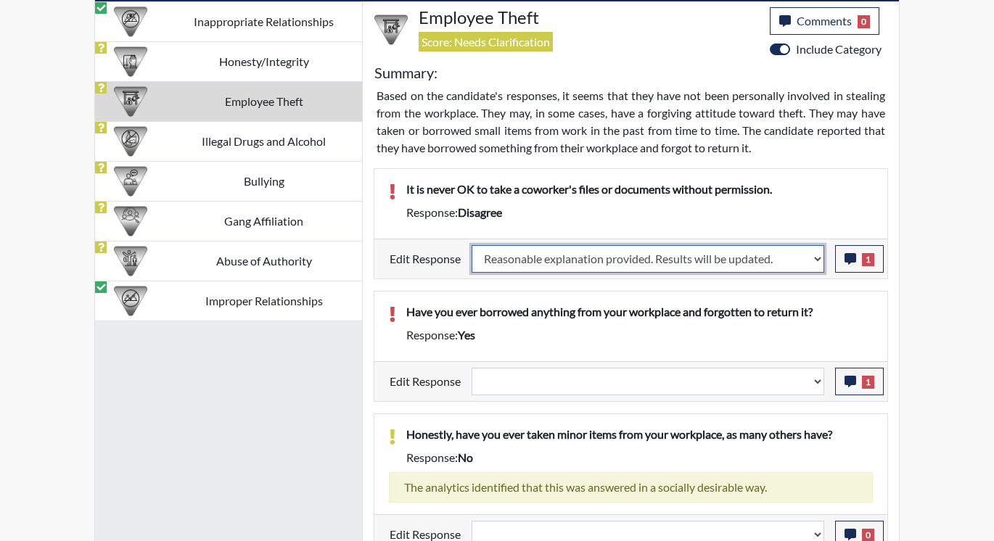
scroll to position [946, 0]
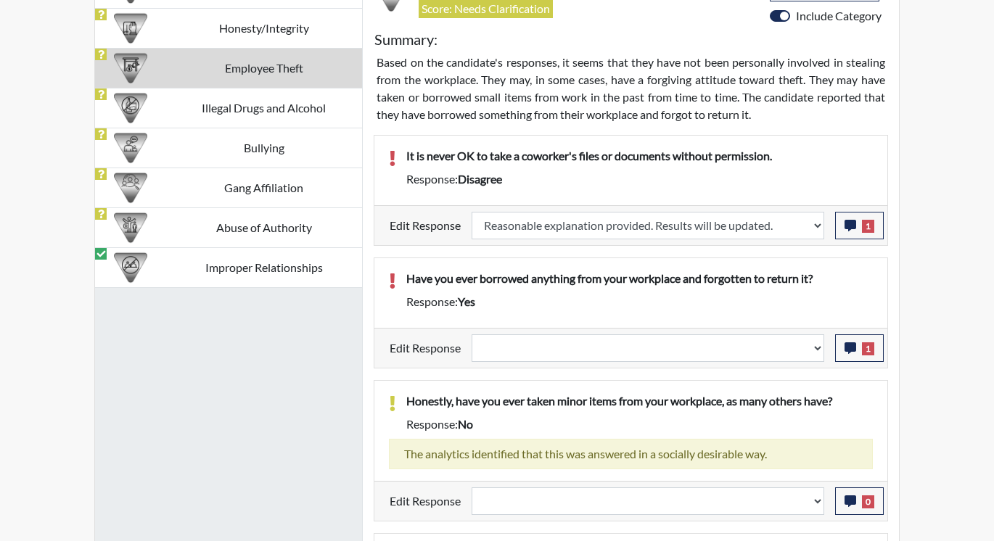
select select
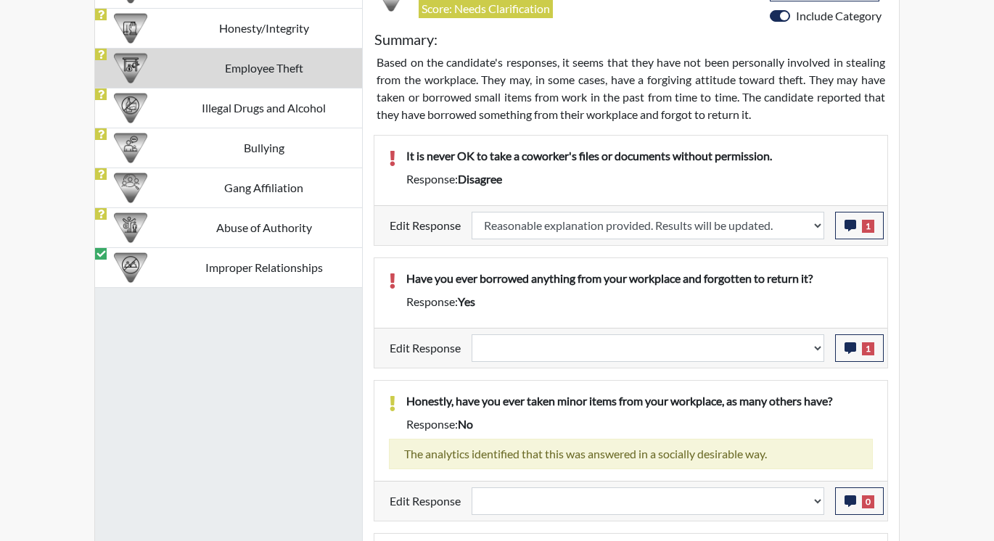
select select
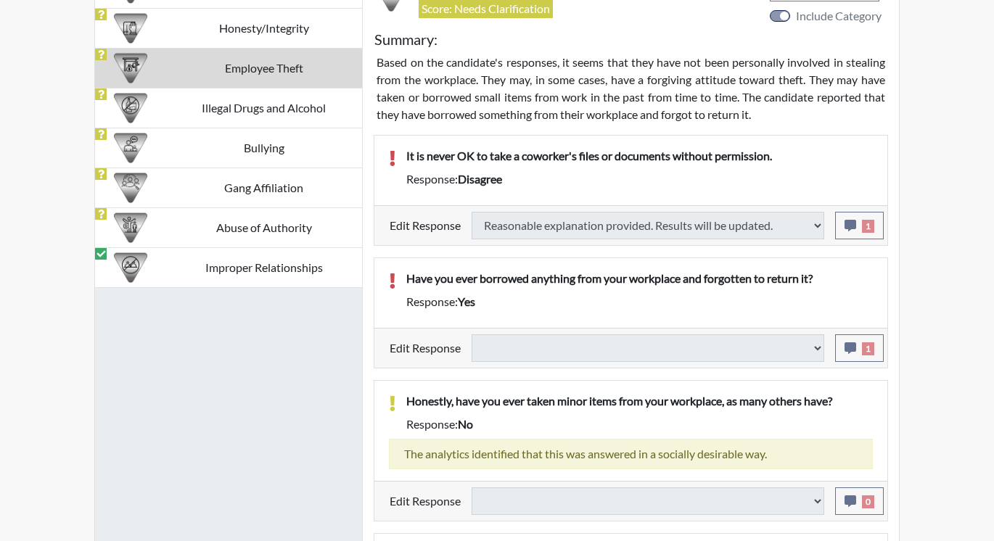
select select
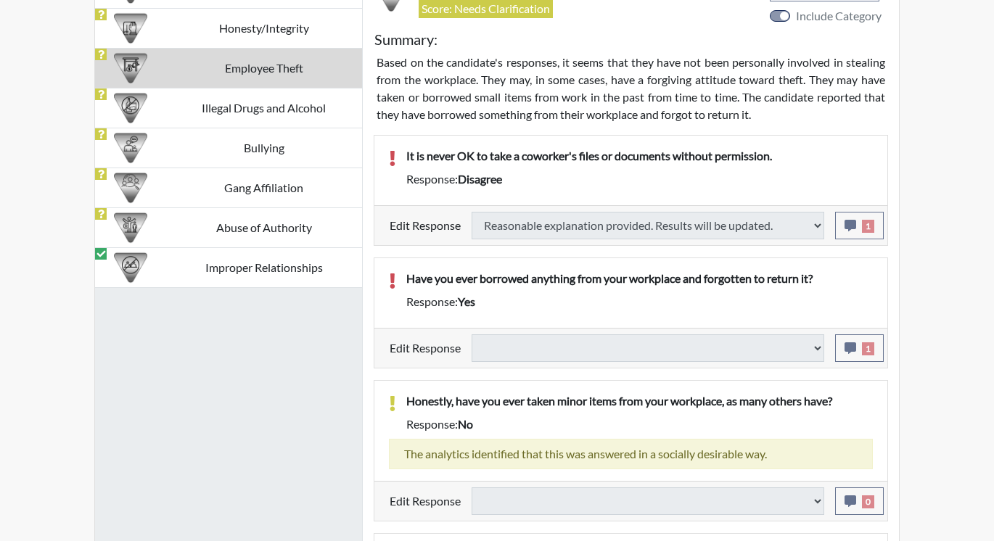
select select
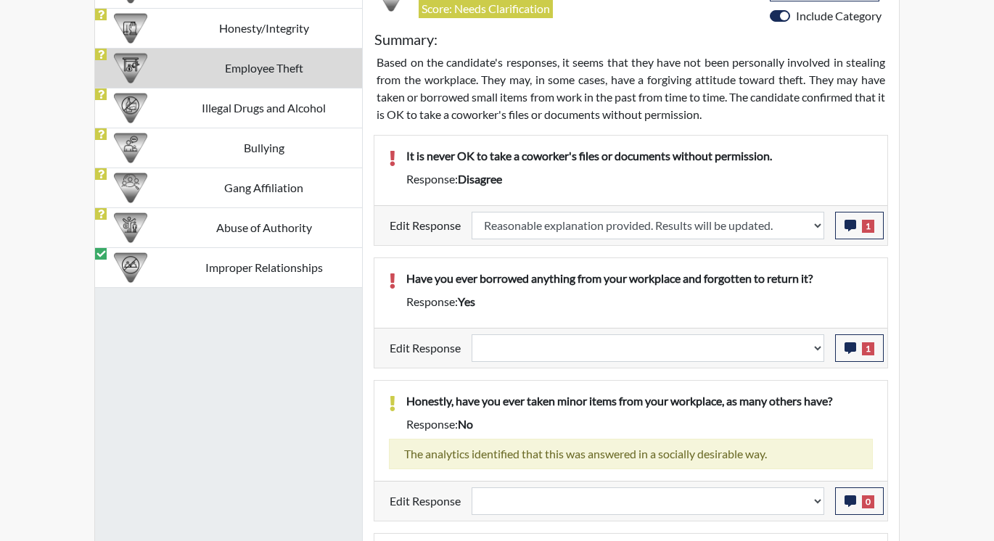
scroll to position [241, 603]
click at [854, 352] on icon "button" at bounding box center [851, 348] width 12 height 12
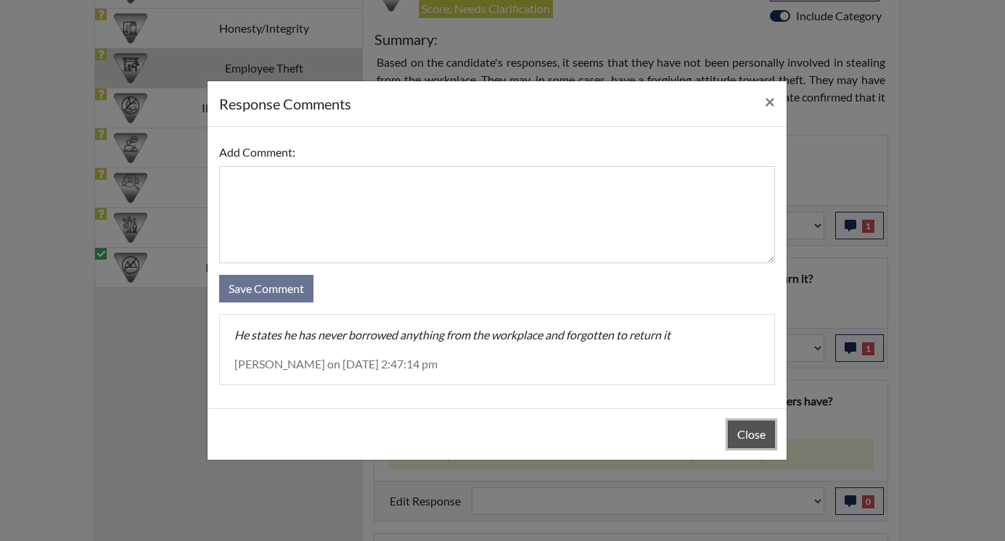
click at [758, 430] on button "Close" at bounding box center [751, 435] width 47 height 28
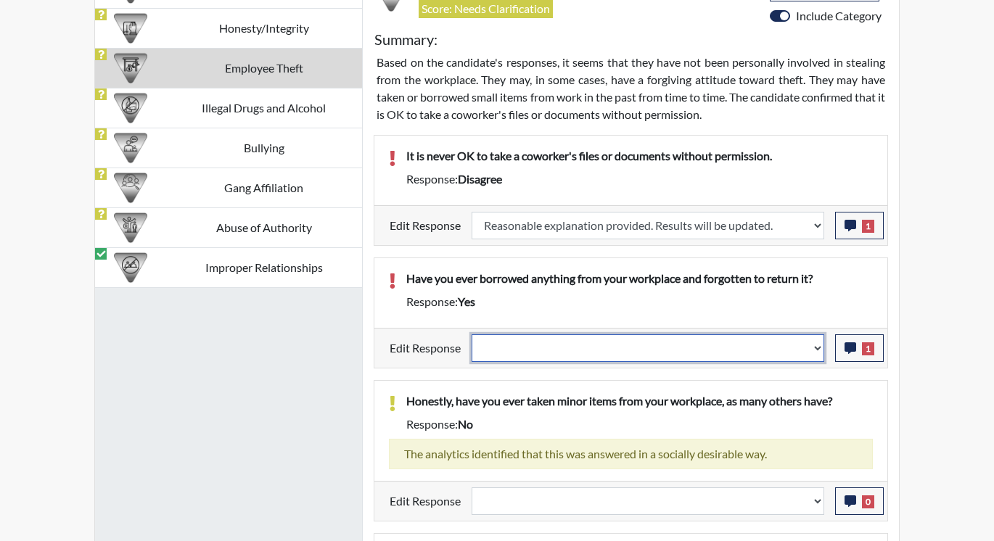
click at [818, 345] on select "Question is not relevant. Results will be updated. Reasonable explanation provi…" at bounding box center [648, 349] width 353 height 28
select select "reasonable-explanation-provided"
click at [472, 335] on select "Question is not relevant. Results will be updated. Reasonable explanation provi…" at bounding box center [648, 349] width 353 height 28
select select
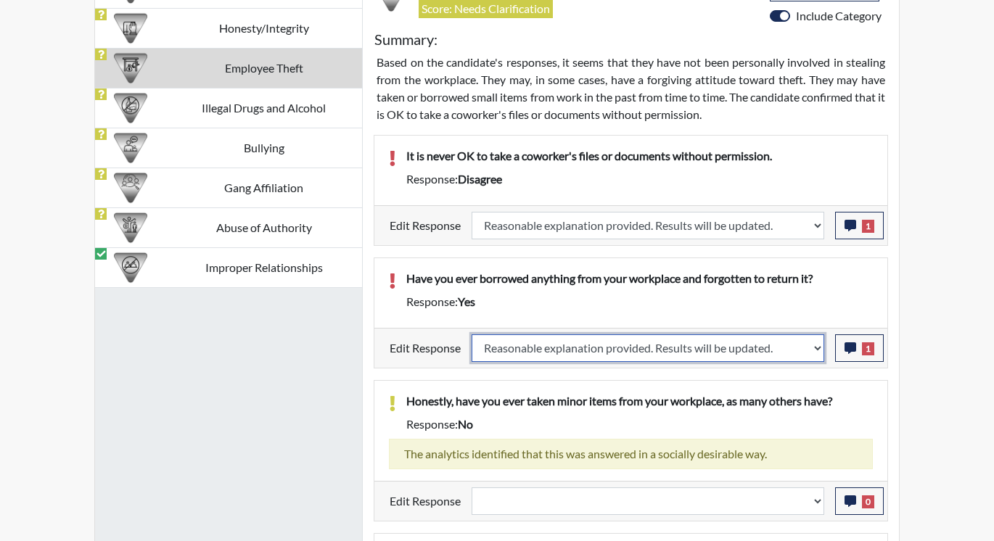
select select
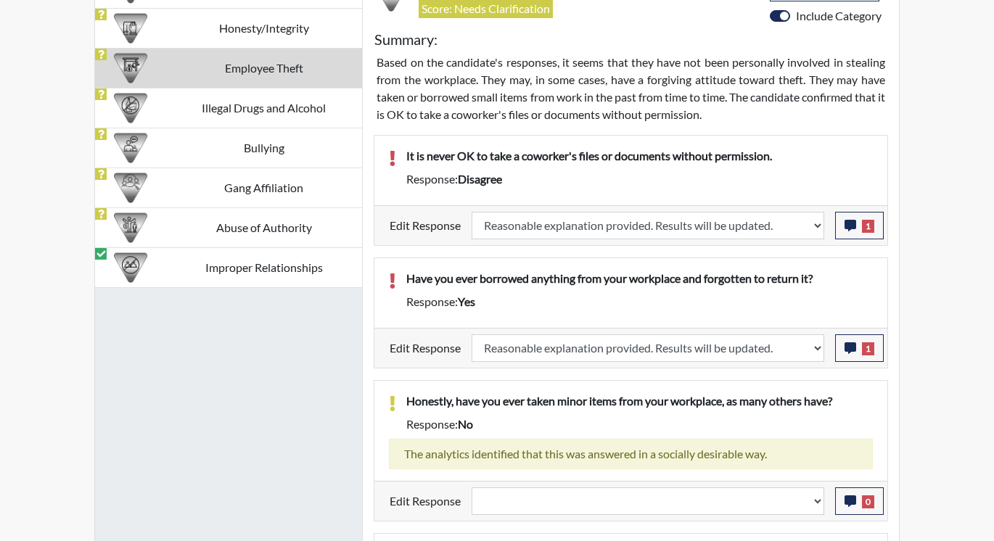
select select
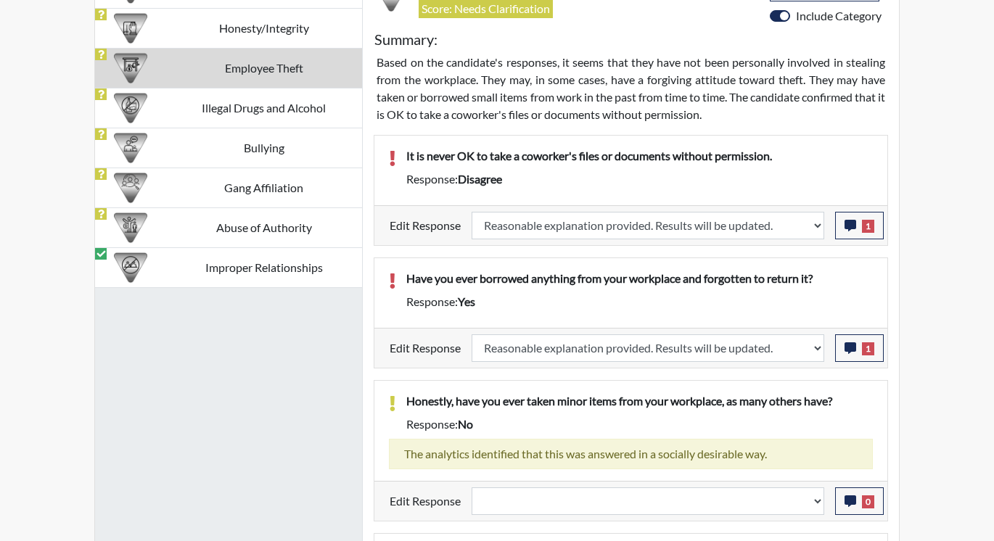
select select
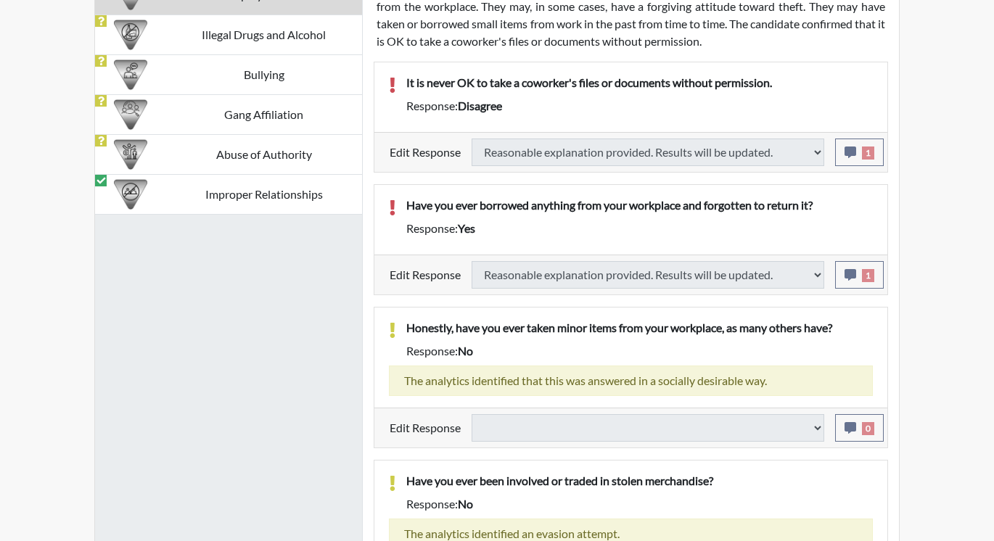
select select
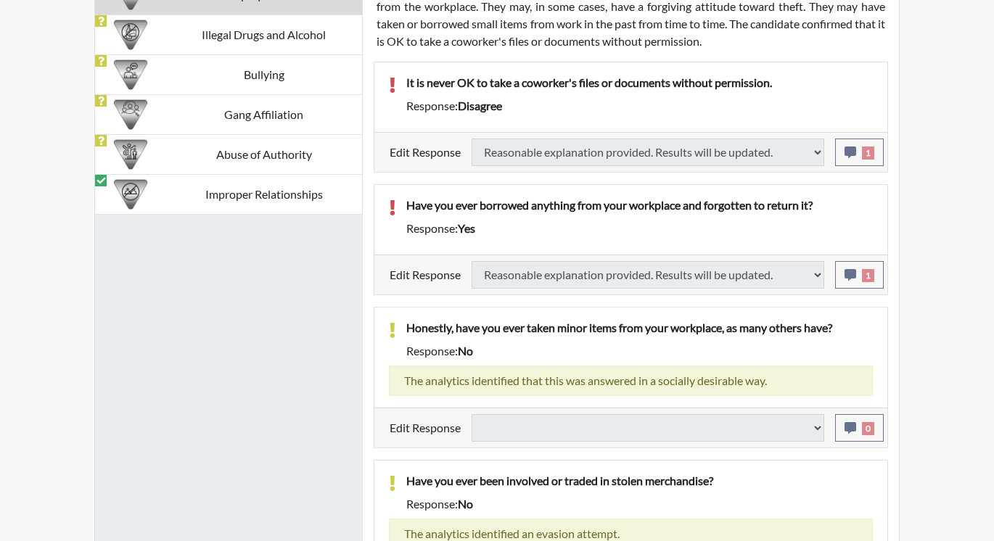
select select
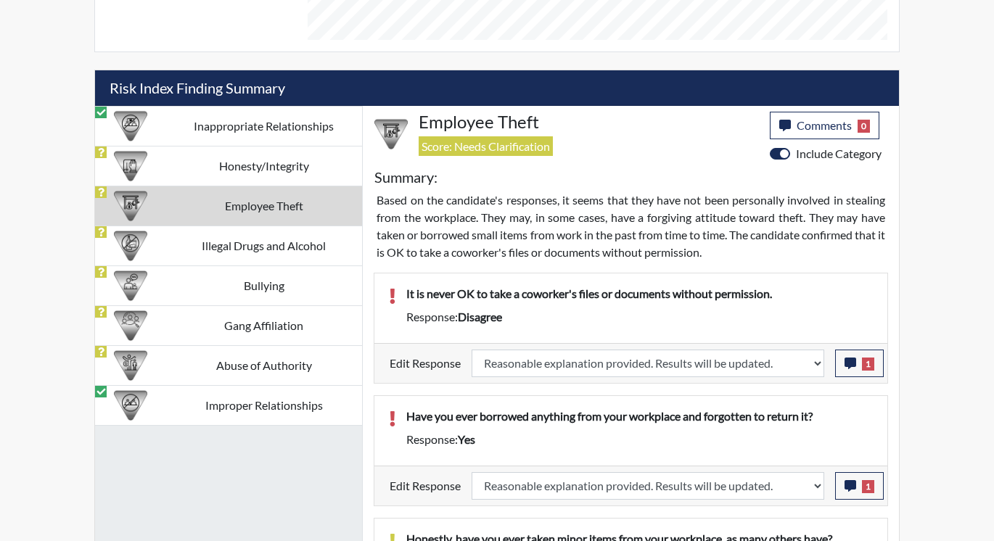
scroll to position [767, 0]
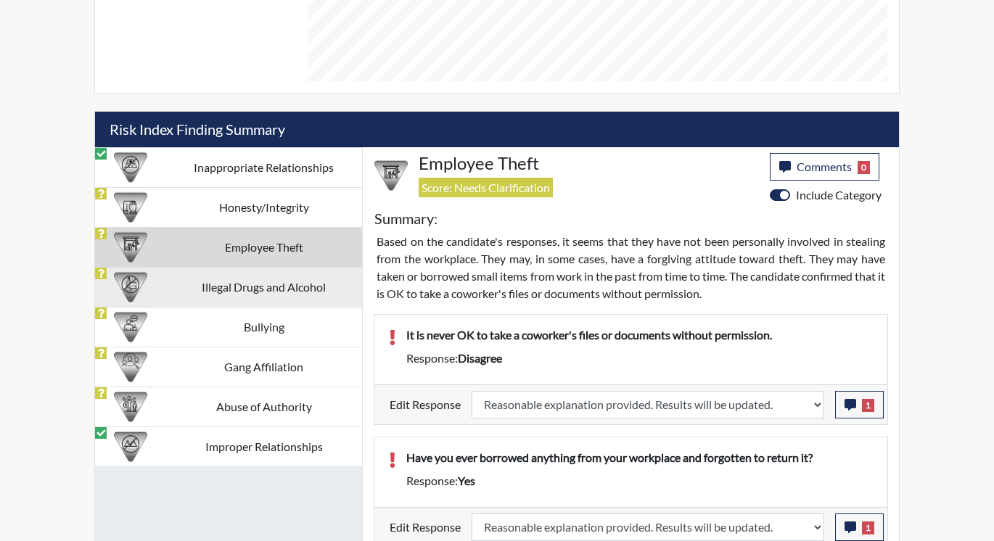
click at [276, 287] on td "Illegal Drugs and Alcohol" at bounding box center [263, 287] width 197 height 40
select select
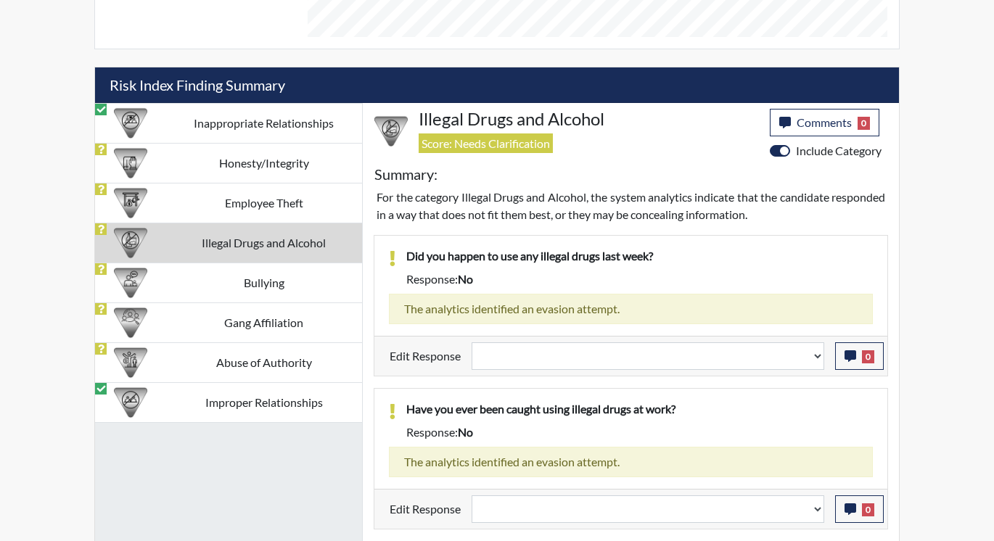
scroll to position [808, 0]
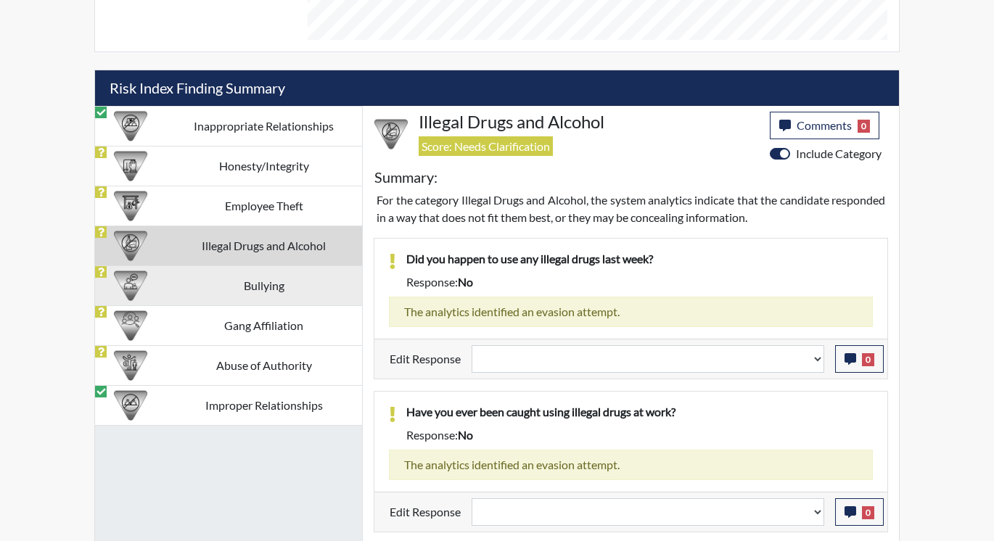
click at [268, 284] on td "Bullying" at bounding box center [263, 286] width 197 height 40
select select
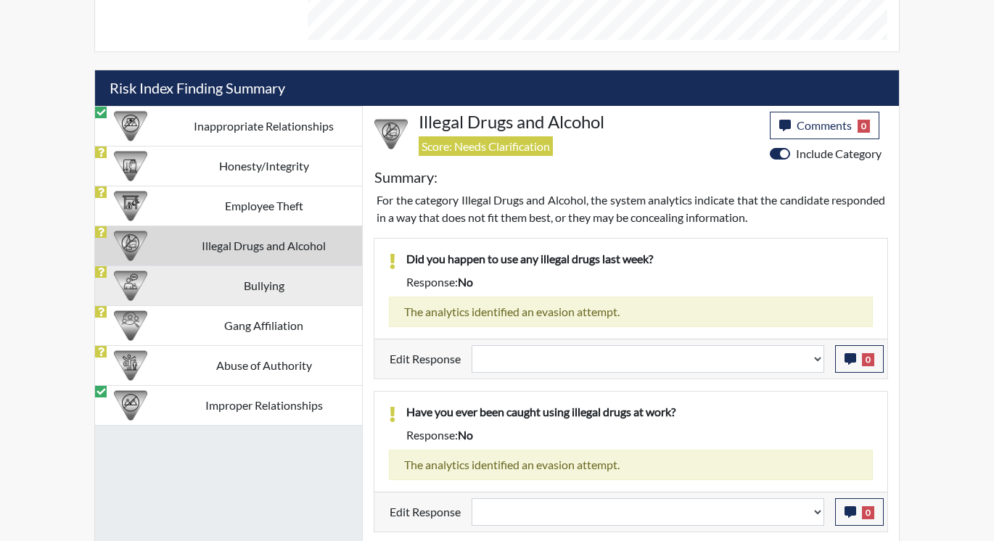
select select
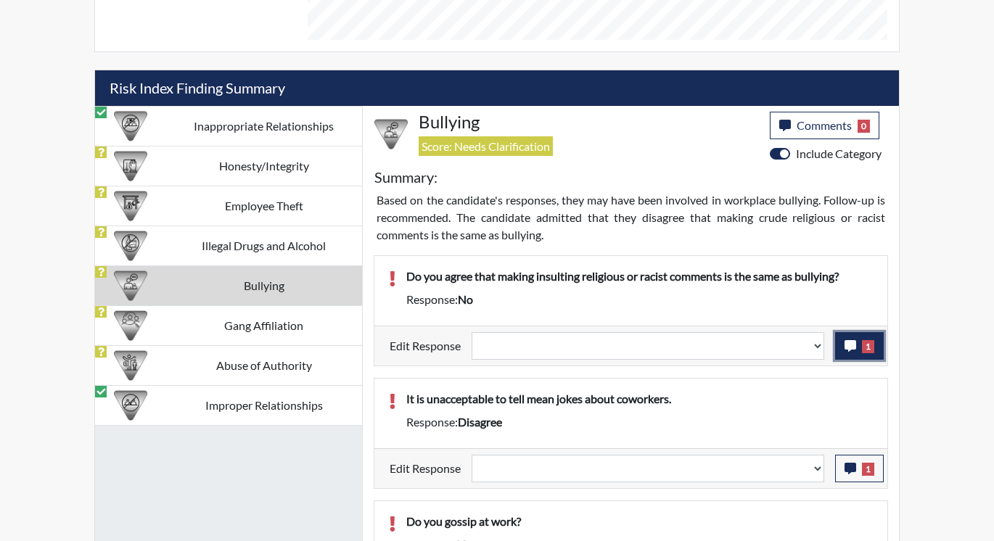
click at [853, 344] on icon "button" at bounding box center [851, 346] width 12 height 12
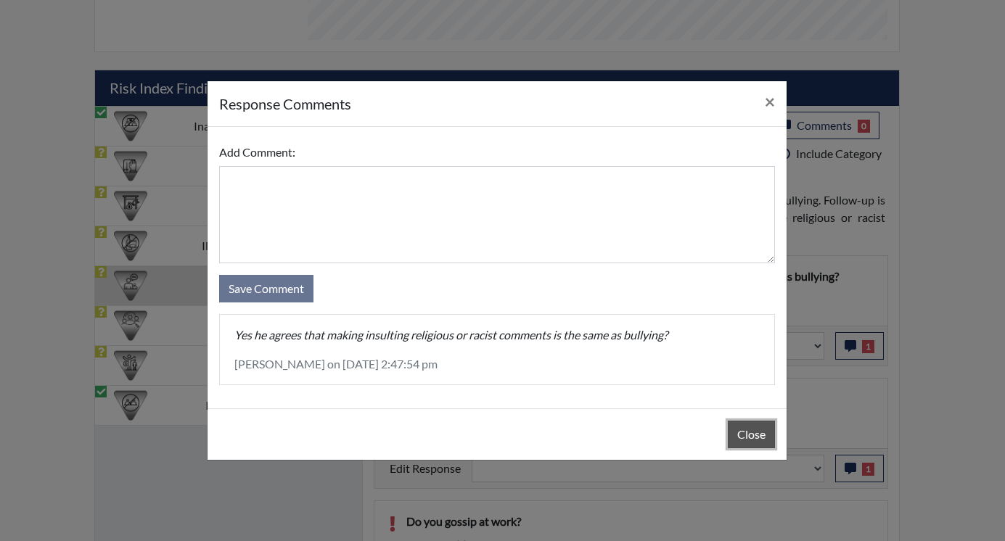
click at [742, 433] on button "Close" at bounding box center [751, 435] width 47 height 28
click at [742, 433] on div "Close" at bounding box center [497, 435] width 579 height 52
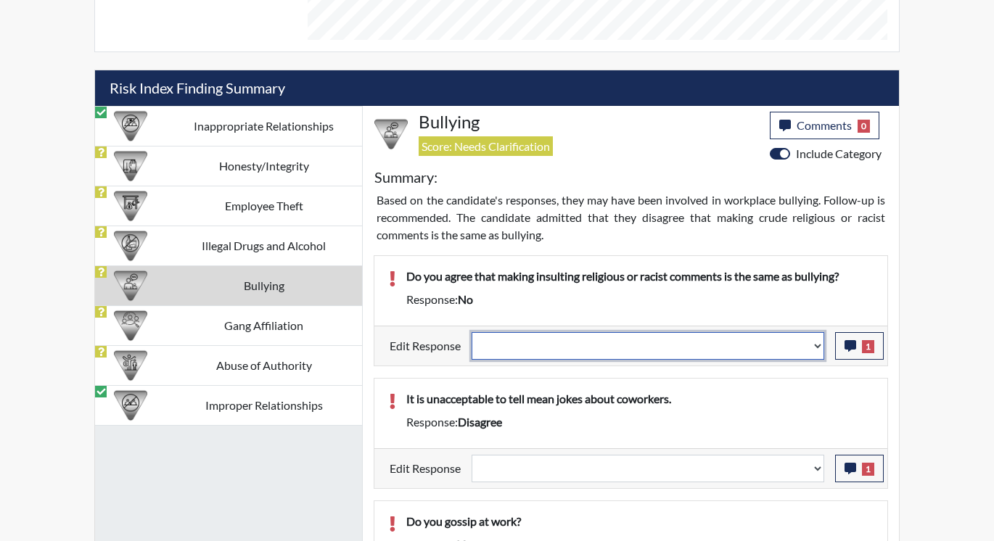
click at [815, 342] on select "Question is not relevant. Results will be updated. Reasonable explanation provi…" at bounding box center [648, 346] width 353 height 28
select select "reasonable-explanation-provided"
click at [472, 332] on select "Question is not relevant. Results will be updated. Reasonable explanation provi…" at bounding box center [648, 346] width 353 height 28
select select
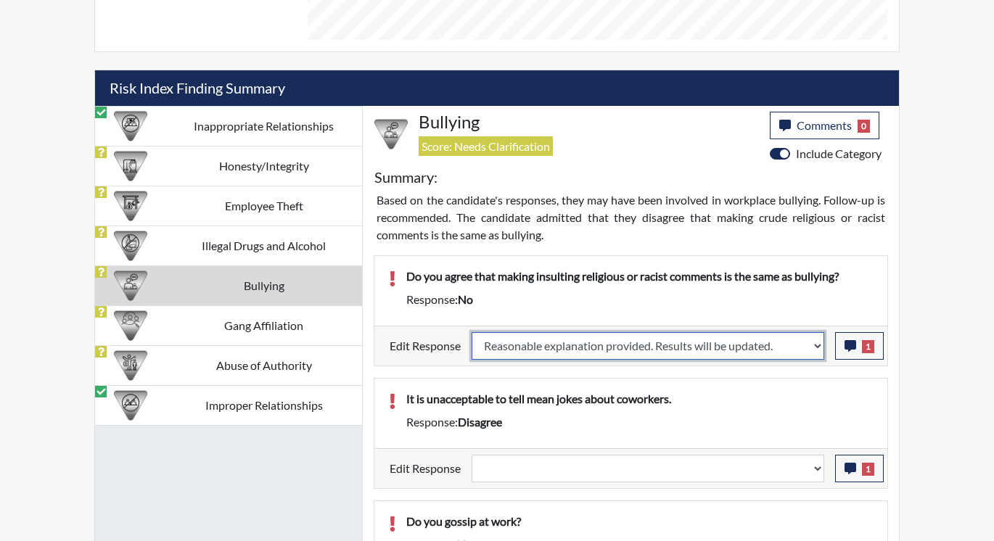
select select
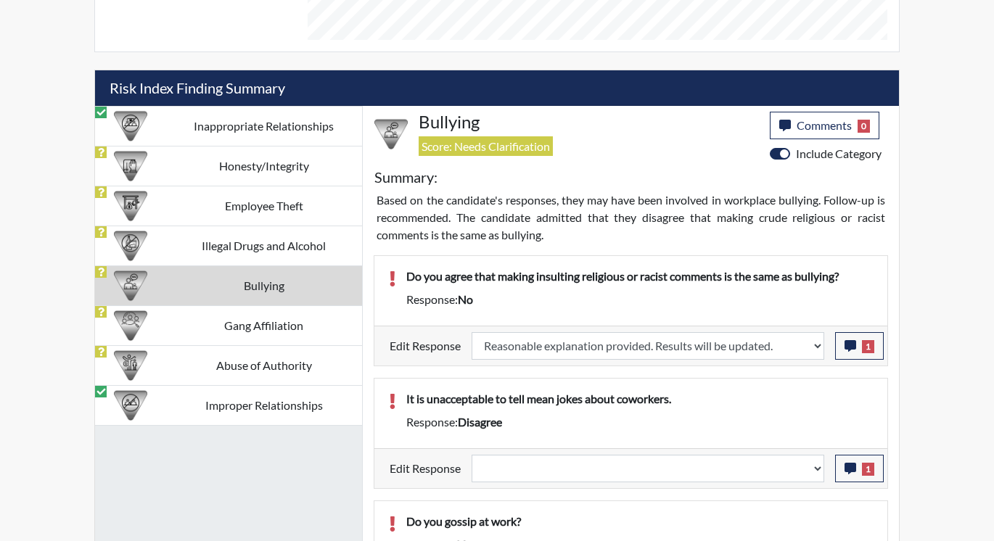
select select
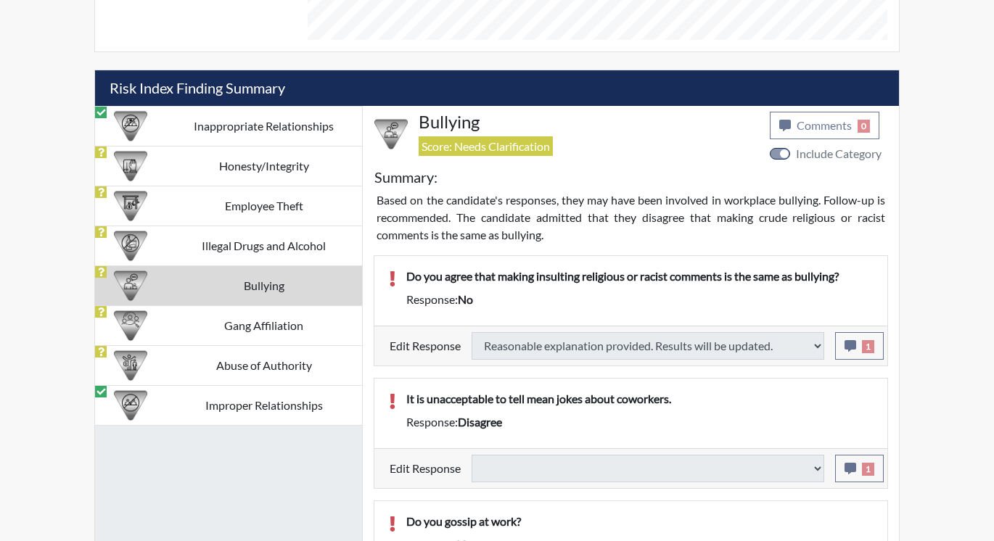
select select
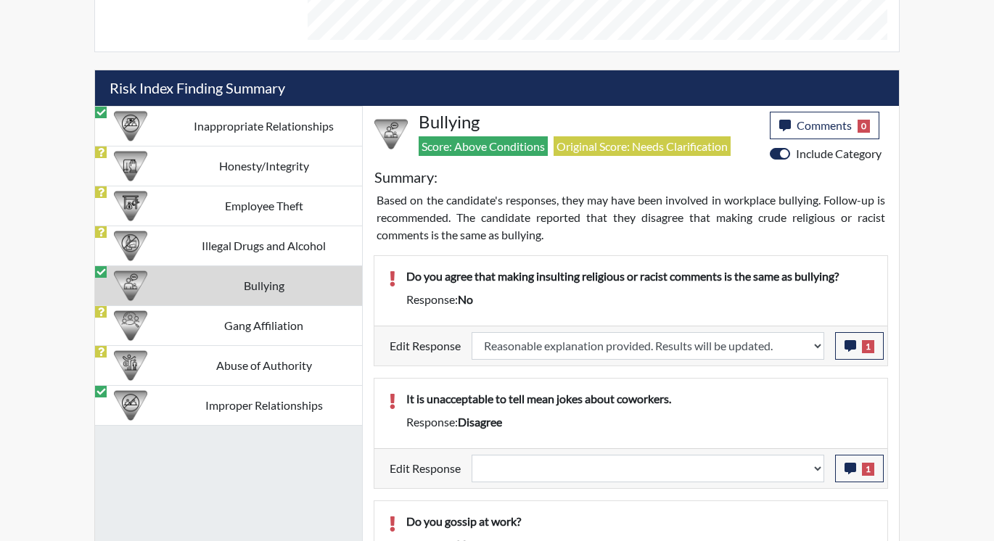
scroll to position [241, 603]
click at [846, 464] on icon "button" at bounding box center [851, 469] width 12 height 12
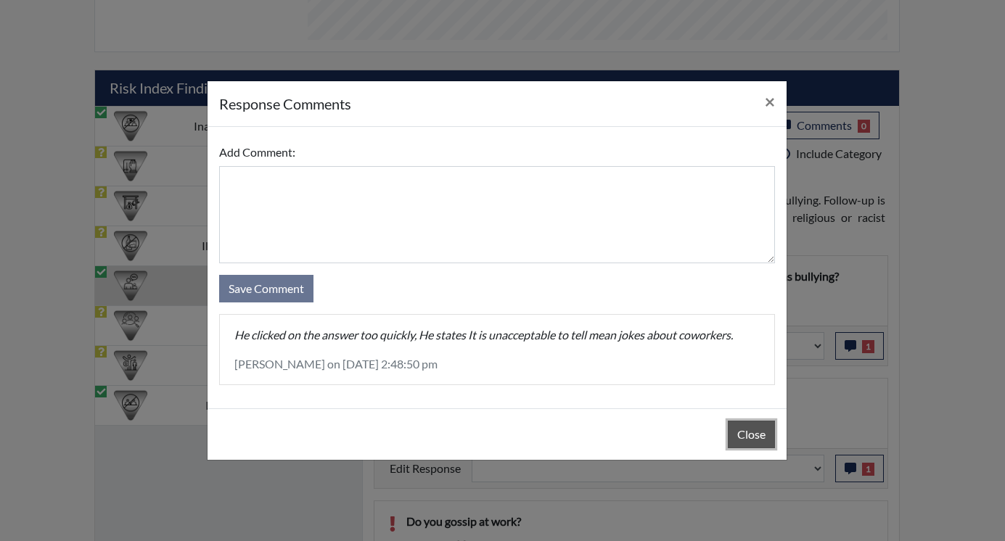
click at [751, 431] on button "Close" at bounding box center [751, 435] width 47 height 28
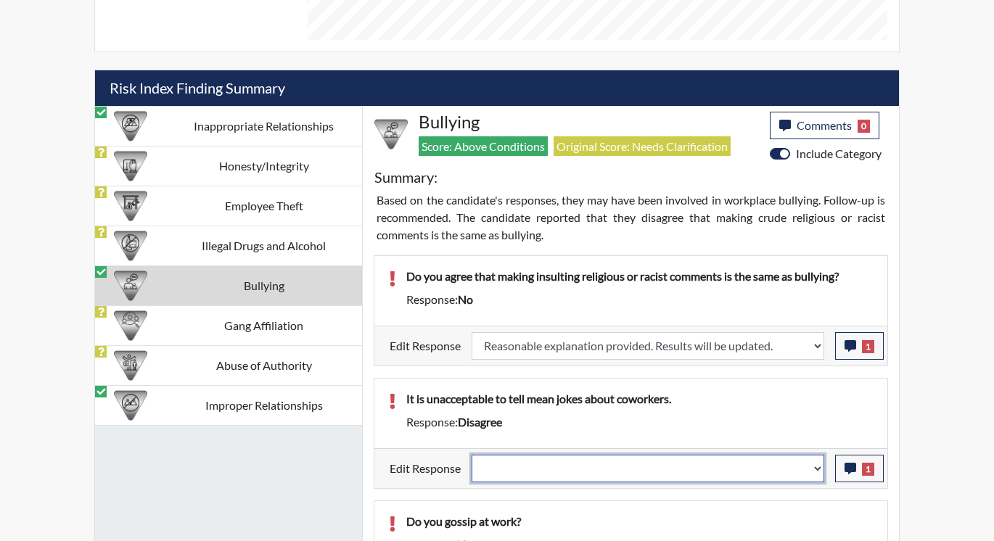
click at [818, 466] on select "Question is not relevant. Results will be updated. Reasonable explanation provi…" at bounding box center [648, 469] width 353 height 28
select select "reasonable-explanation-provided"
click at [472, 455] on select "Question is not relevant. Results will be updated. Reasonable explanation provi…" at bounding box center [648, 469] width 353 height 28
select select
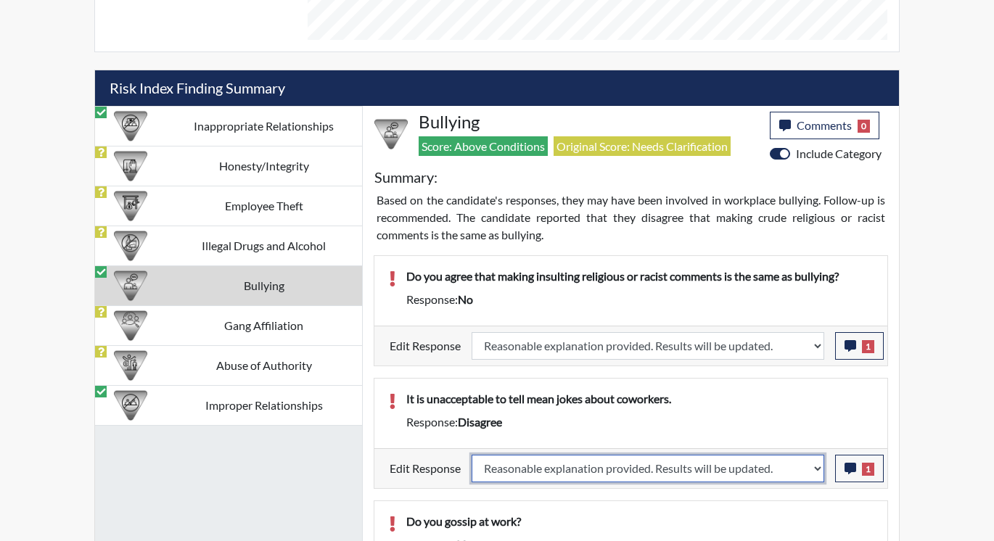
select select
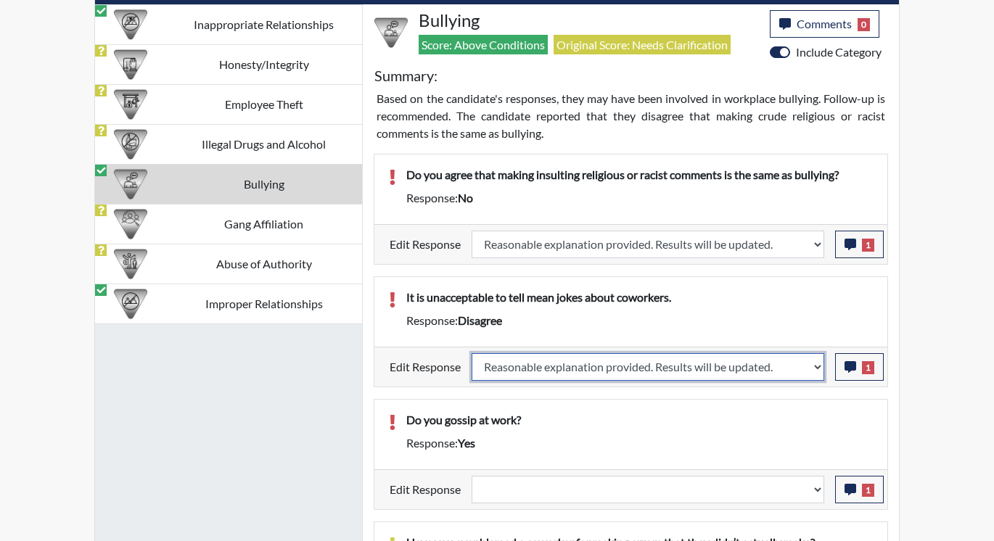
scroll to position [953, 0]
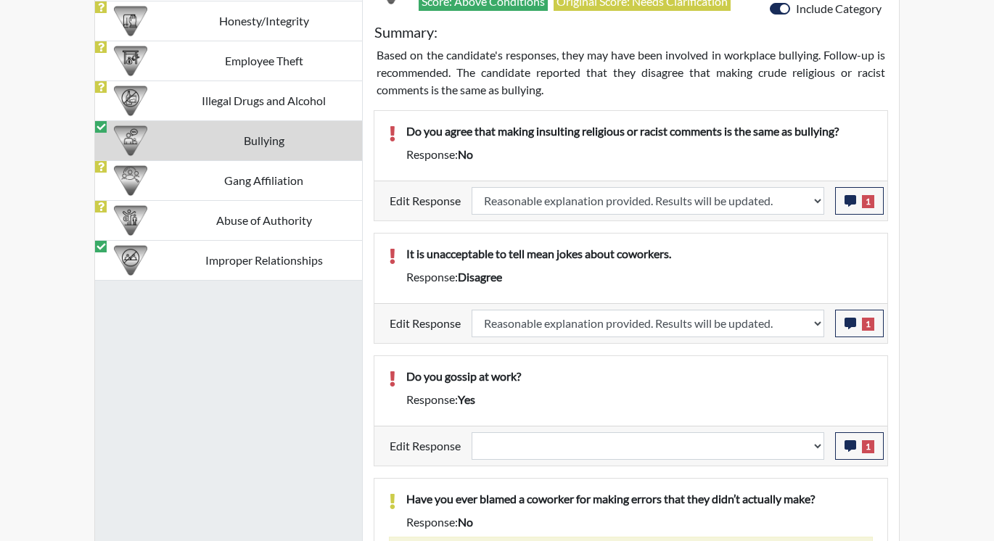
select select
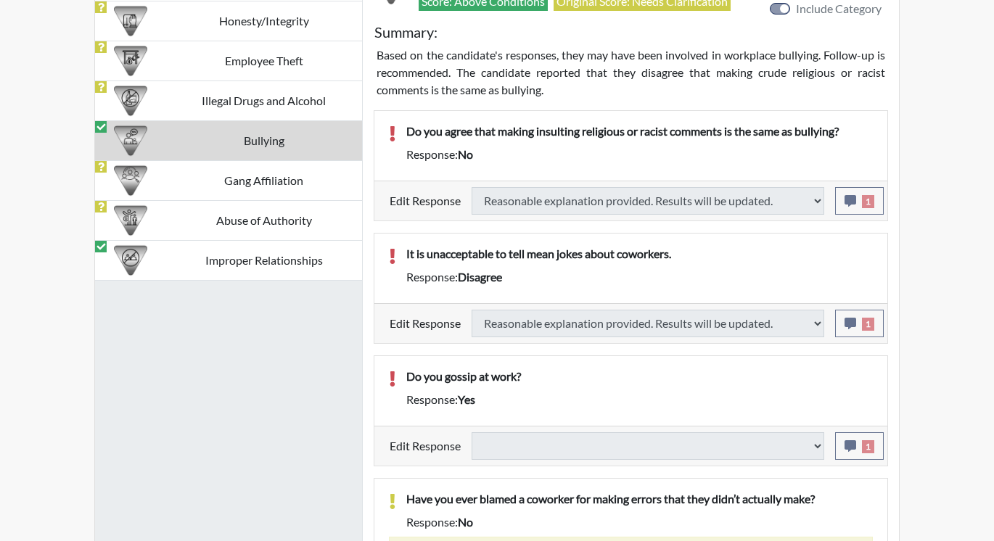
select select
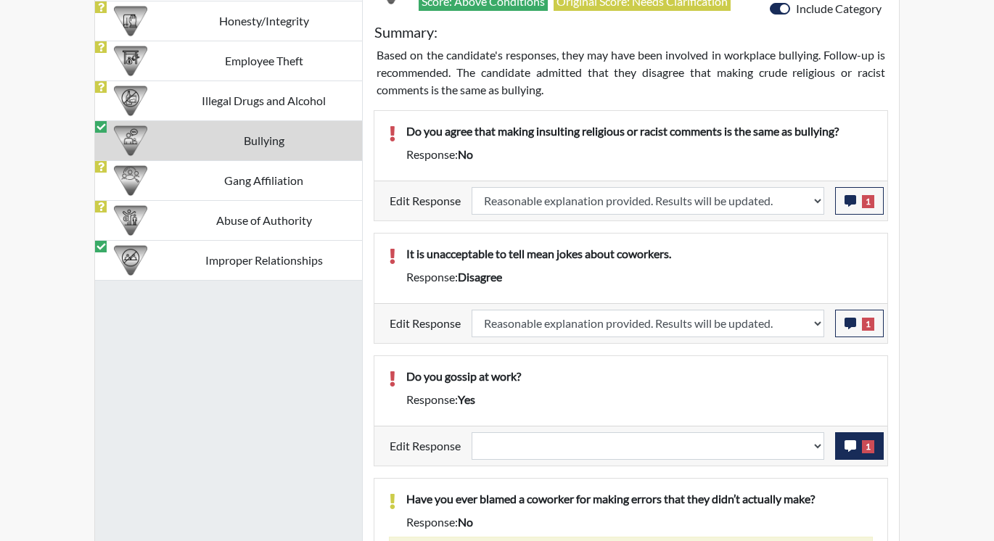
scroll to position [241, 603]
click at [840, 448] on button "1" at bounding box center [859, 446] width 49 height 28
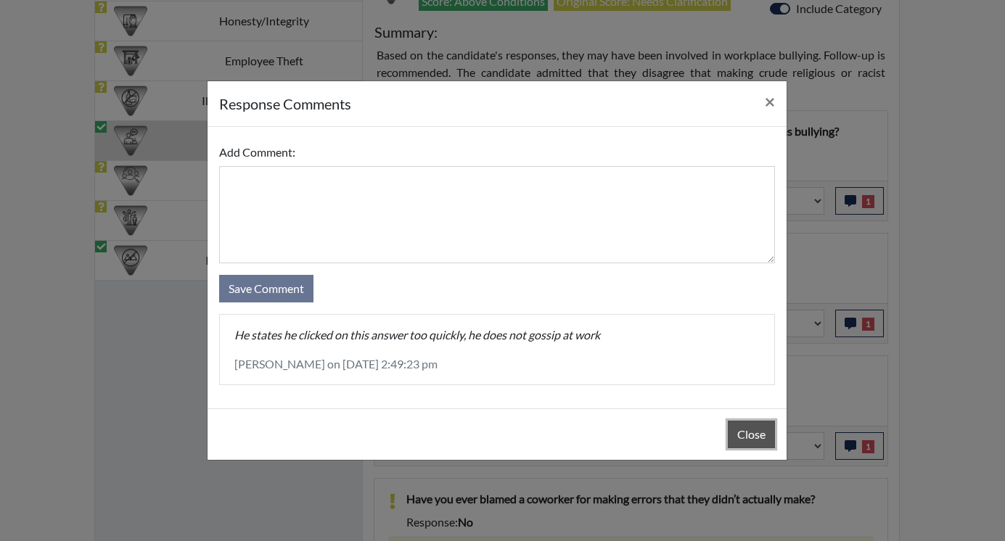
click at [752, 430] on button "Close" at bounding box center [751, 435] width 47 height 28
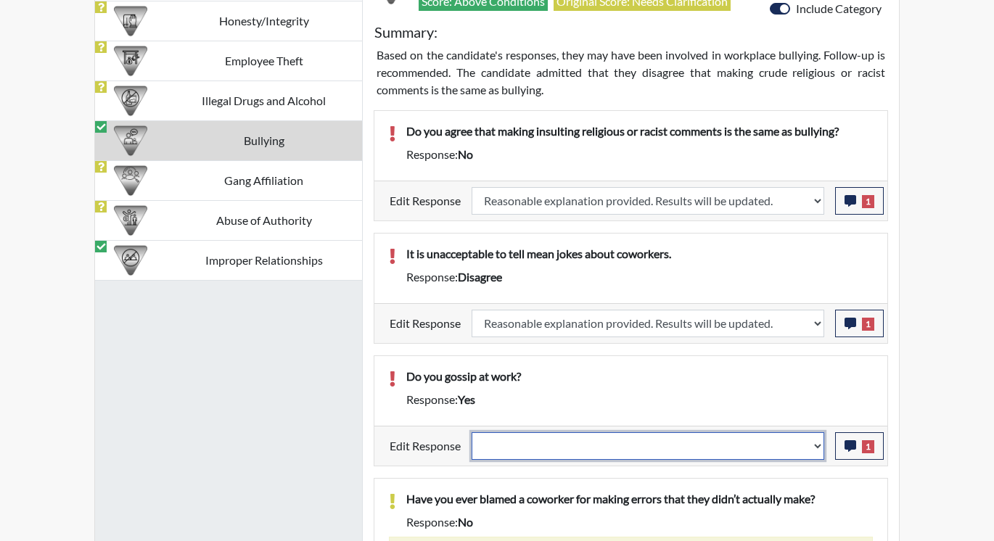
click at [819, 446] on select "Question is not relevant. Results will be updated. Reasonable explanation provi…" at bounding box center [648, 446] width 353 height 28
select select "reasonable-explanation-provided"
click at [472, 432] on select "Question is not relevant. Results will be updated. Reasonable explanation provi…" at bounding box center [648, 446] width 353 height 28
select select
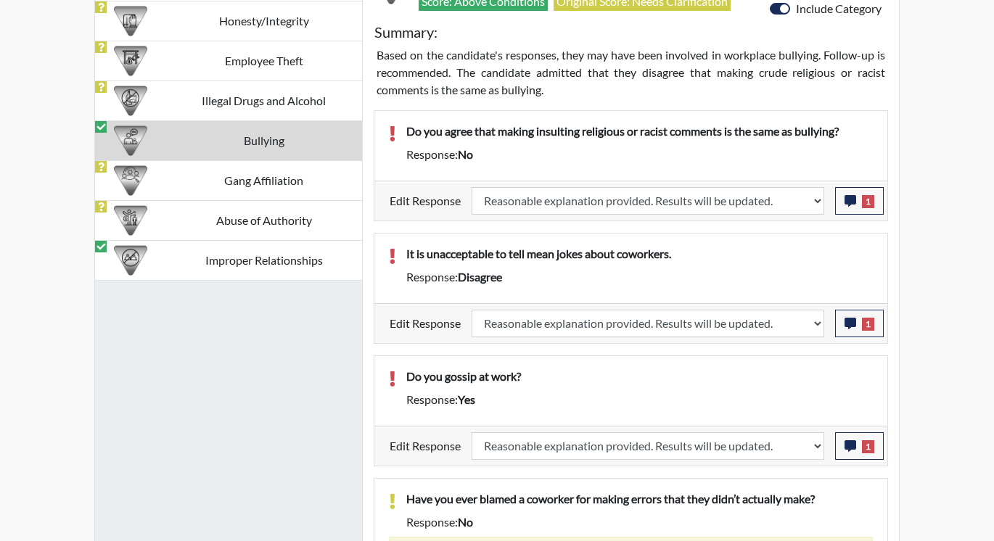
select select
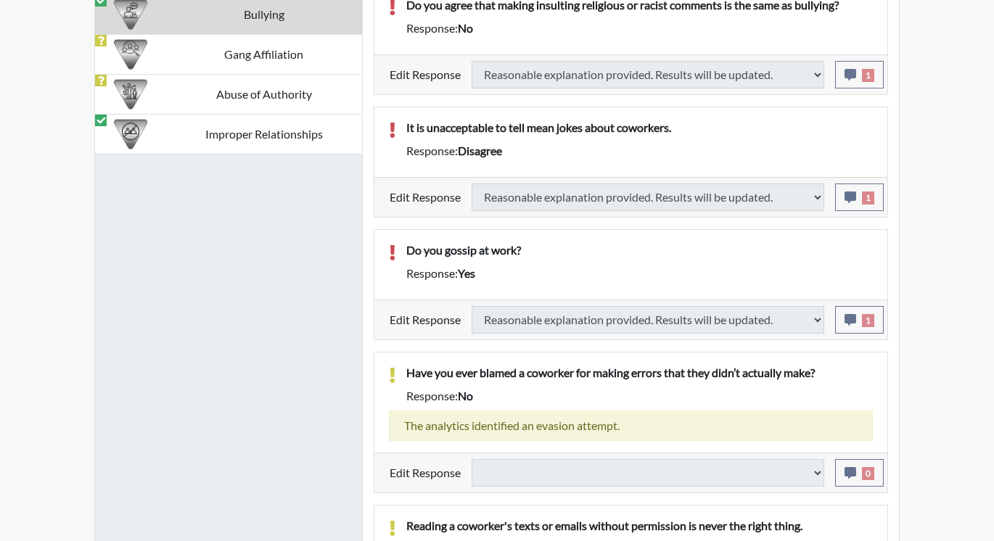
select select
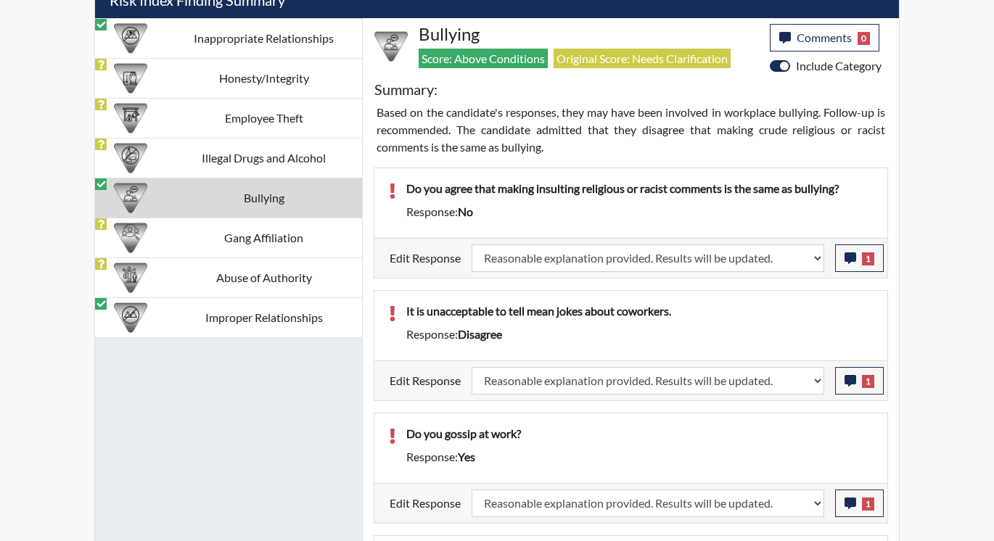
scroll to position [895, 0]
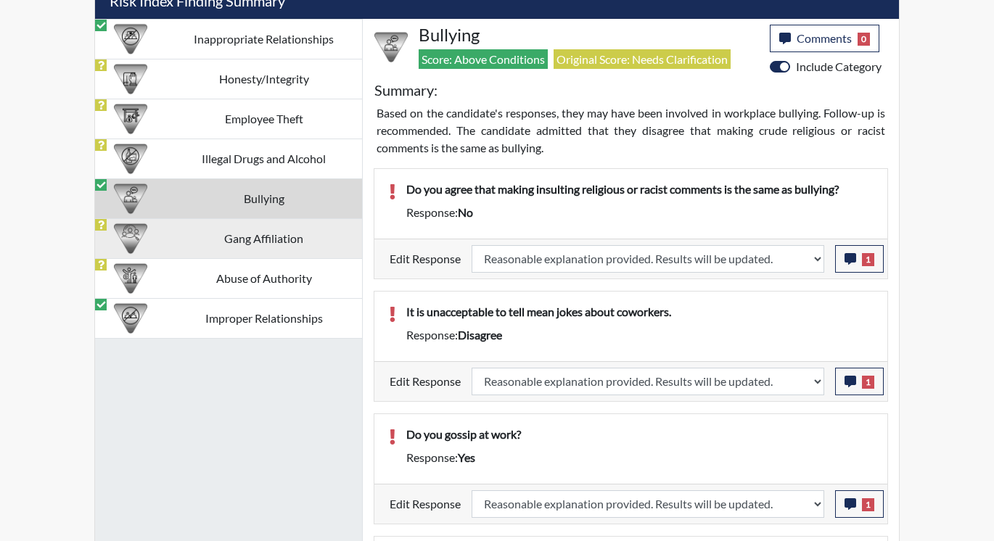
click at [239, 237] on td "Gang Affiliation" at bounding box center [263, 238] width 197 height 40
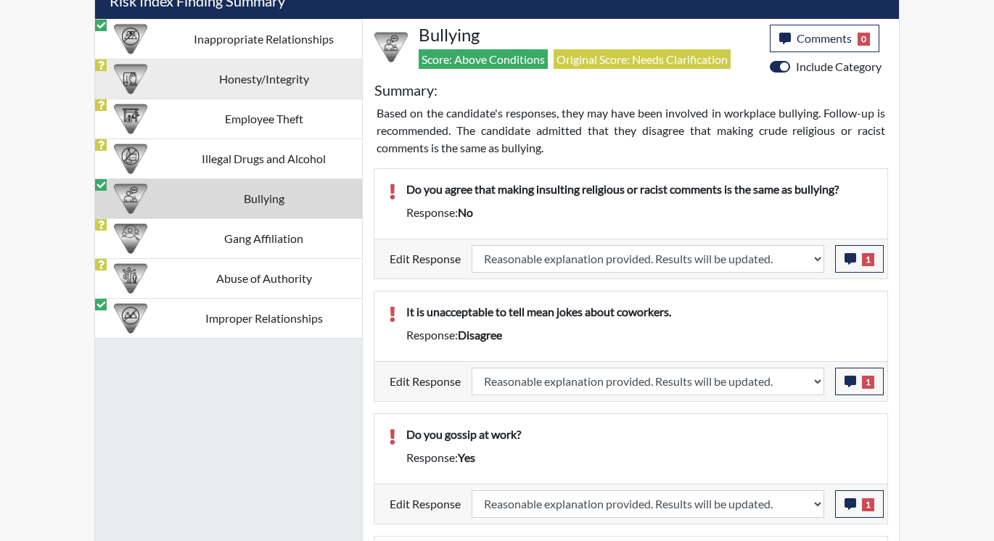
scroll to position [739, 0]
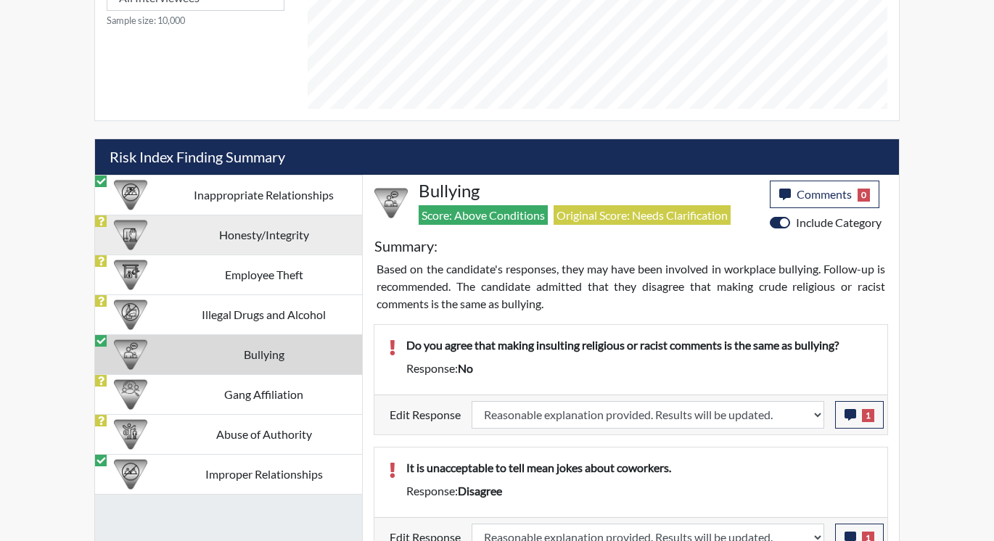
select select
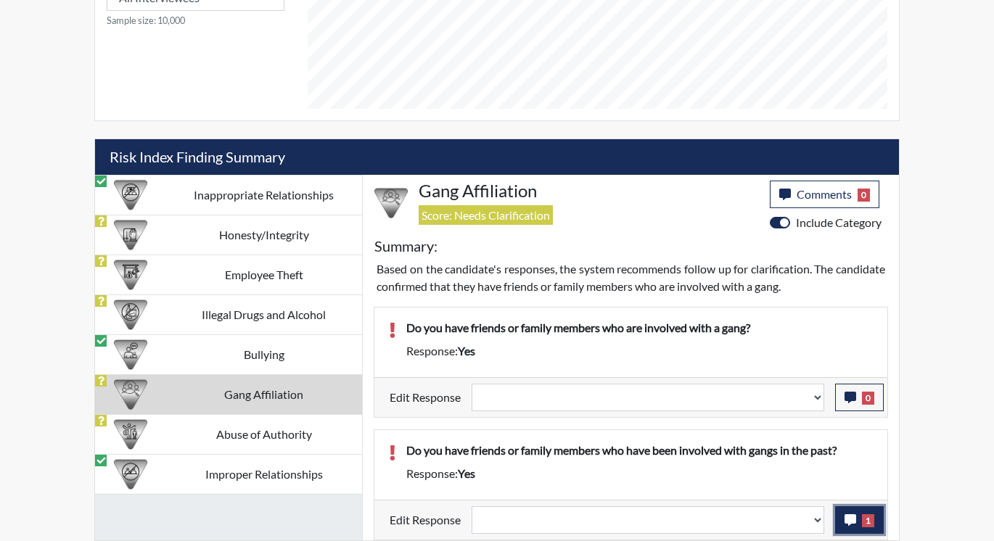
click at [850, 520] on icon "button" at bounding box center [851, 520] width 12 height 12
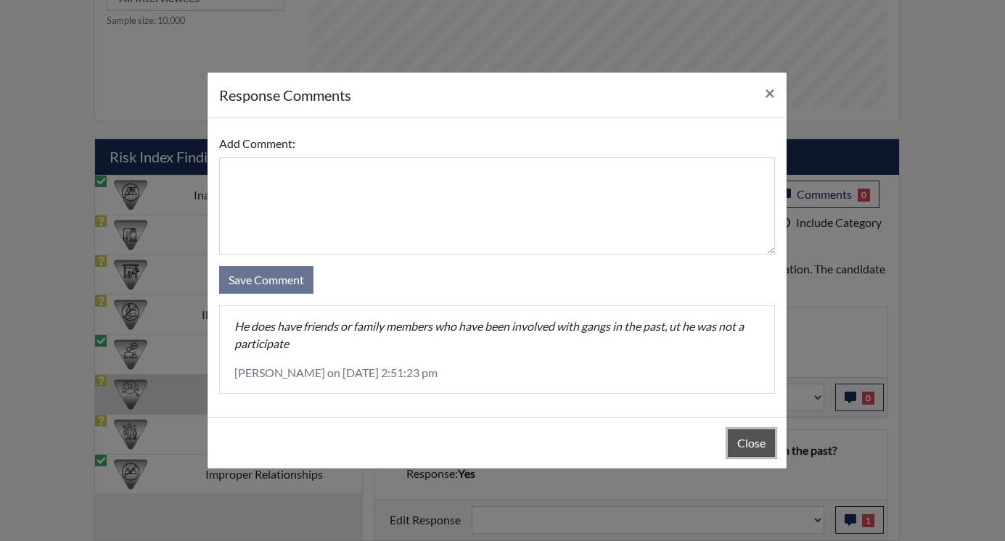
click at [750, 441] on button "Close" at bounding box center [751, 444] width 47 height 28
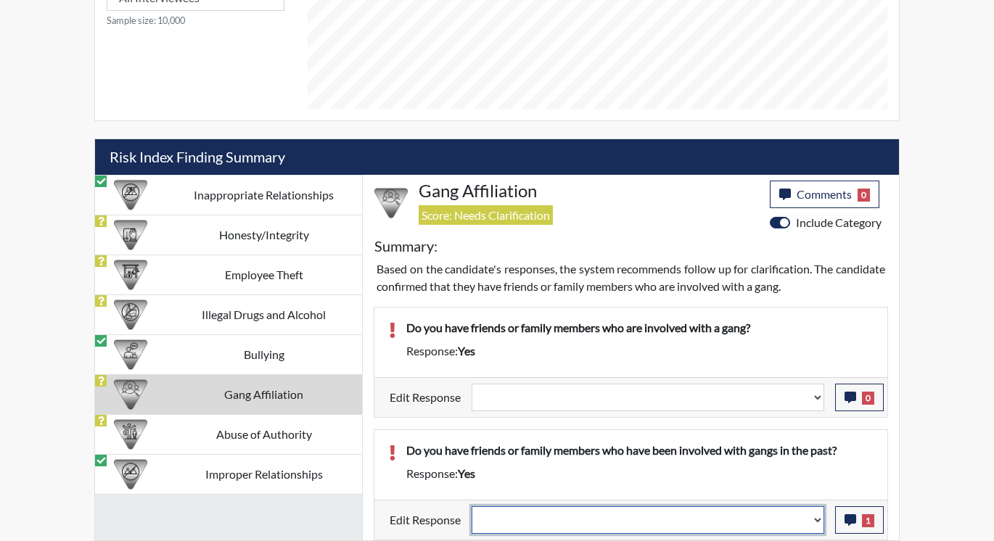
click at [816, 520] on select "Question is not relevant. Results will be updated. Reasonable explanation provi…" at bounding box center [648, 520] width 353 height 28
click at [816, 512] on select "Question is not relevant. Results will be updated. Reasonable explanation provi…" at bounding box center [648, 520] width 353 height 28
select select "reasonable-explanation-provided"
click at [472, 506] on select "Question is not relevant. Results will be updated. Reasonable explanation provi…" at bounding box center [648, 520] width 353 height 28
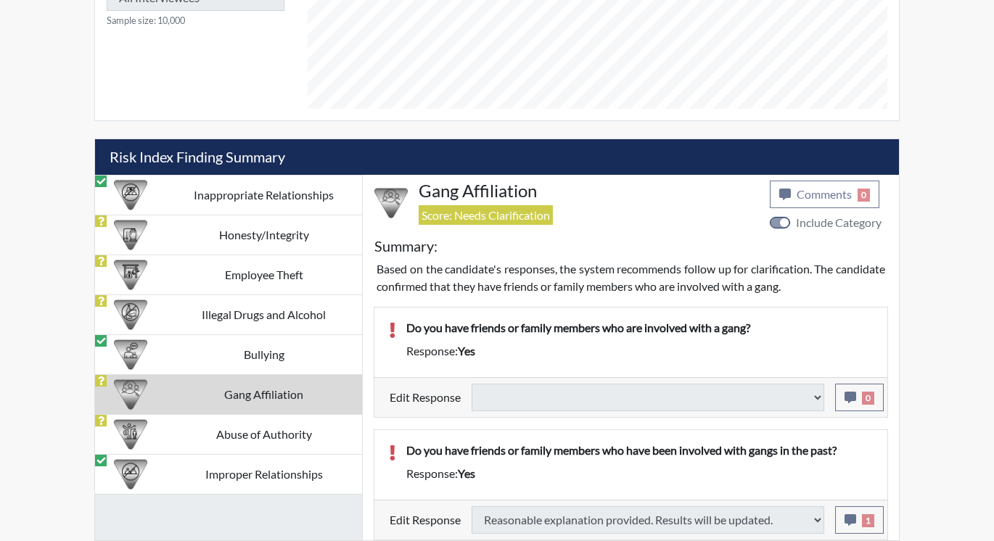
select select
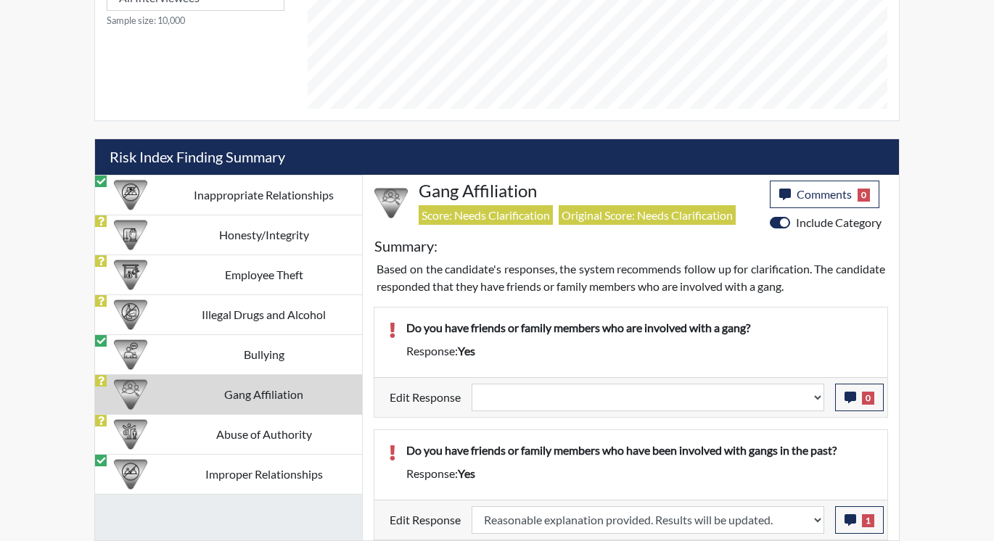
scroll to position [241, 603]
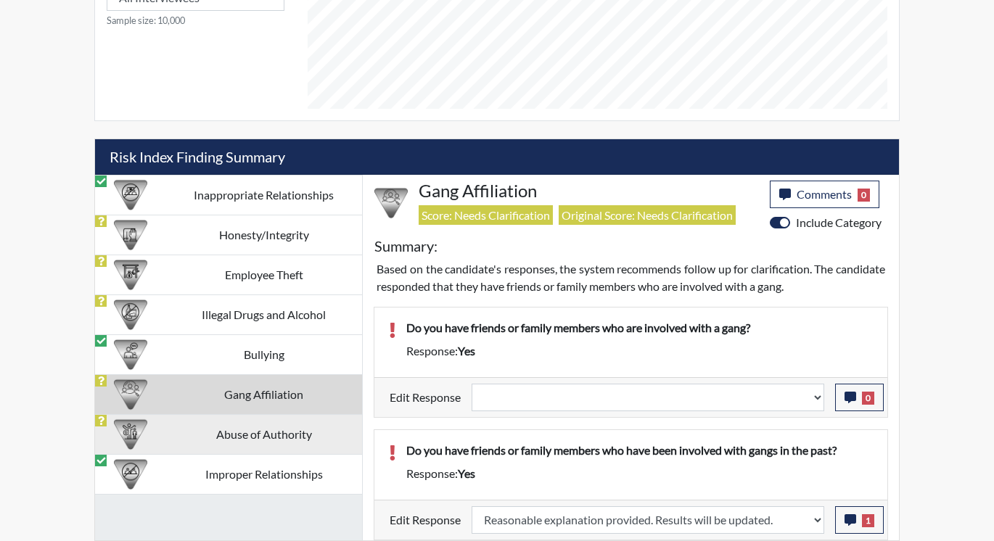
click at [260, 440] on td "Abuse of Authority" at bounding box center [263, 434] width 197 height 40
select select
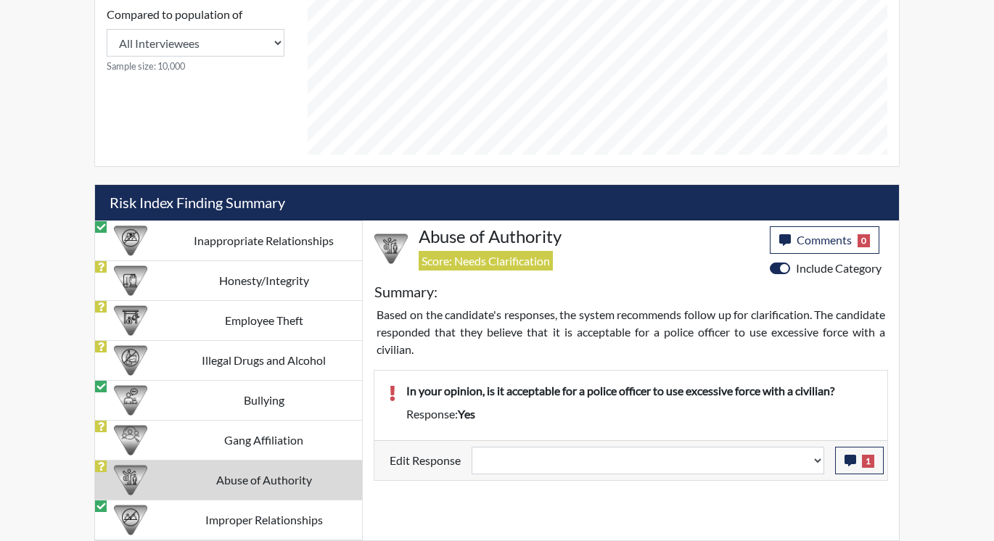
scroll to position [739, 0]
click at [260, 440] on td "Gang Affiliation" at bounding box center [263, 440] width 197 height 40
select select
select select "reasonable-explanation-provided"
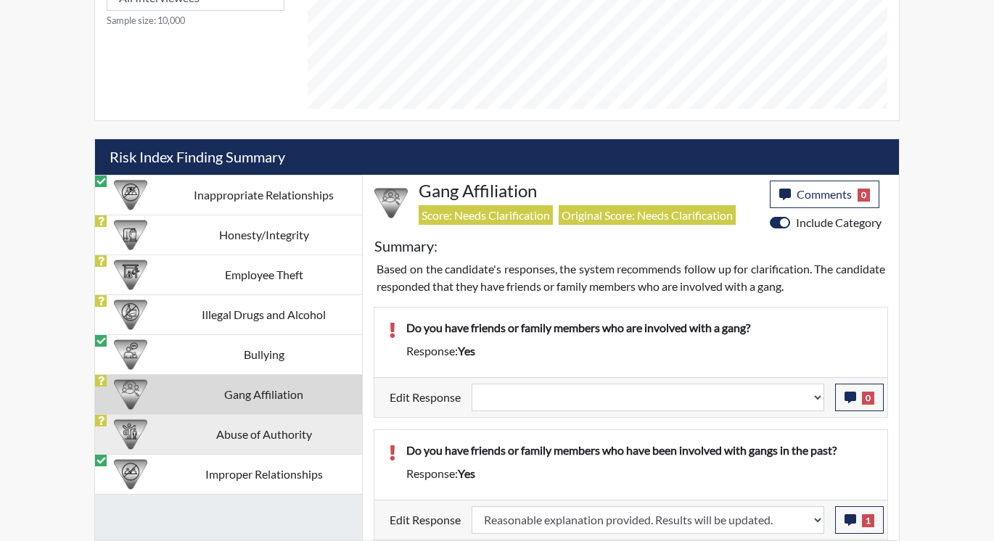
click at [257, 438] on td "Abuse of Authority" at bounding box center [263, 434] width 197 height 40
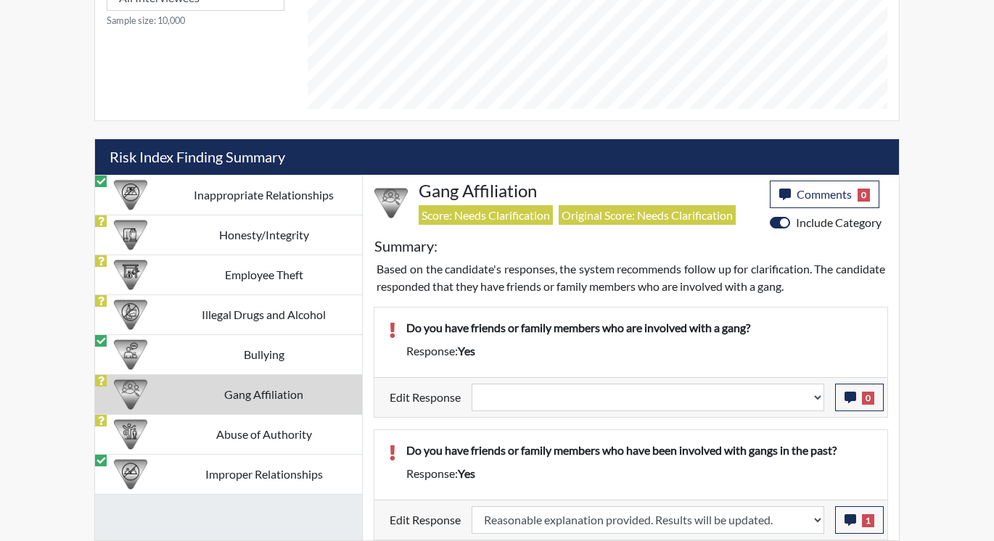
scroll to position [694, 0]
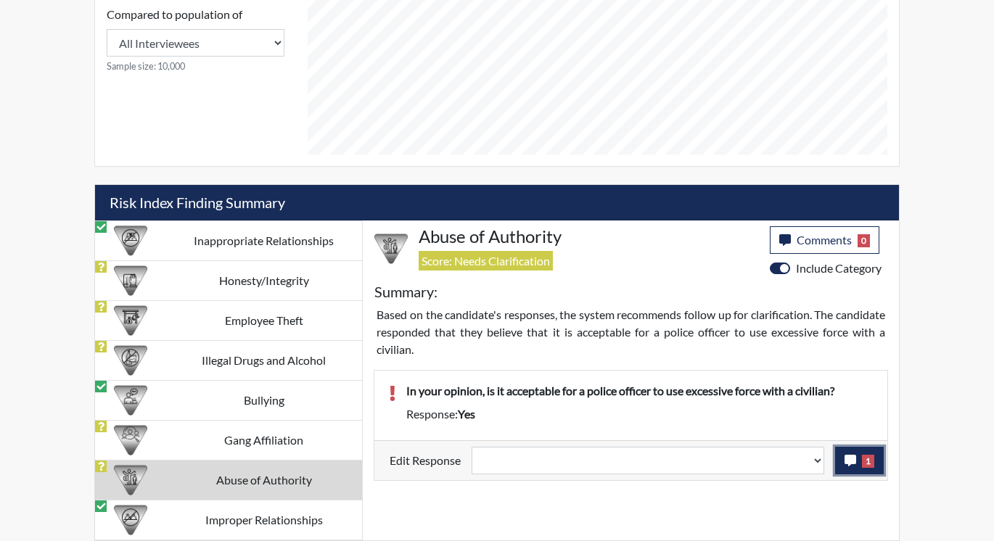
click at [845, 459] on icon "button" at bounding box center [851, 461] width 12 height 12
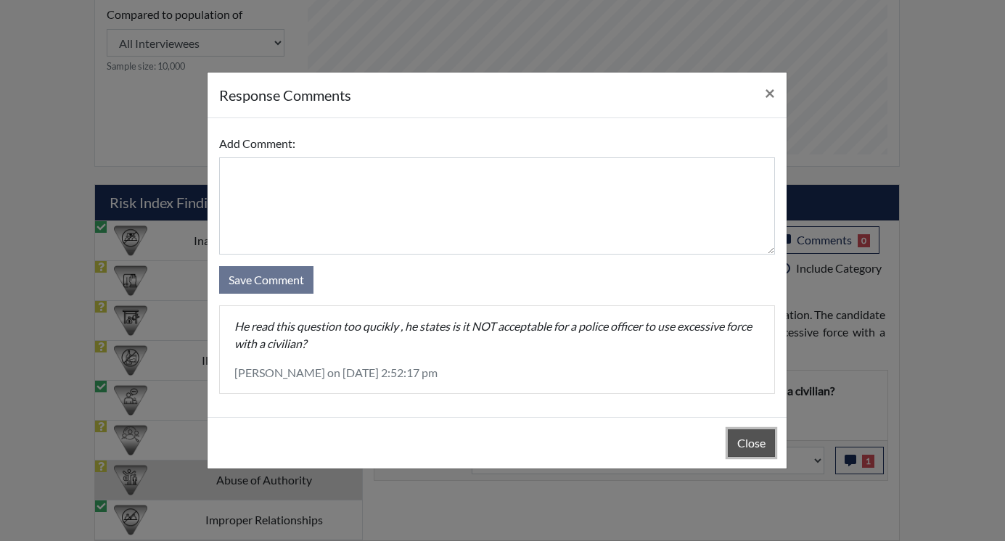
click at [740, 435] on button "Close" at bounding box center [751, 444] width 47 height 28
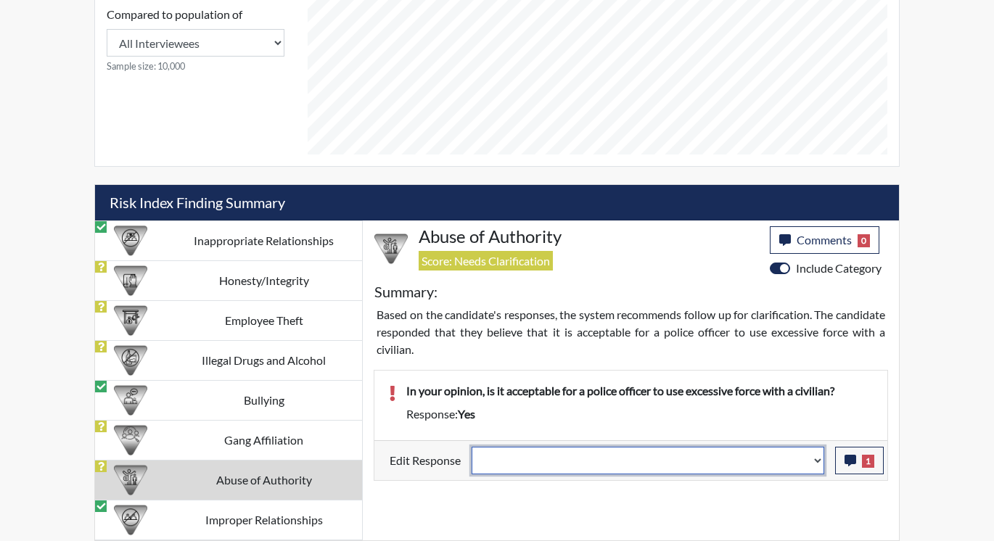
click at [818, 464] on select "Question is not relevant. Results will be updated. Reasonable explanation provi…" at bounding box center [648, 461] width 353 height 28
select select "reasonable-explanation-provided"
click at [472, 447] on select "Question is not relevant. Results will be updated. Reasonable explanation provi…" at bounding box center [648, 461] width 353 height 28
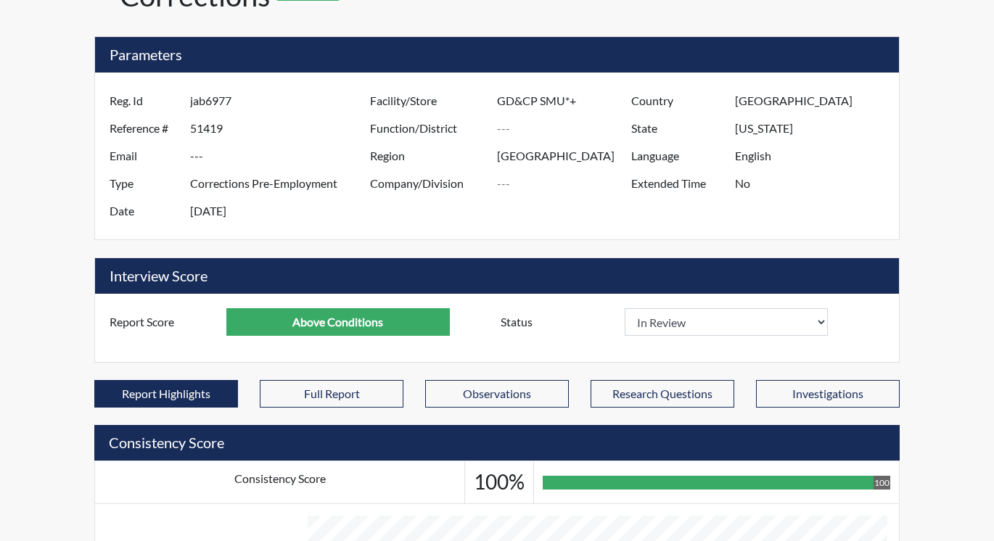
scroll to position [0, 0]
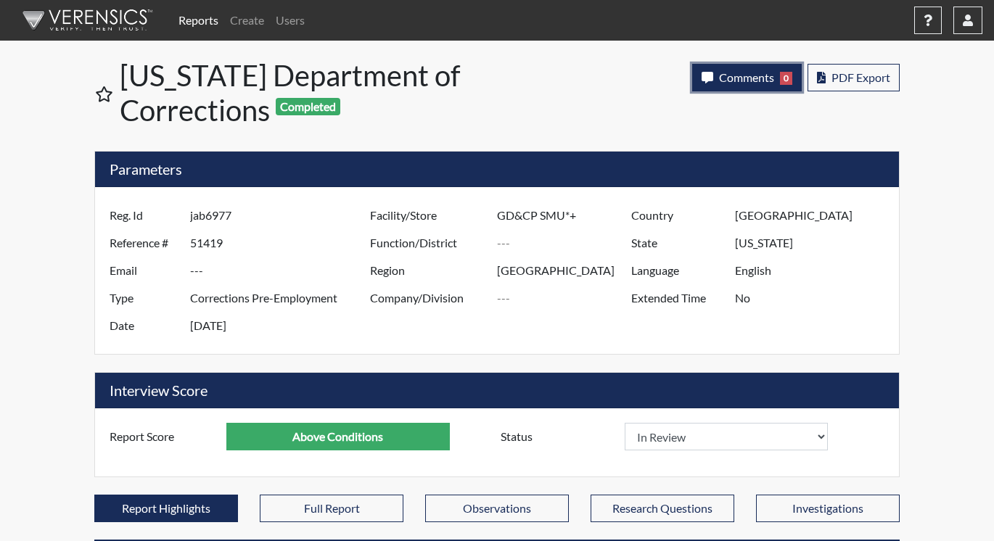
click at [724, 80] on span "Comments" at bounding box center [746, 77] width 55 height 14
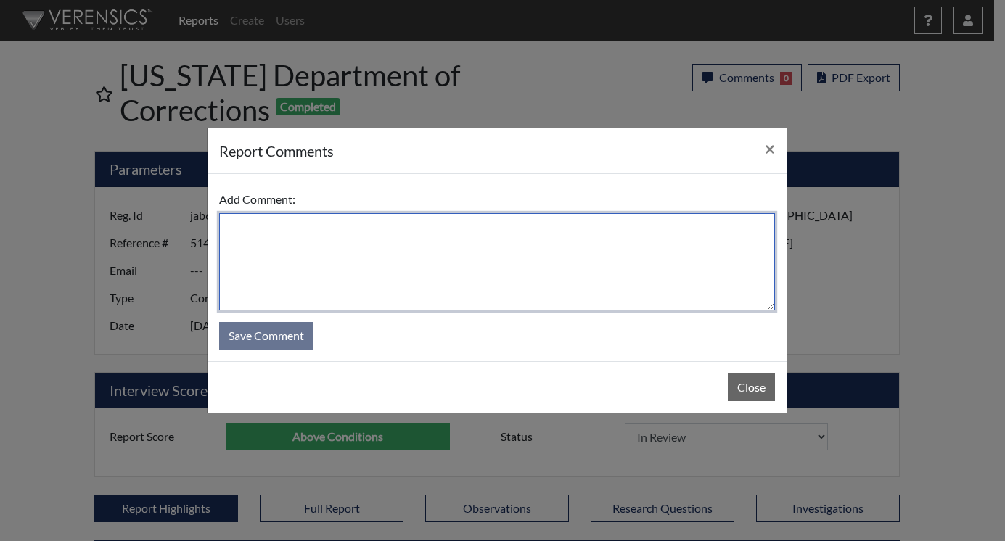
click at [377, 268] on textarea at bounding box center [497, 261] width 556 height 97
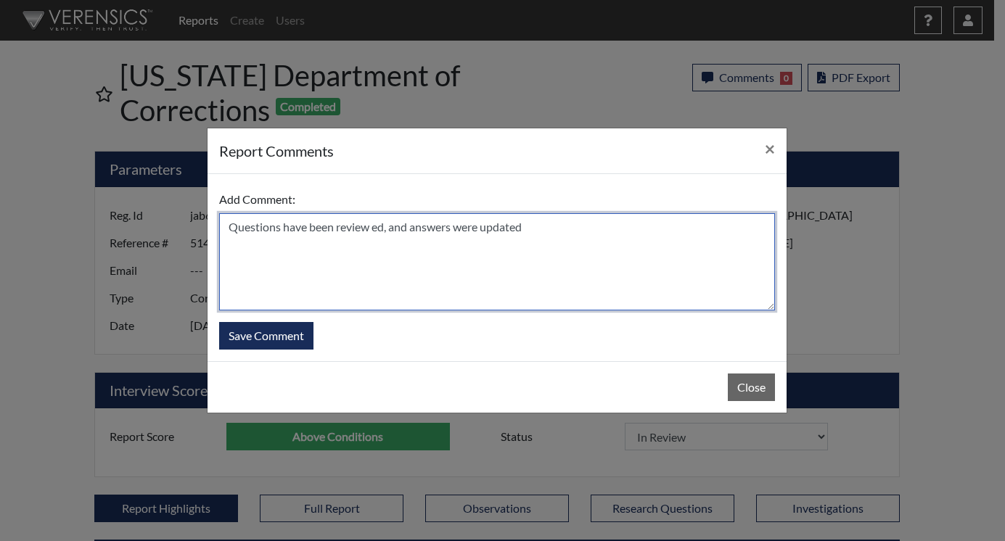
click at [373, 270] on textarea "Questions have been review ed, and answers were updated" at bounding box center [497, 261] width 556 height 97
click at [552, 226] on textarea "Questions have been reviewed, and answers were updated" at bounding box center [497, 261] width 556 height 97
type textarea "Questions have been reviewed, and answers were updated on [DATE] [PERSON_NAME]"
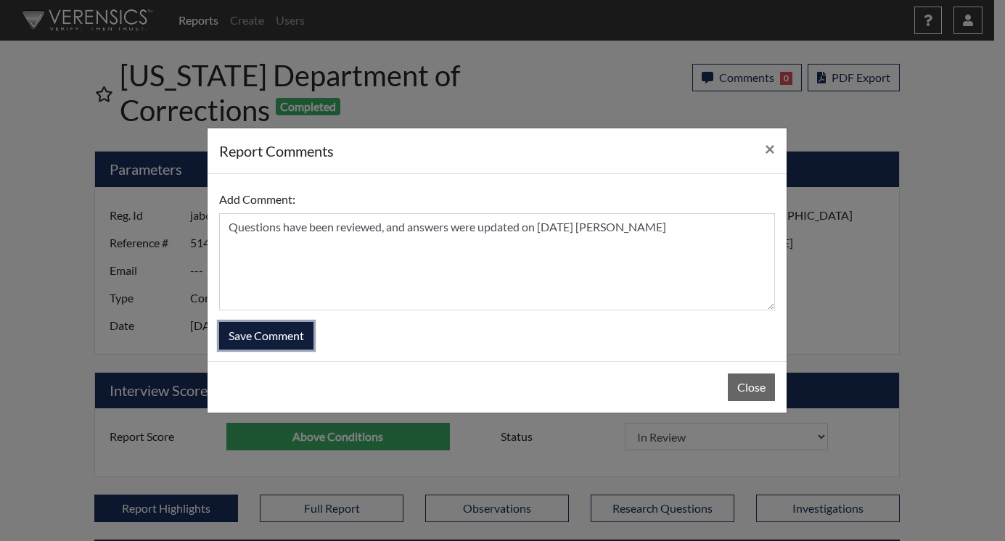
click at [255, 335] on button "Save Comment" at bounding box center [266, 336] width 94 height 28
click at [255, 334] on button "Save Comment" at bounding box center [266, 336] width 94 height 28
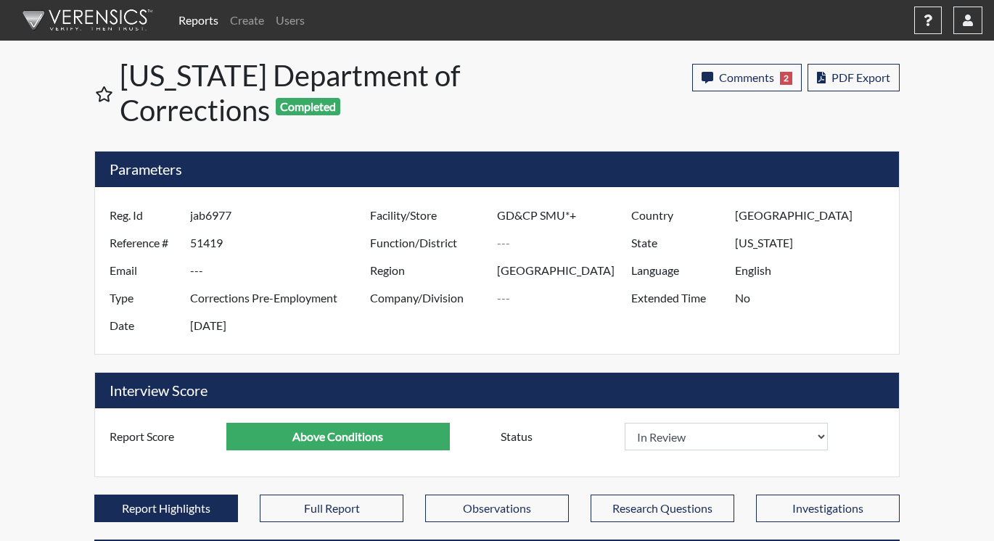
scroll to position [241, 603]
click at [202, 20] on link "Reports" at bounding box center [199, 20] width 52 height 29
